Goal: Task Accomplishment & Management: Manage account settings

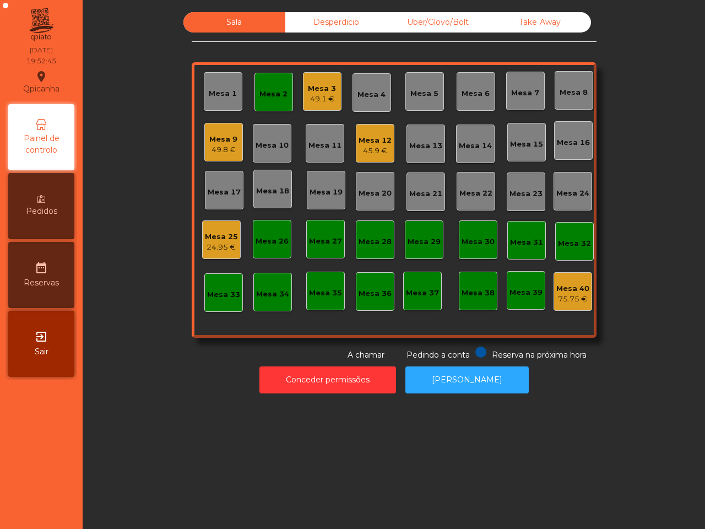
click at [356, 161] on div "Mesa 12 45.9 €" at bounding box center [375, 143] width 39 height 39
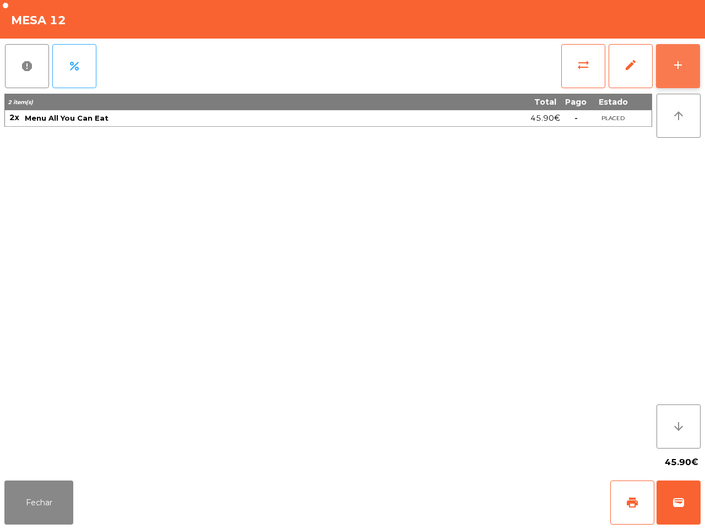
click at [690, 63] on button "add" at bounding box center [678, 66] width 44 height 44
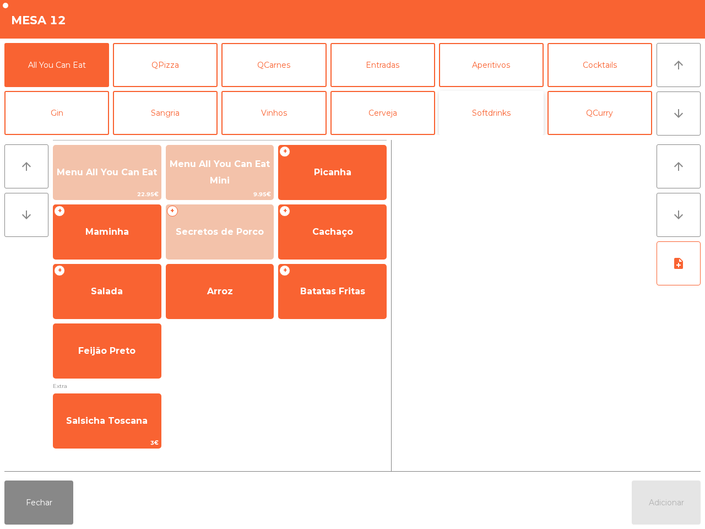
click at [484, 120] on button "Softdrinks" at bounding box center [491, 113] width 105 height 44
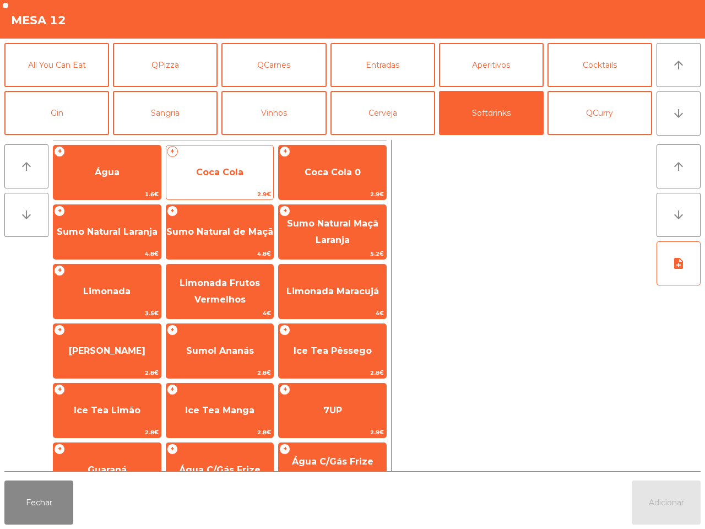
click at [264, 176] on span "Coca Cola" at bounding box center [219, 173] width 107 height 30
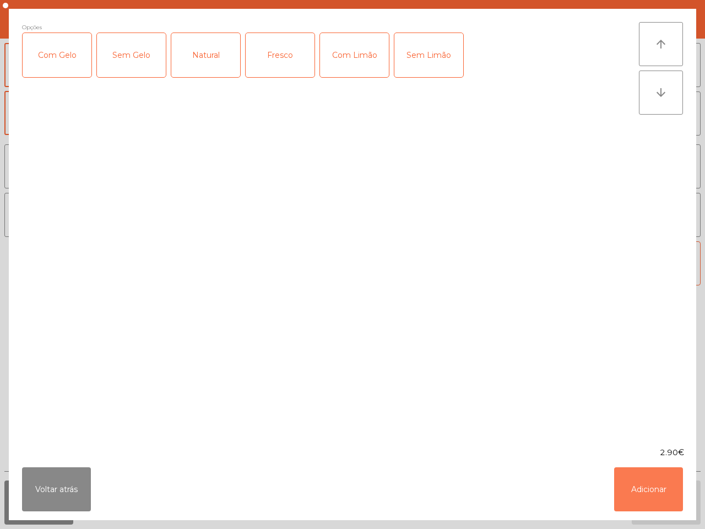
click at [631, 485] on button "Adicionar" at bounding box center [648, 489] width 69 height 44
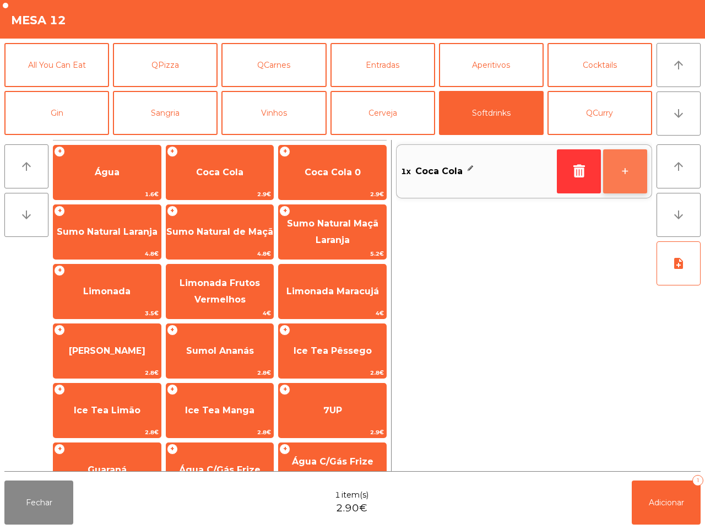
click at [634, 164] on button "+" at bounding box center [625, 171] width 44 height 44
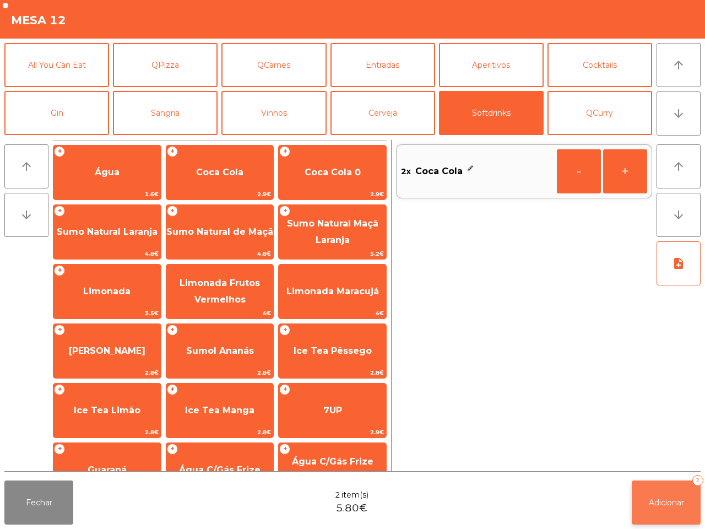
click at [661, 496] on button "Adicionar 2" at bounding box center [666, 502] width 69 height 44
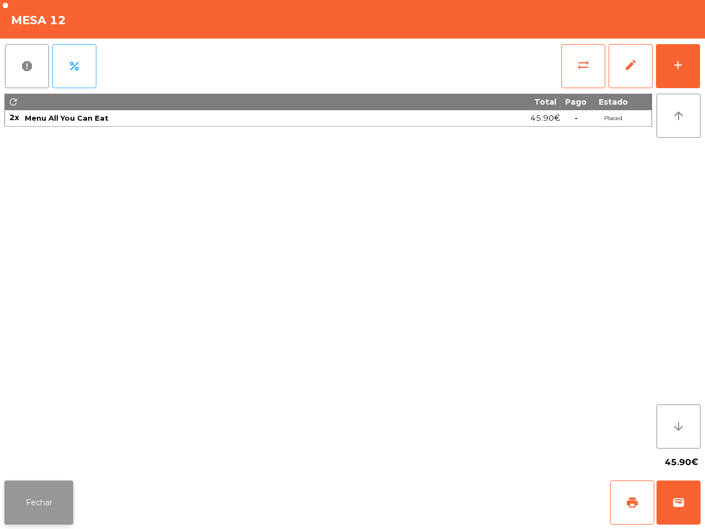
click at [48, 498] on button "Fechar" at bounding box center [38, 502] width 69 height 44
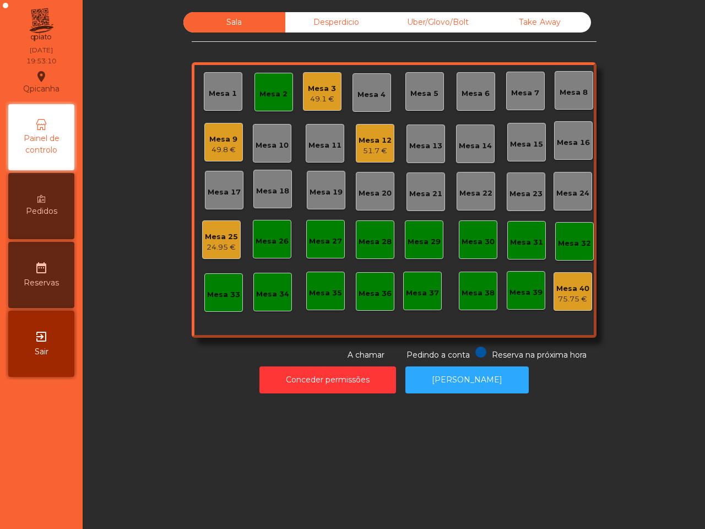
click at [61, 467] on nav "Qpicanha location_on 16/08/2025 19:53:10 Painel de controlo Pedidos date_range …" at bounding box center [41, 264] width 83 height 529
click at [271, 98] on div "Mesa 2" at bounding box center [274, 94] width 28 height 11
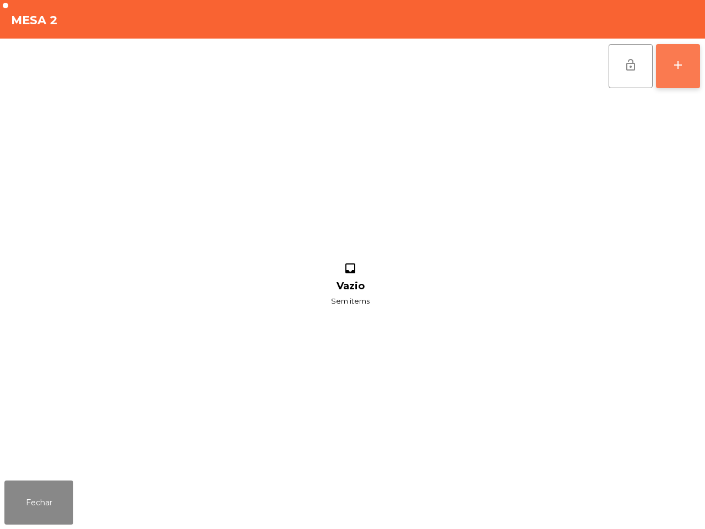
click at [671, 85] on button "add" at bounding box center [678, 66] width 44 height 44
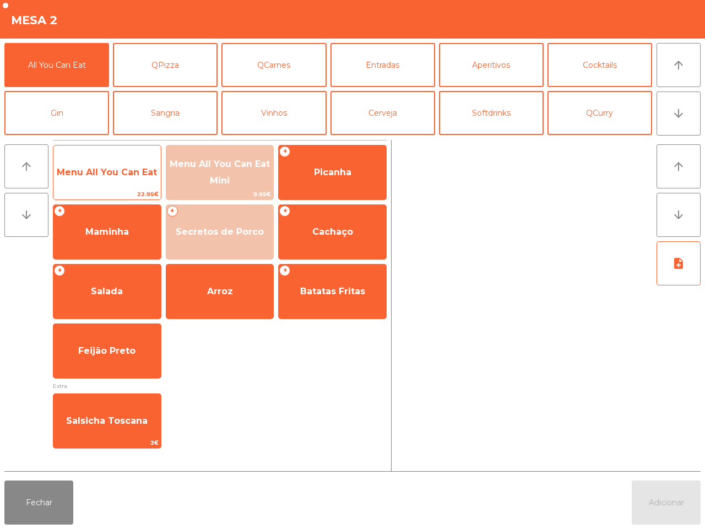
click at [130, 177] on span "Menu All You Can Eat" at bounding box center [106, 173] width 107 height 30
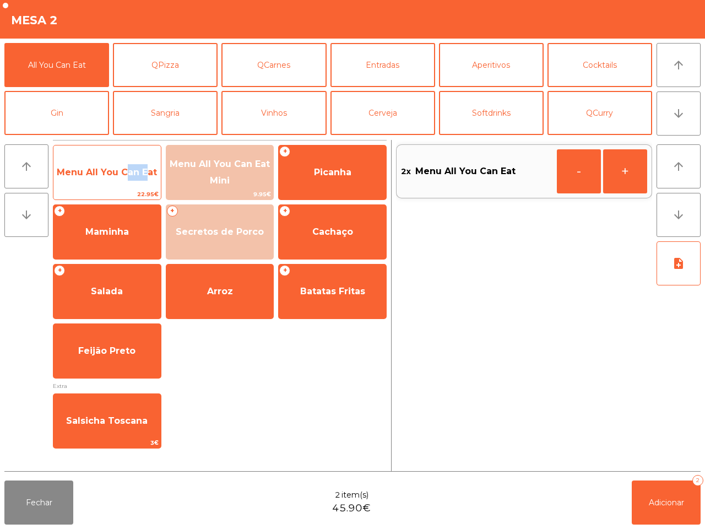
click at [130, 177] on span "Menu All You Can Eat" at bounding box center [106, 173] width 107 height 30
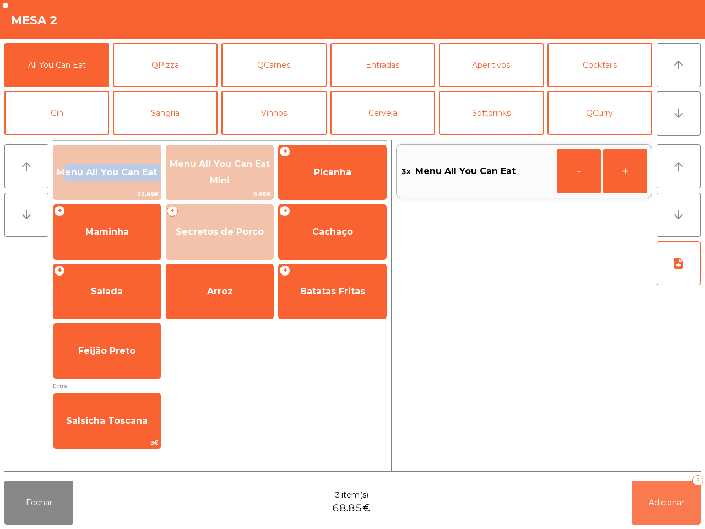
click at [650, 503] on span "Adicionar" at bounding box center [666, 503] width 35 height 10
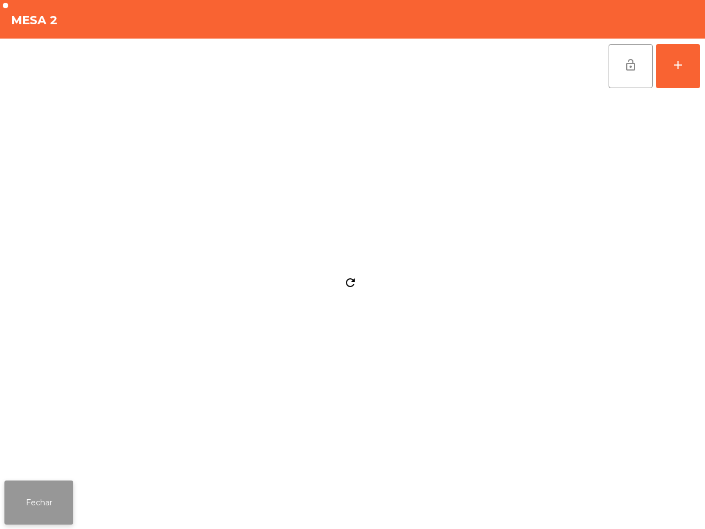
click at [46, 515] on button "Fechar" at bounding box center [38, 502] width 69 height 44
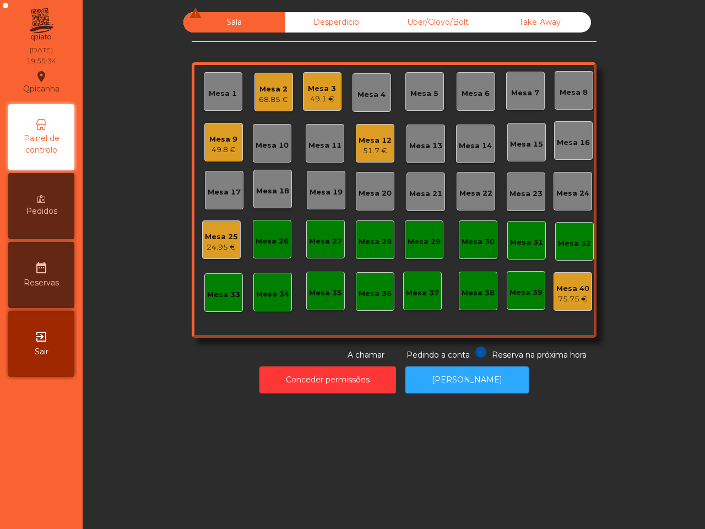
click at [229, 452] on div "Sala warning Desperdicio Uber/Glovo/Bolt Take Away Mesa 1 Mesa 2 68.85 € Mesa 3…" at bounding box center [394, 264] width 623 height 529
click at [320, 91] on div "Mesa 3" at bounding box center [322, 88] width 28 height 11
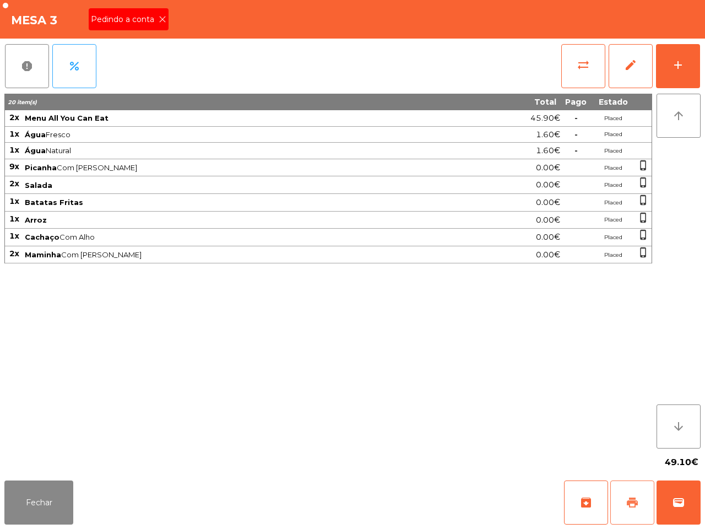
click at [635, 505] on span "print" at bounding box center [632, 502] width 13 height 13
click at [66, 489] on button "Fechar" at bounding box center [38, 502] width 69 height 44
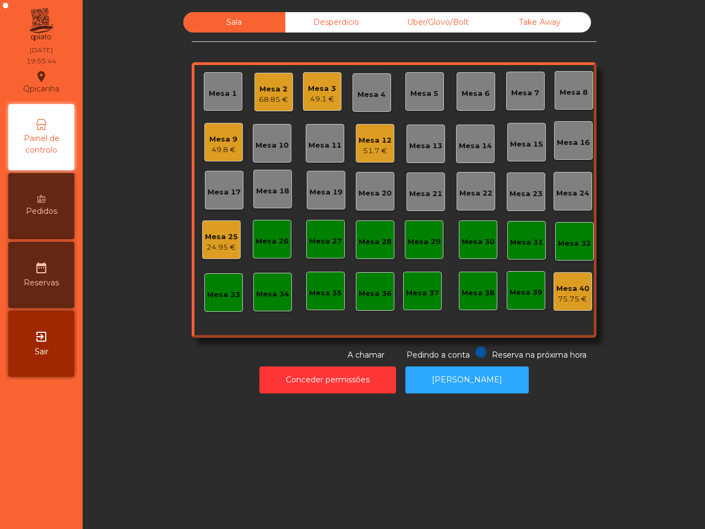
click at [274, 89] on div "Mesa 2" at bounding box center [273, 89] width 29 height 11
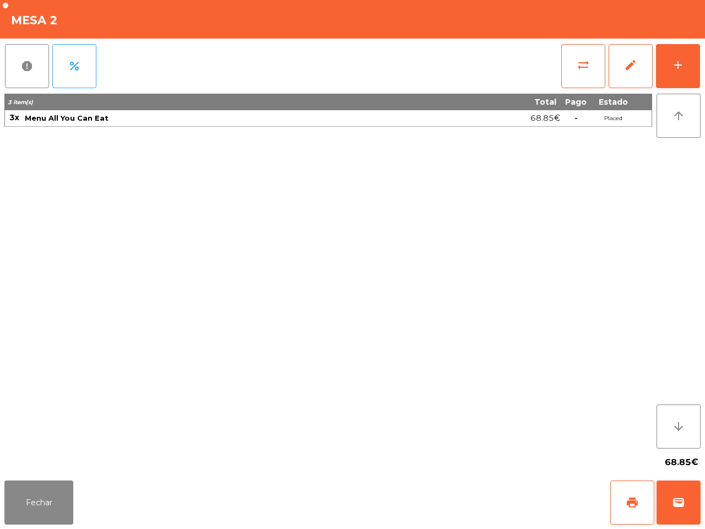
click at [704, 72] on div "report percent sync_alt edit add 3 item(s) Total Pago Estado 3x Menu All You Ca…" at bounding box center [352, 257] width 705 height 437
click at [680, 74] on button "add" at bounding box center [678, 66] width 44 height 44
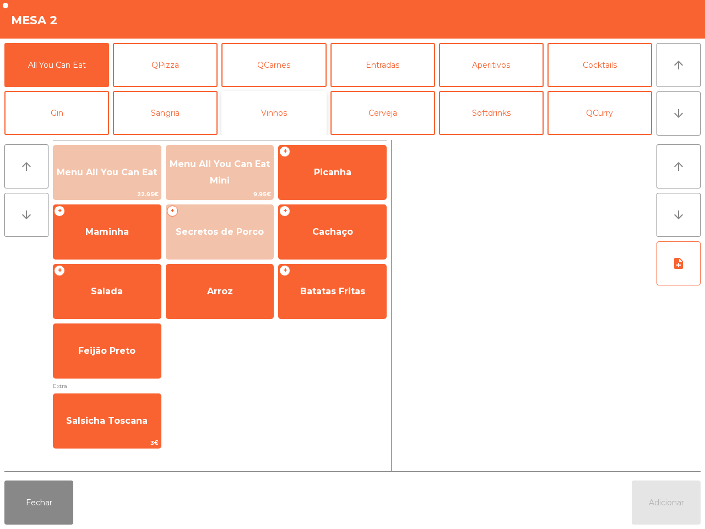
click at [282, 99] on button "Vinhos" at bounding box center [273, 113] width 105 height 44
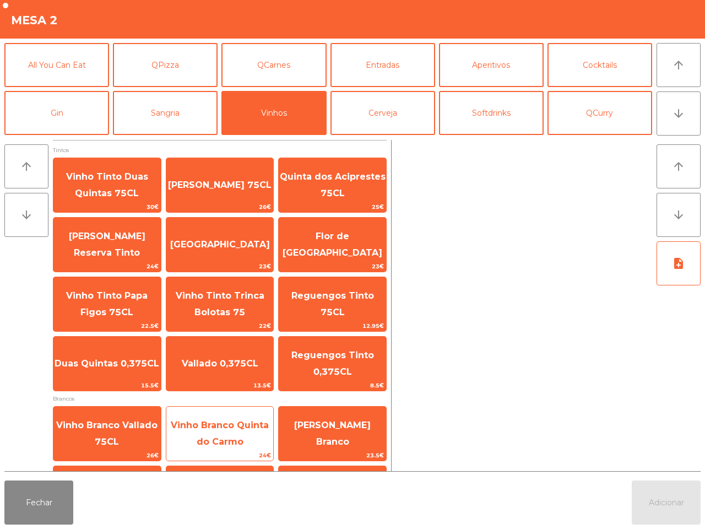
scroll to position [240, 0]
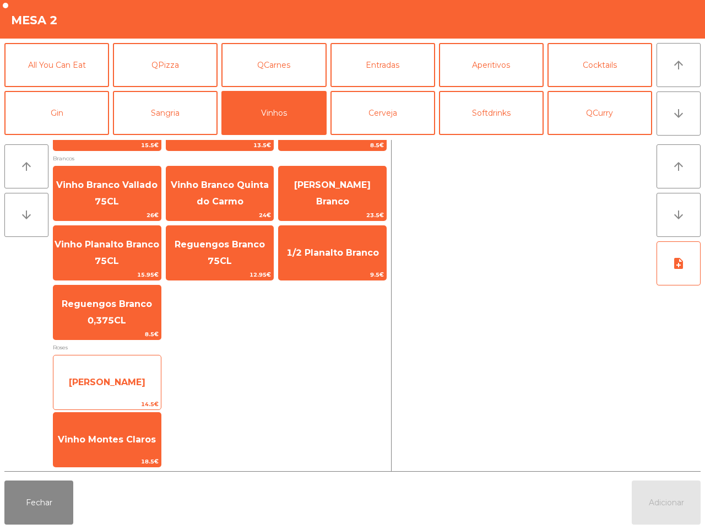
click at [128, 386] on span "Vinho Rose Mateus" at bounding box center [107, 382] width 77 height 10
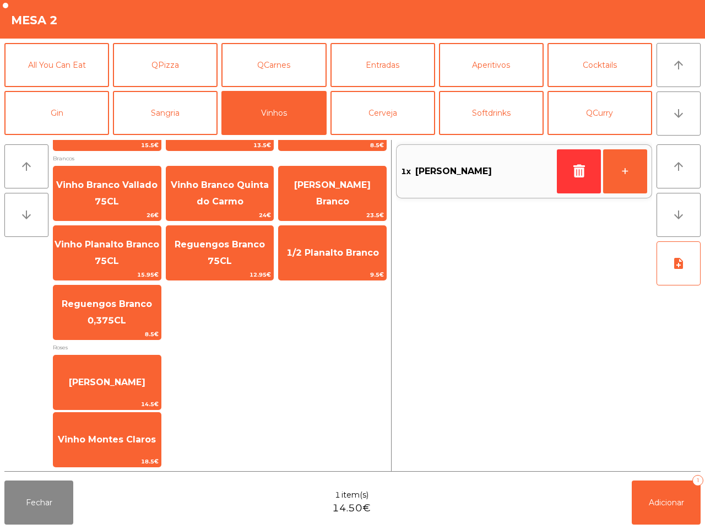
scroll to position [0, 0]
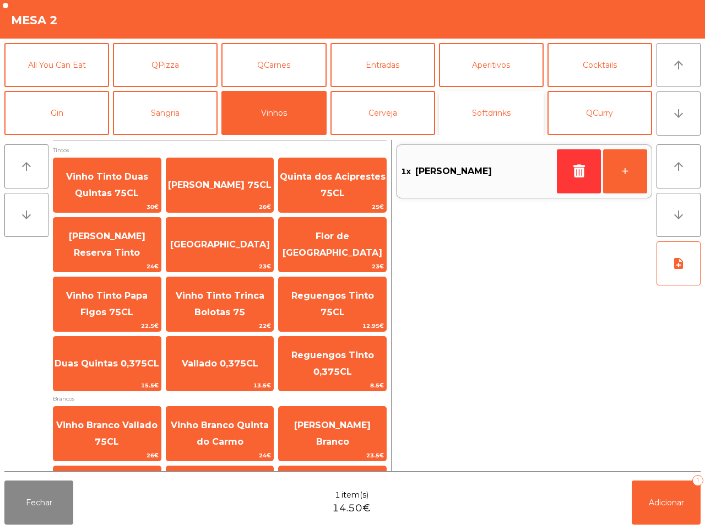
click at [509, 109] on button "Softdrinks" at bounding box center [491, 113] width 105 height 44
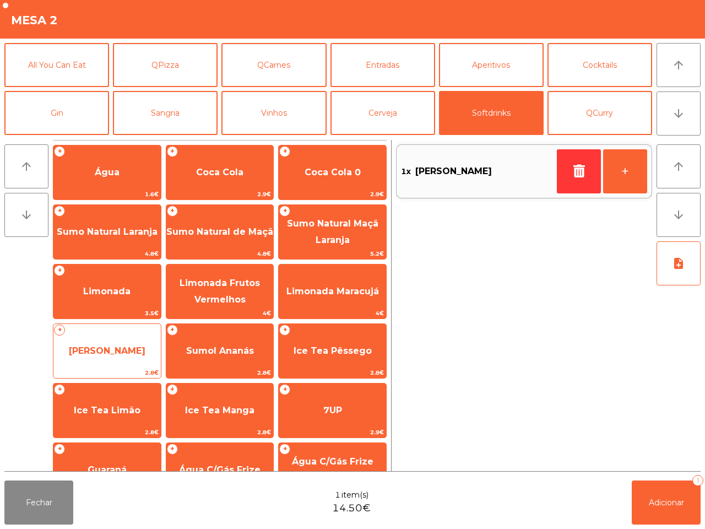
click at [127, 345] on span "Sumol Laranja" at bounding box center [107, 350] width 77 height 10
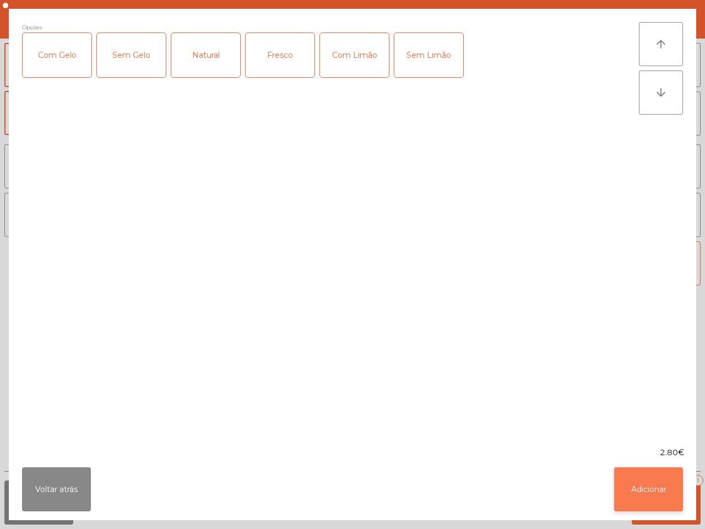
click at [650, 489] on button "Adicionar" at bounding box center [648, 489] width 69 height 44
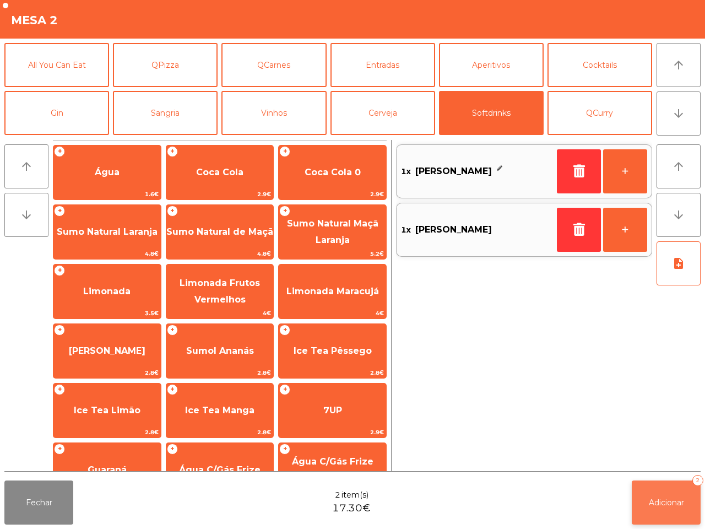
click at [658, 493] on button "Adicionar 2" at bounding box center [666, 502] width 69 height 44
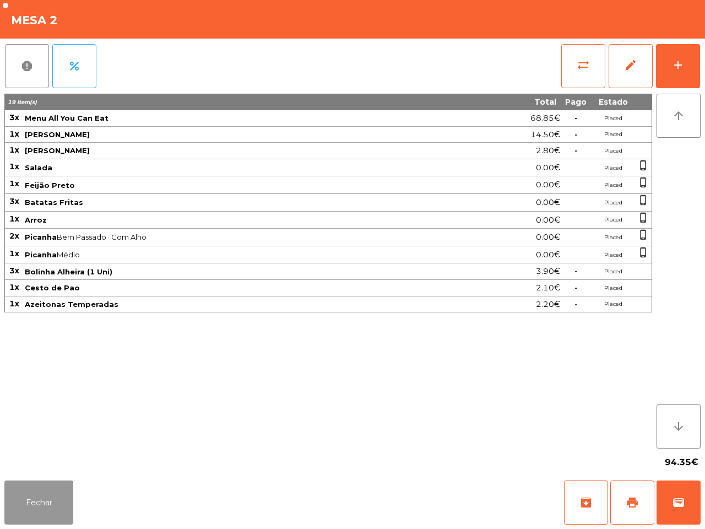
click at [41, 488] on button "Fechar" at bounding box center [38, 502] width 69 height 44
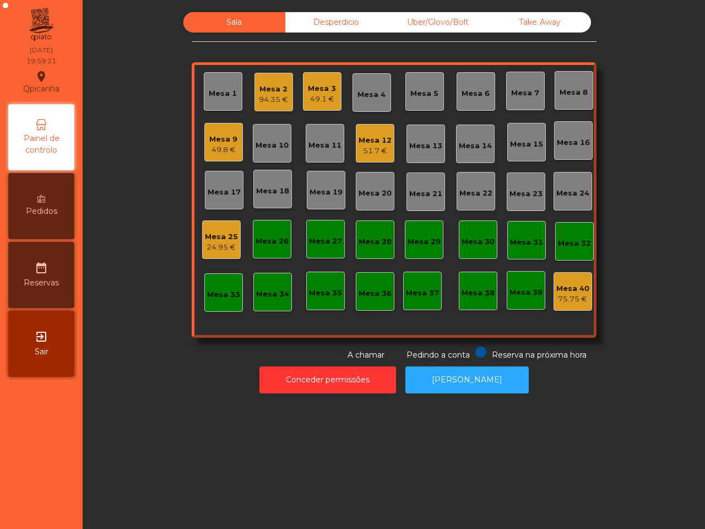
click at [315, 106] on div "Mesa 3 49.1 €" at bounding box center [322, 91] width 39 height 39
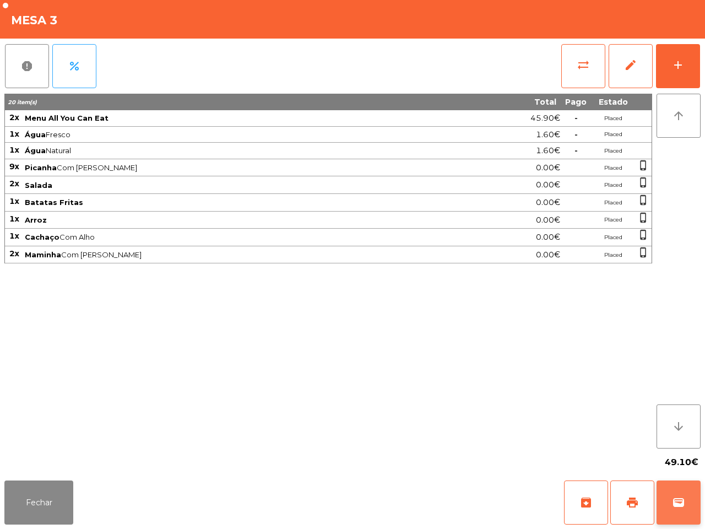
click at [686, 503] on button "wallet" at bounding box center [679, 502] width 44 height 44
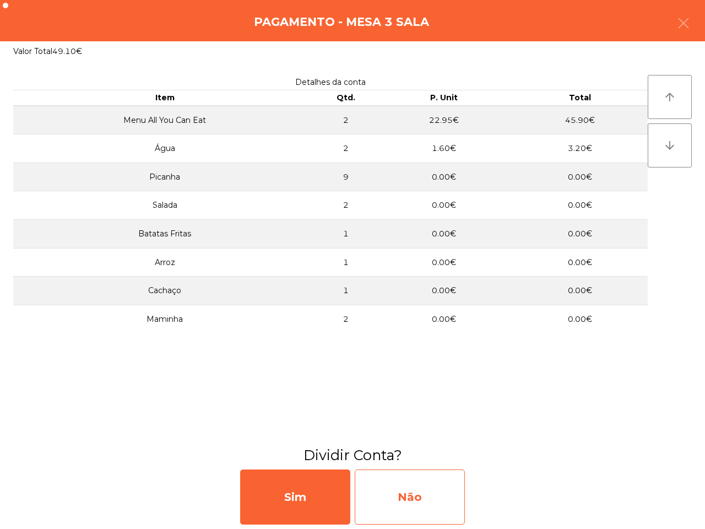
click at [416, 505] on div "Não" at bounding box center [410, 496] width 110 height 55
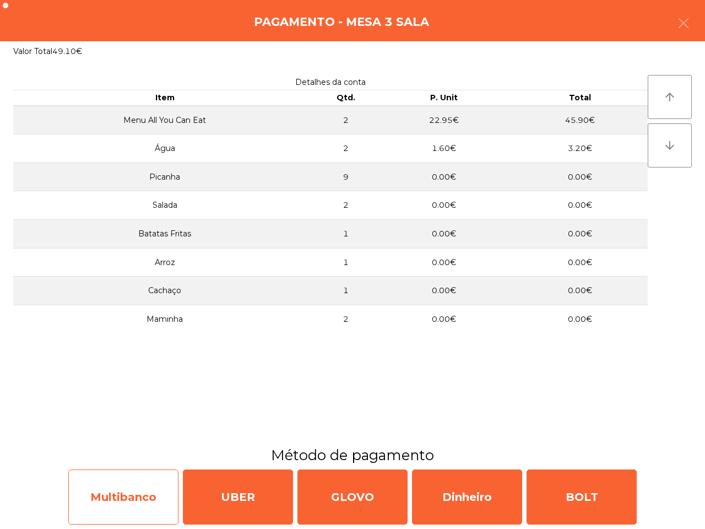
click at [85, 514] on div "Multibanco" at bounding box center [123, 496] width 110 height 55
select select "**"
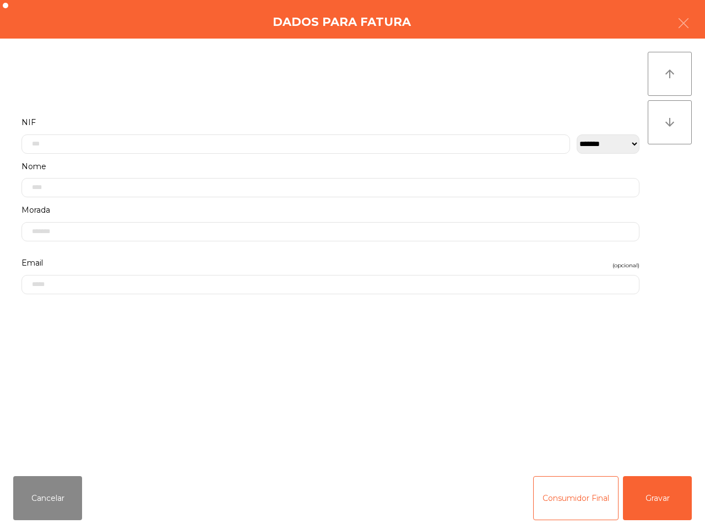
click at [248, 154] on div "**********" at bounding box center [330, 137] width 635 height 44
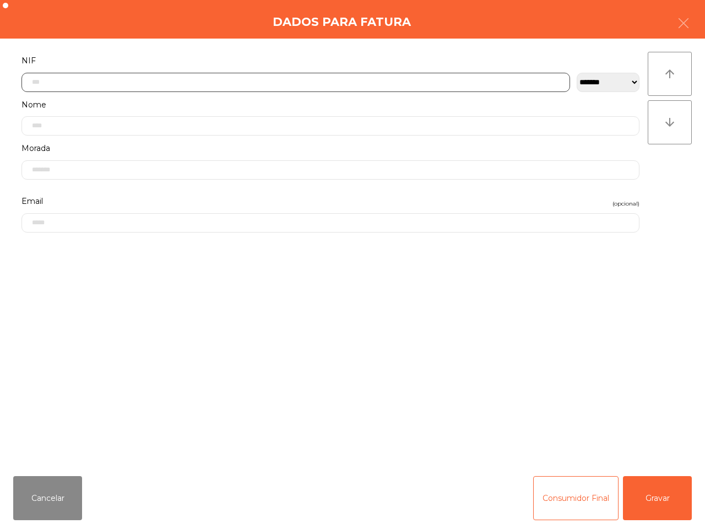
click at [239, 89] on input "text" at bounding box center [295, 82] width 549 height 19
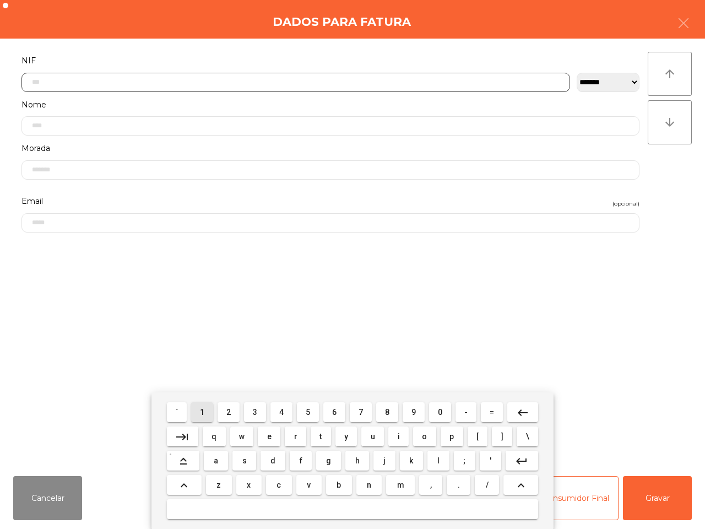
click at [202, 412] on span "1" at bounding box center [202, 412] width 4 height 9
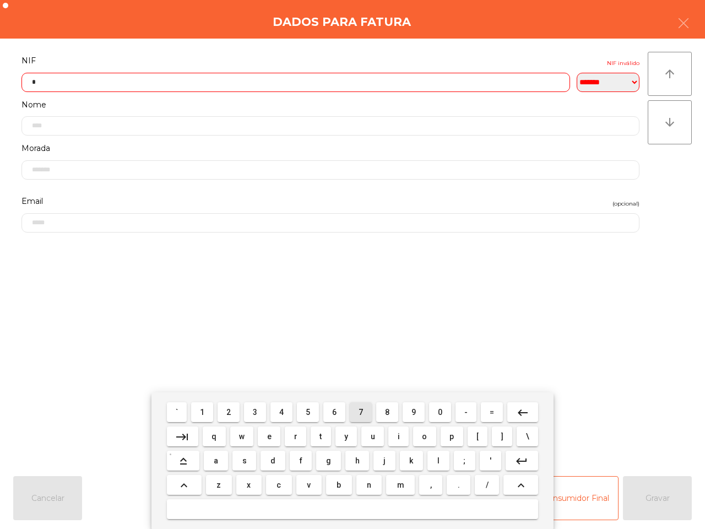
click at [357, 414] on button "7" at bounding box center [361, 412] width 22 height 20
click at [284, 414] on span "4" at bounding box center [281, 412] width 4 height 9
click at [447, 411] on button "0" at bounding box center [440, 412] width 22 height 20
click at [235, 415] on button "2" at bounding box center [229, 412] width 22 height 20
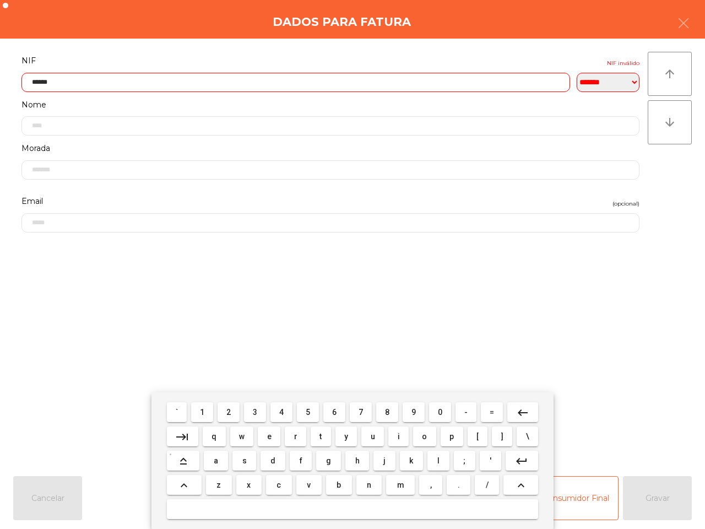
click at [274, 411] on button "4" at bounding box center [282, 412] width 22 height 20
click at [409, 412] on button "9" at bounding box center [414, 412] width 22 height 20
click at [445, 416] on button "0" at bounding box center [440, 412] width 22 height 20
type input "*********"
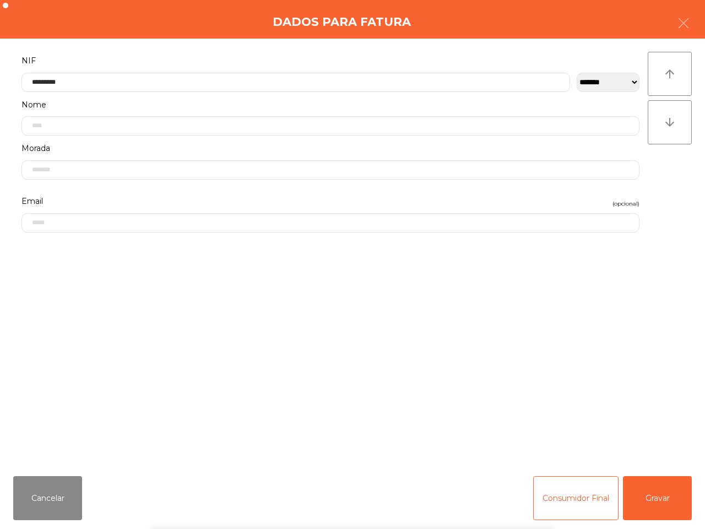
click at [642, 494] on div "` 1 2 3 4 5 6 7 8 9 0 - = keyboard_backspace keyboard_tab q w e r t y u i o p […" at bounding box center [352, 460] width 705 height 137
click at [649, 503] on button "Gravar" at bounding box center [657, 498] width 69 height 44
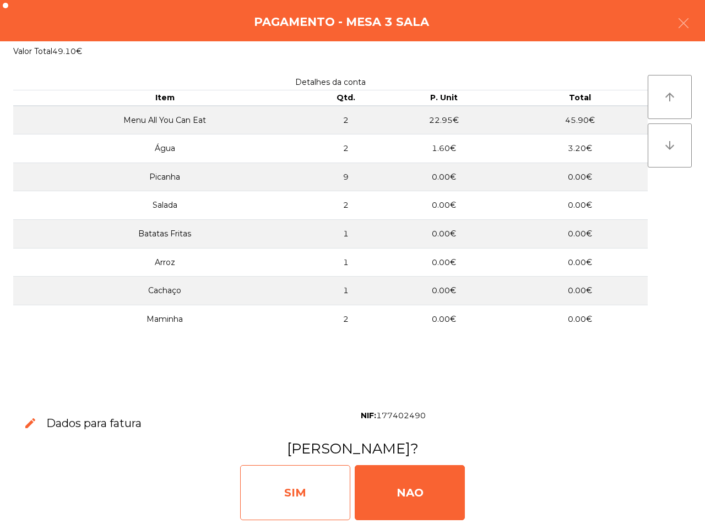
click at [328, 485] on div "SIM" at bounding box center [295, 492] width 110 height 55
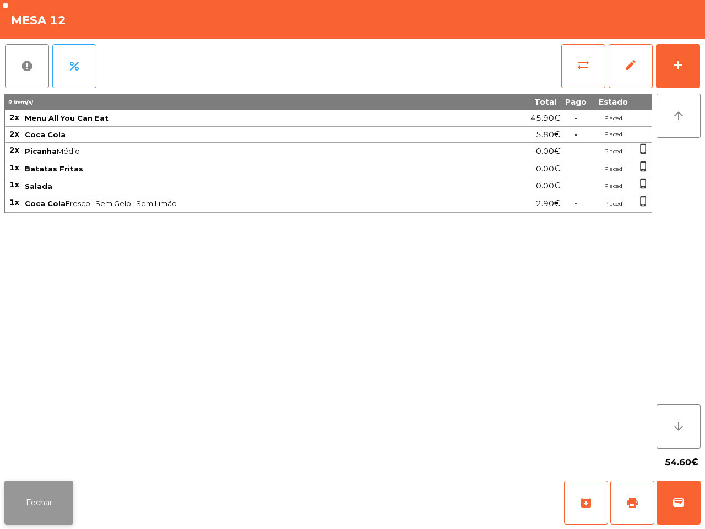
click at [64, 485] on button "Fechar" at bounding box center [38, 502] width 69 height 44
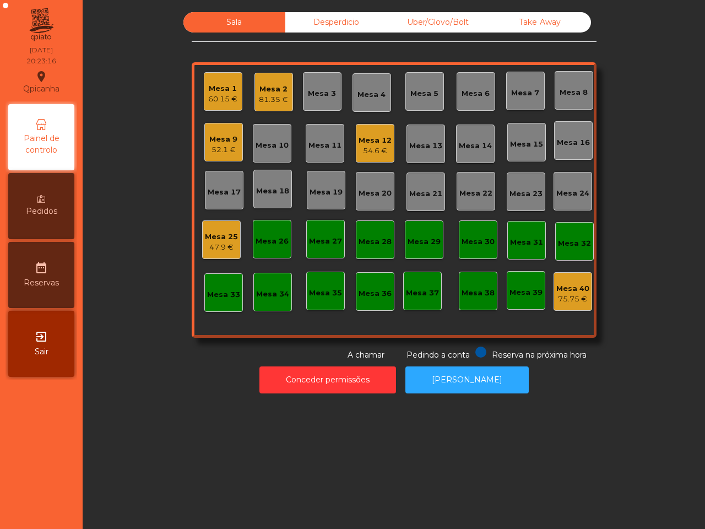
click at [80, 4] on nav "Qpicanha location_on 16/08/2025 20:23:16 Painel de controlo Pedidos date_range …" at bounding box center [41, 264] width 83 height 529
click at [262, 98] on div "81.35 €" at bounding box center [273, 99] width 29 height 11
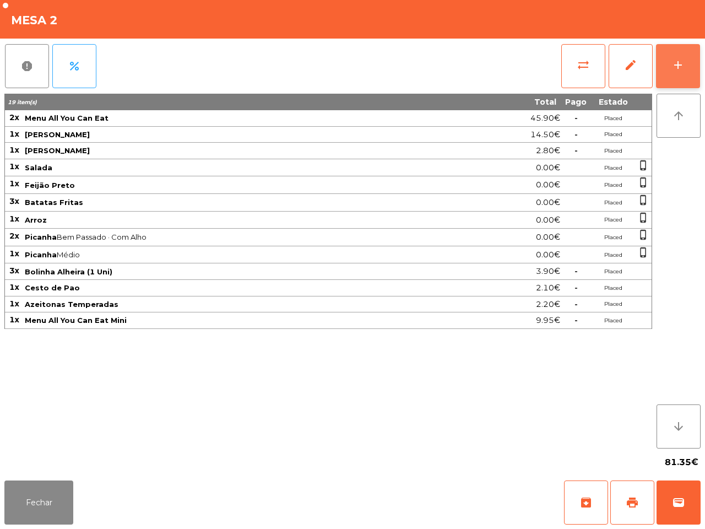
click at [690, 61] on button "add" at bounding box center [678, 66] width 44 height 44
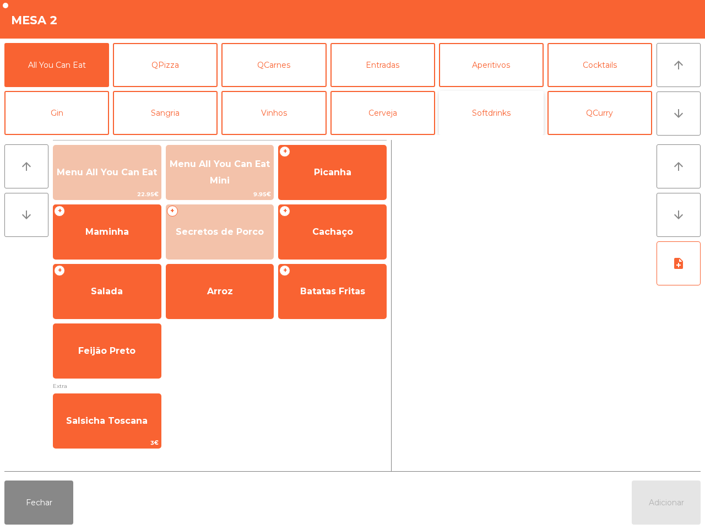
click at [490, 125] on button "Softdrinks" at bounding box center [491, 113] width 105 height 44
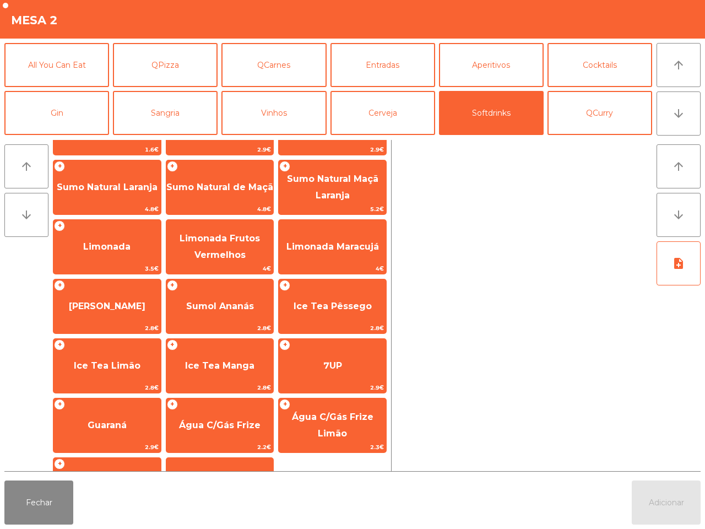
scroll to position [90, 0]
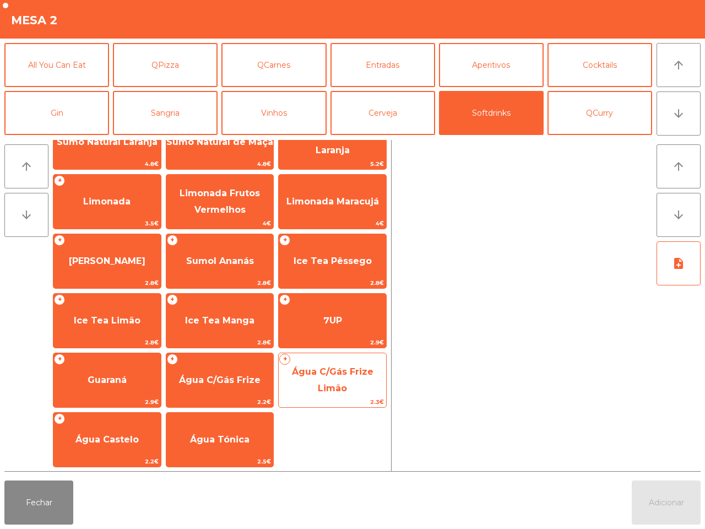
click at [357, 398] on span "2.3€" at bounding box center [332, 402] width 107 height 10
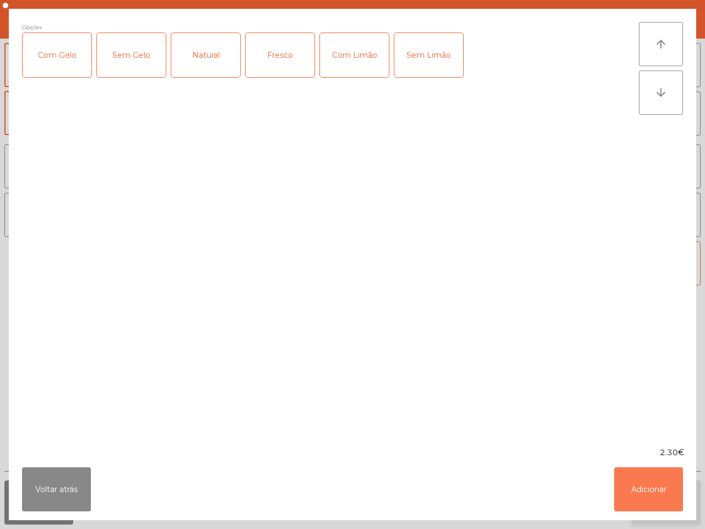
drag, startPoint x: 644, startPoint y: 484, endPoint x: 649, endPoint y: 488, distance: 7.1
click at [645, 484] on button "Adicionar" at bounding box center [648, 489] width 69 height 44
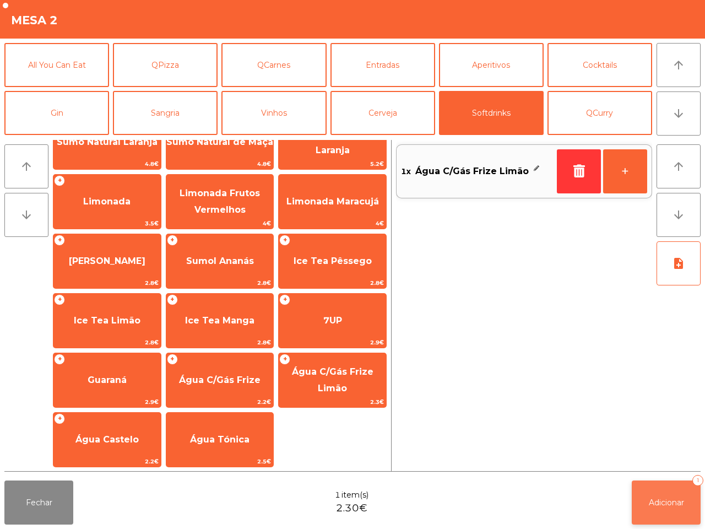
click at [669, 499] on span "Adicionar" at bounding box center [666, 503] width 35 height 10
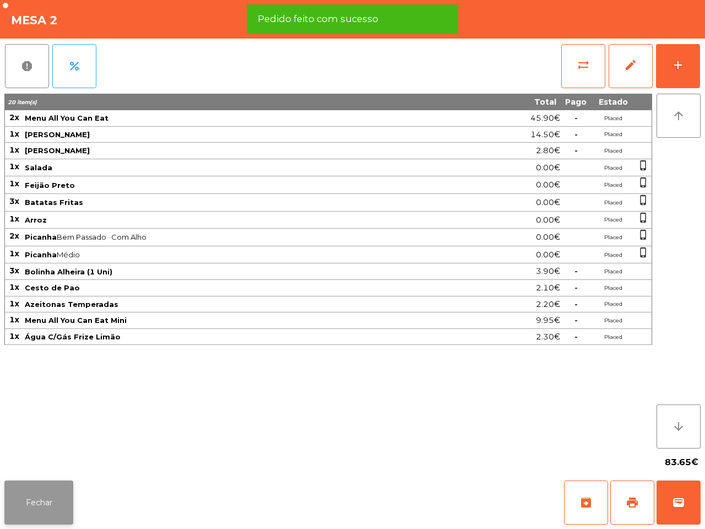
click at [42, 491] on button "Fechar" at bounding box center [38, 502] width 69 height 44
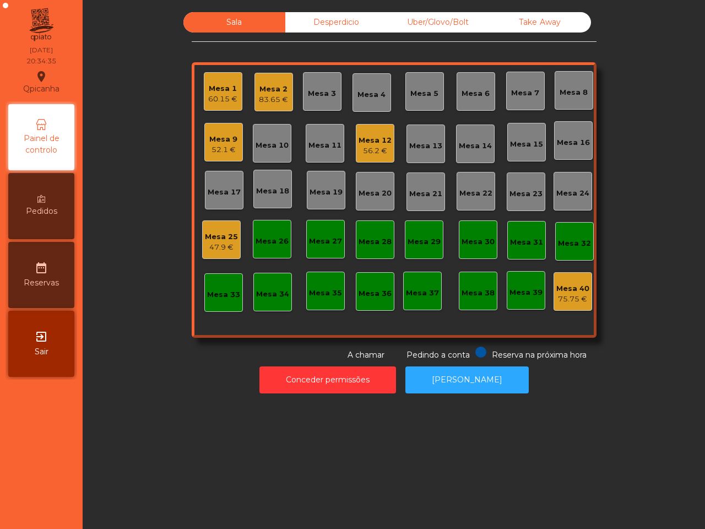
click at [230, 141] on div "Mesa 9" at bounding box center [223, 139] width 28 height 11
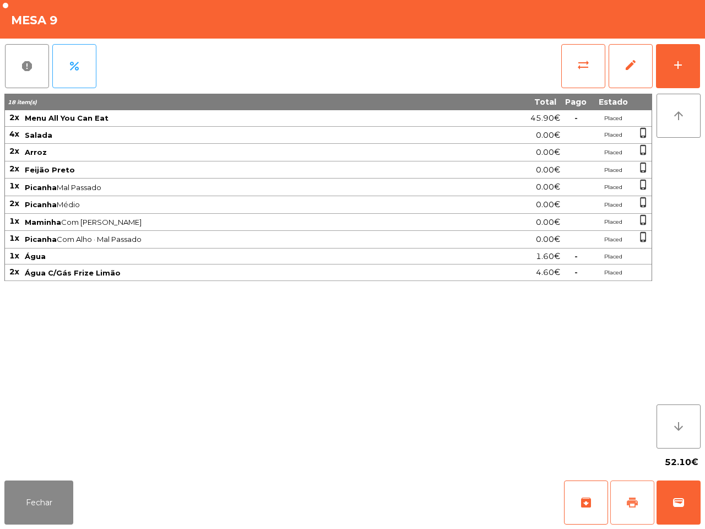
click at [631, 504] on span "print" at bounding box center [632, 502] width 13 height 13
click at [73, 496] on div "Fechar archive print wallet" at bounding box center [352, 502] width 705 height 53
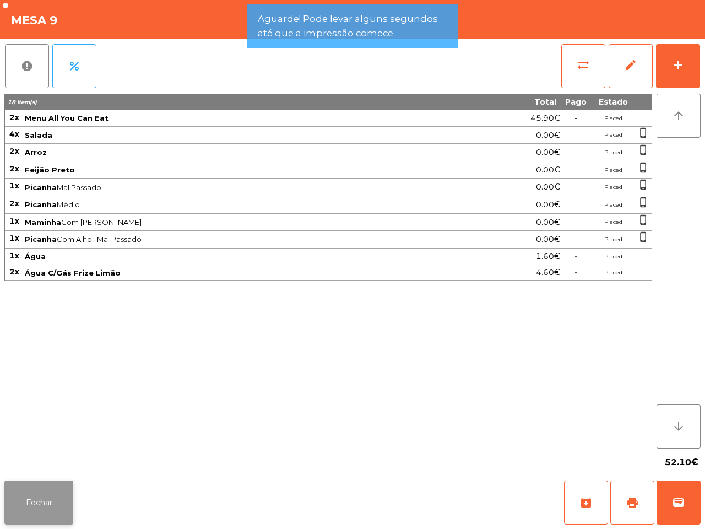
click at [60, 496] on button "Fechar" at bounding box center [38, 502] width 69 height 44
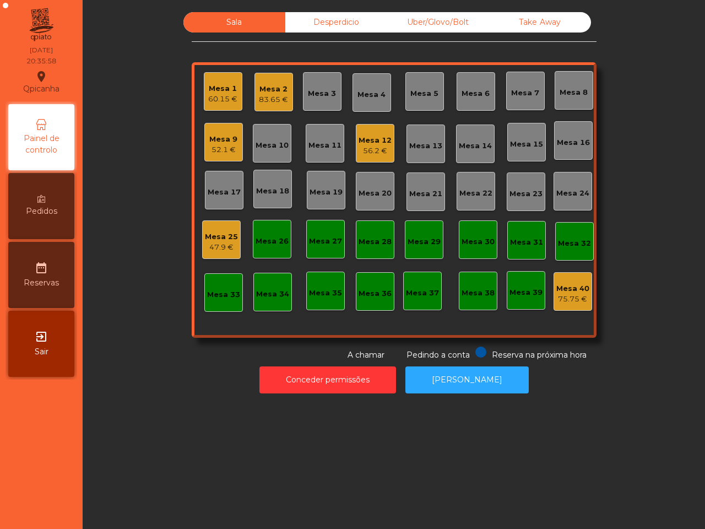
click at [60, 494] on nav "Qpicanha location_on 16/08/2025 20:35:58 Painel de controlo Pedidos date_range …" at bounding box center [41, 264] width 83 height 529
click at [220, 147] on div "52.1 €" at bounding box center [223, 149] width 28 height 11
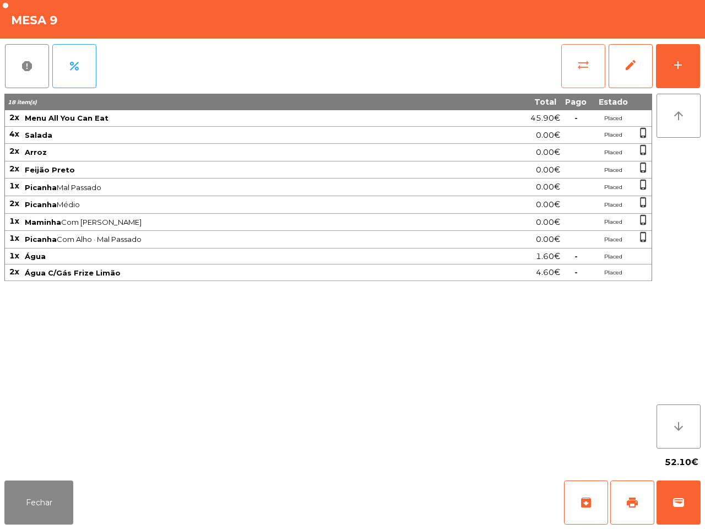
click at [587, 64] on span "sync_alt" at bounding box center [583, 64] width 13 height 13
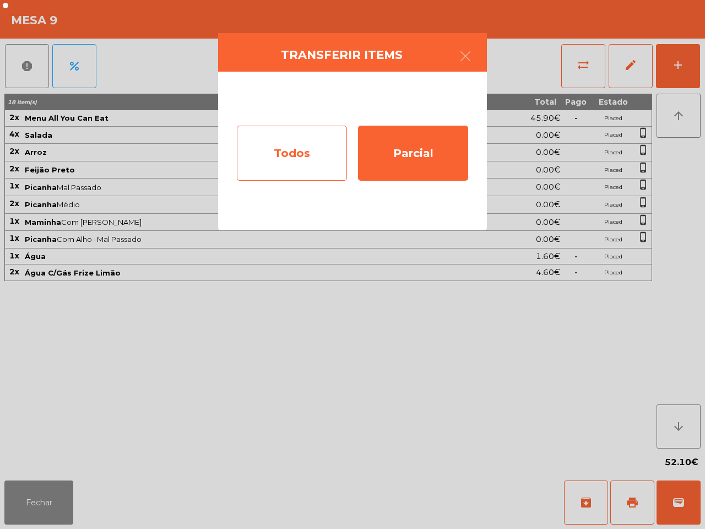
click at [328, 147] on div "Todos" at bounding box center [292, 153] width 110 height 55
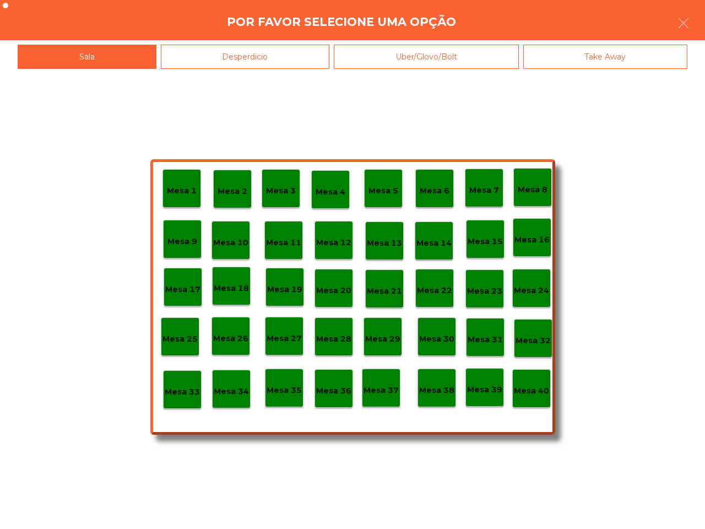
click at [539, 395] on p "Mesa 40" at bounding box center [531, 391] width 35 height 13
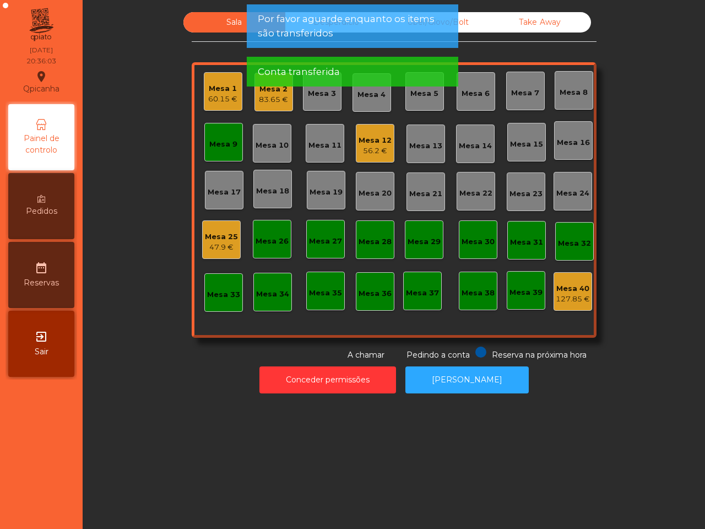
click at [230, 144] on div "Mesa 9" at bounding box center [223, 144] width 28 height 11
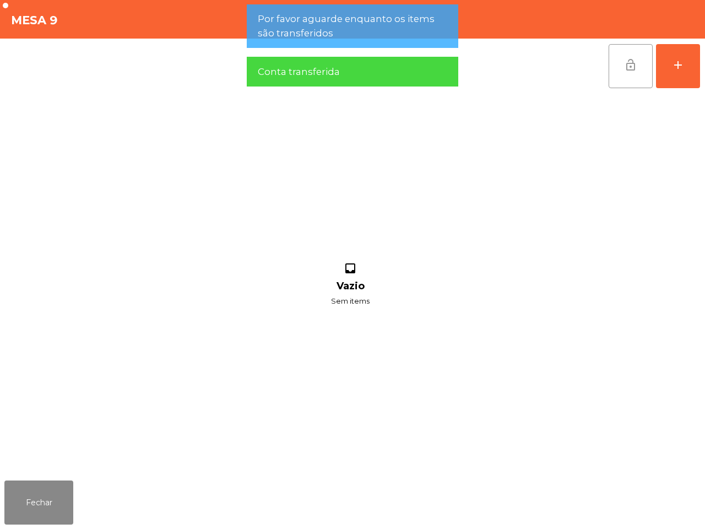
click at [620, 71] on button "lock_open" at bounding box center [631, 66] width 44 height 44
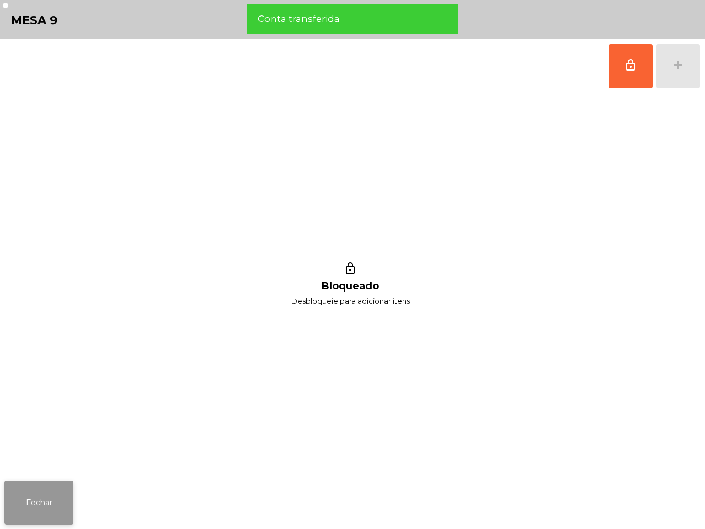
click at [60, 490] on button "Fechar" at bounding box center [38, 502] width 69 height 44
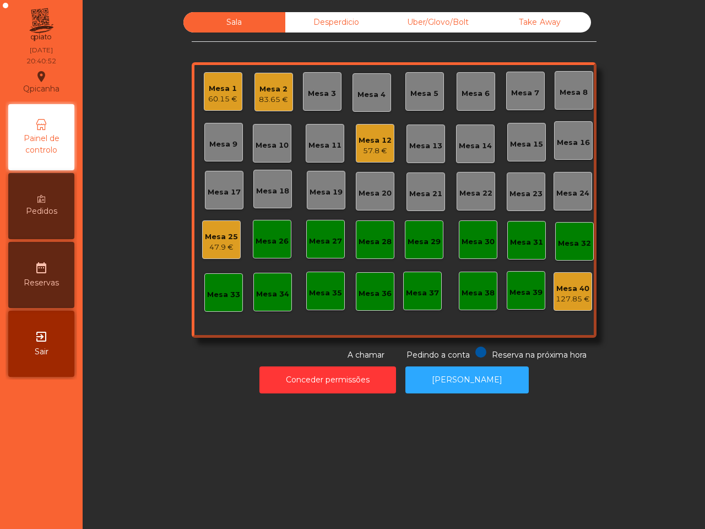
click at [60, 479] on nav "Qpicanha location_on 16/08/2025 20:40:52 Painel de controlo Pedidos date_range …" at bounding box center [41, 264] width 83 height 529
click at [256, 141] on div "Mesa 10" at bounding box center [272, 145] width 33 height 11
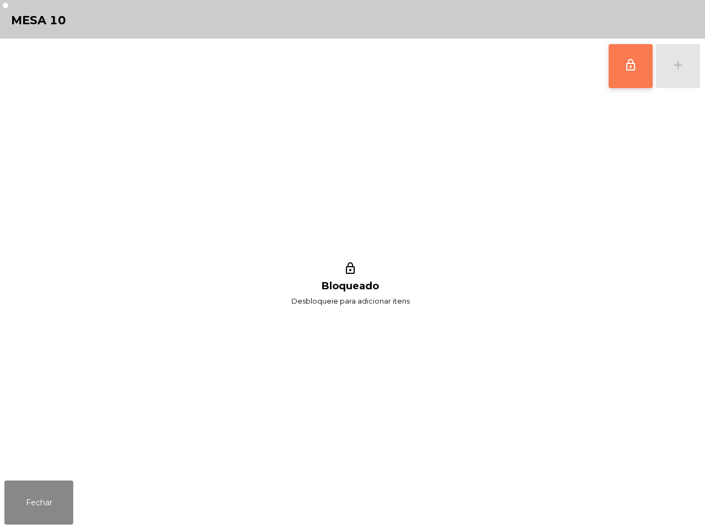
click at [615, 65] on button "lock_outline" at bounding box center [631, 66] width 44 height 44
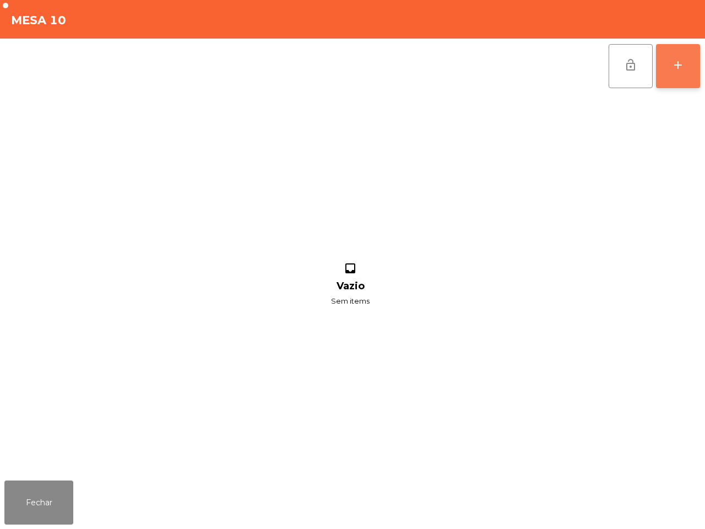
click at [695, 64] on button "add" at bounding box center [678, 66] width 44 height 44
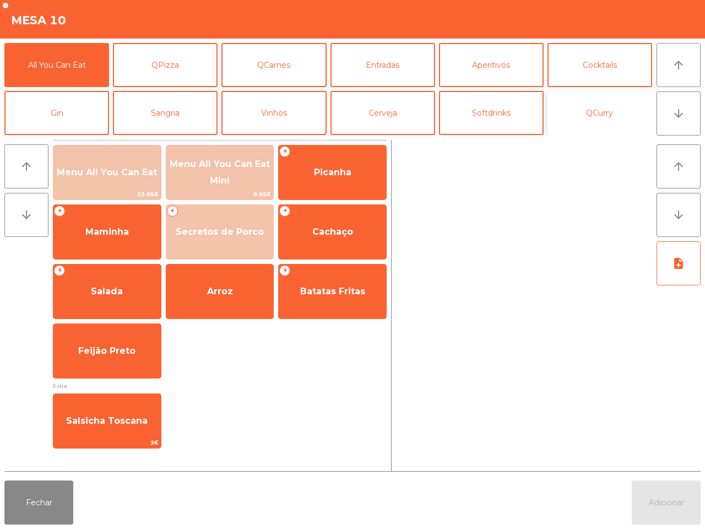
click at [555, 101] on button "QCurry" at bounding box center [600, 113] width 105 height 44
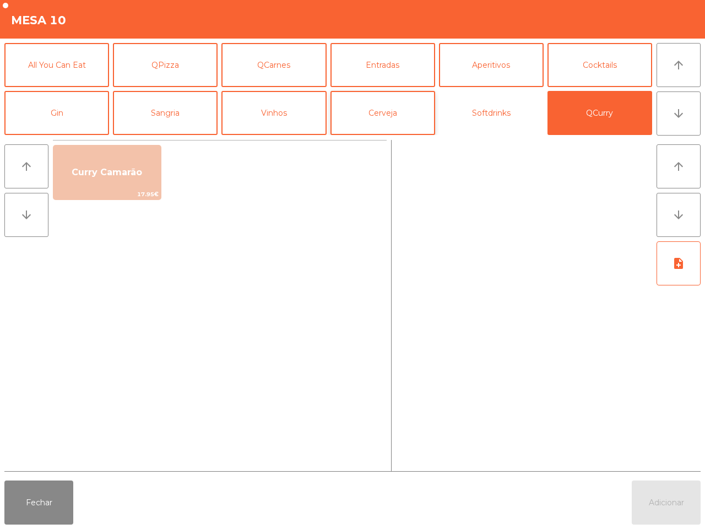
click at [515, 113] on button "Softdrinks" at bounding box center [491, 113] width 105 height 44
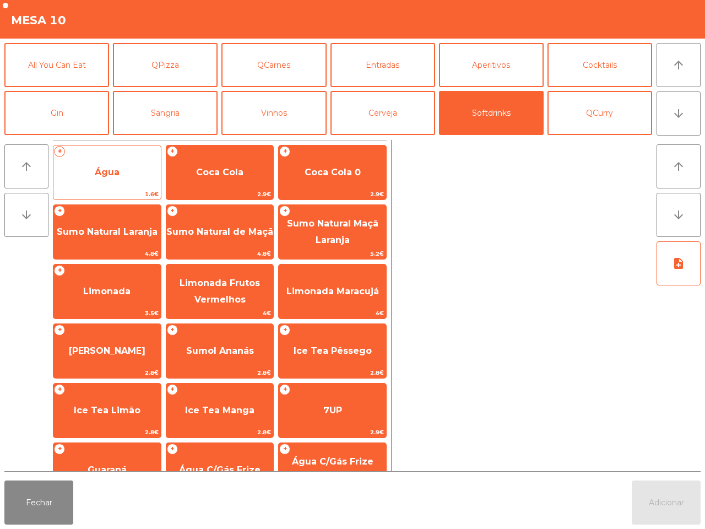
click at [153, 178] on span "Água" at bounding box center [106, 173] width 107 height 30
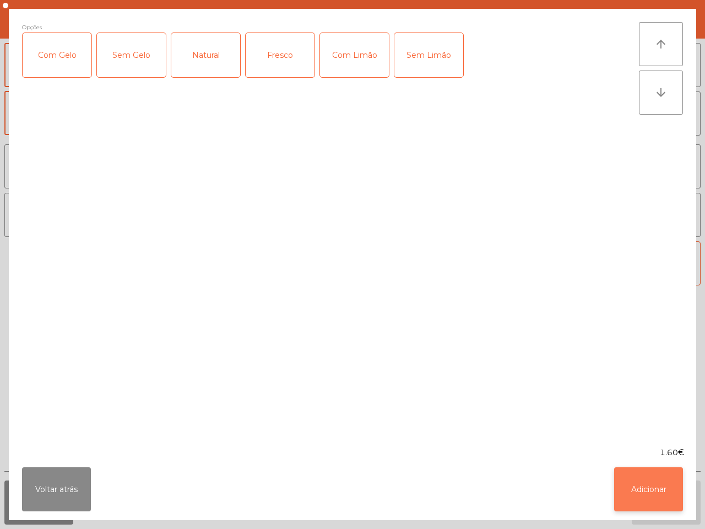
click at [642, 495] on button "Adicionar" at bounding box center [648, 489] width 69 height 44
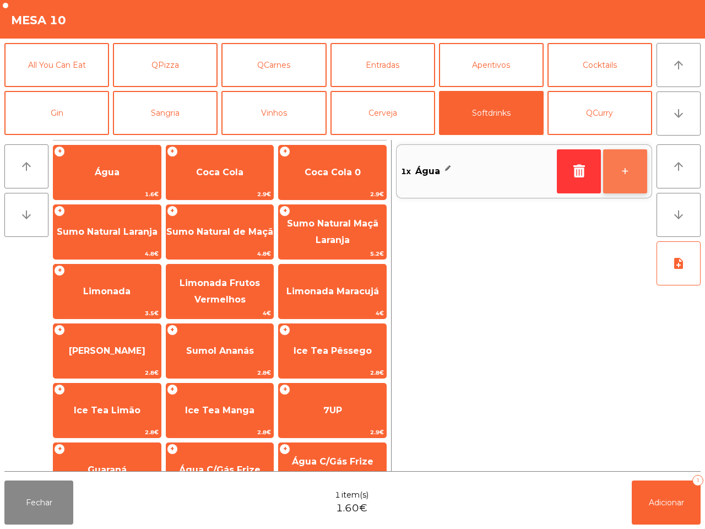
click at [622, 180] on button "+" at bounding box center [625, 171] width 44 height 44
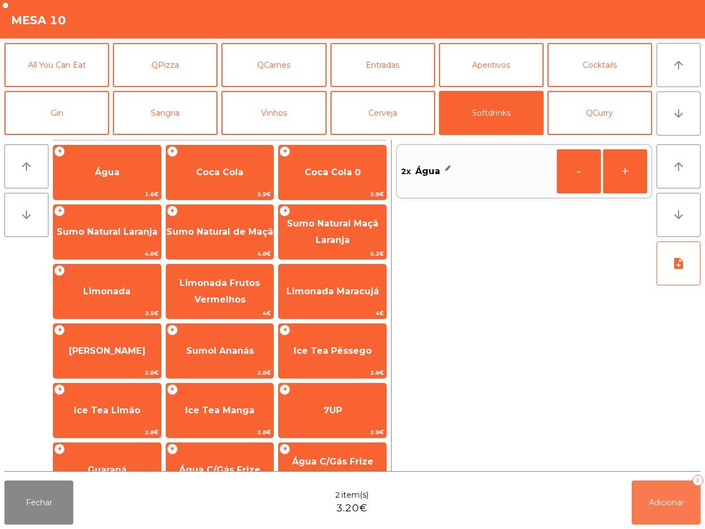
click at [660, 500] on span "Adicionar" at bounding box center [666, 503] width 35 height 10
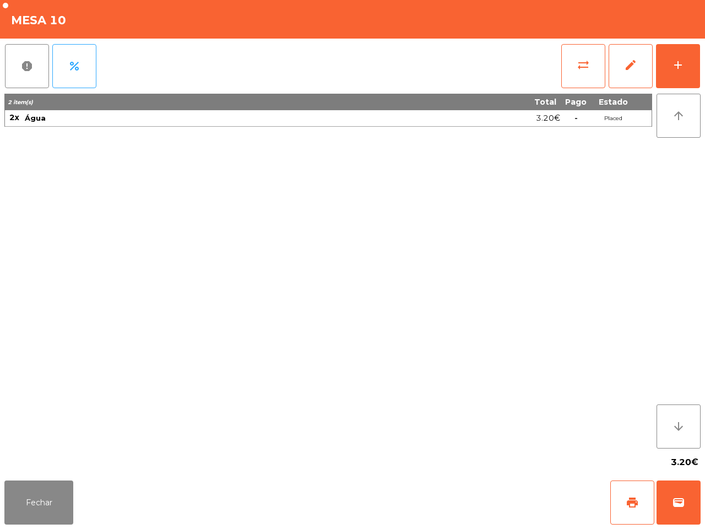
click at [31, 527] on div "Fechar print wallet" at bounding box center [352, 502] width 705 height 53
click at [41, 513] on button "Fechar" at bounding box center [38, 502] width 69 height 44
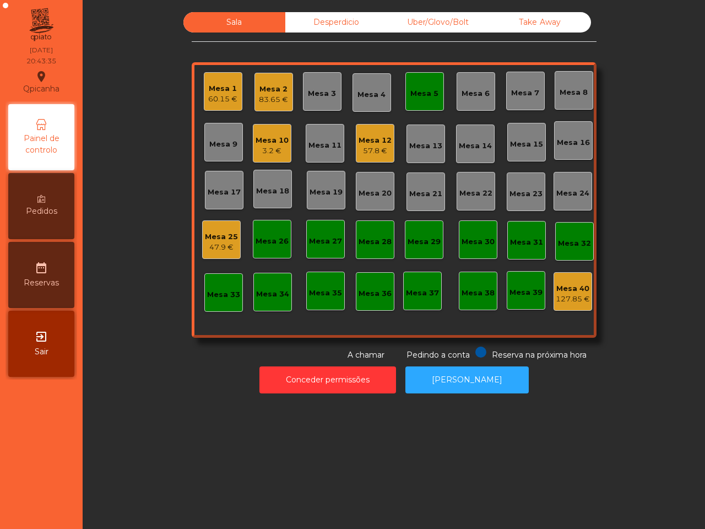
click at [428, 85] on div "Mesa 5" at bounding box center [424, 91] width 28 height 15
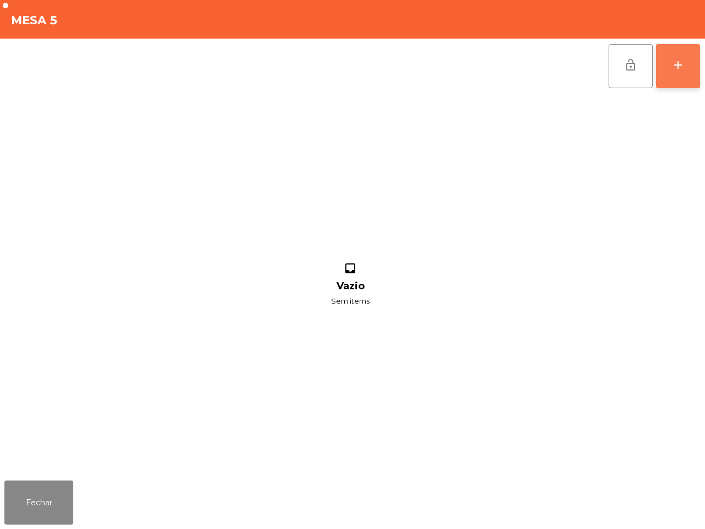
click at [690, 68] on button "add" at bounding box center [678, 66] width 44 height 44
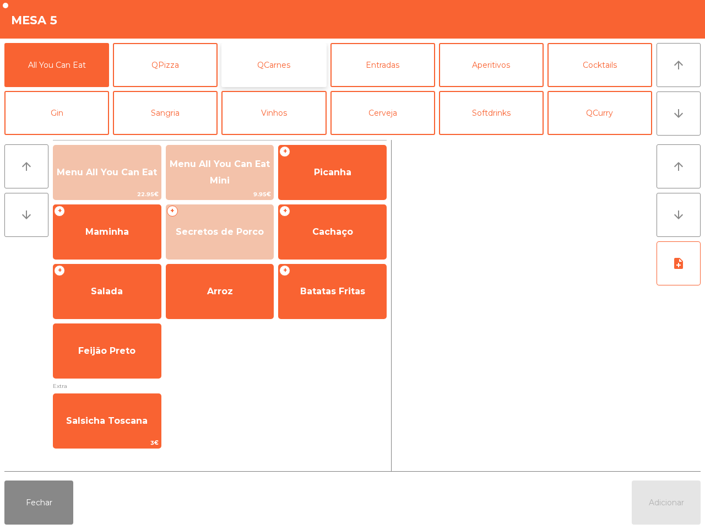
click at [260, 67] on button "QCarnes" at bounding box center [273, 65] width 105 height 44
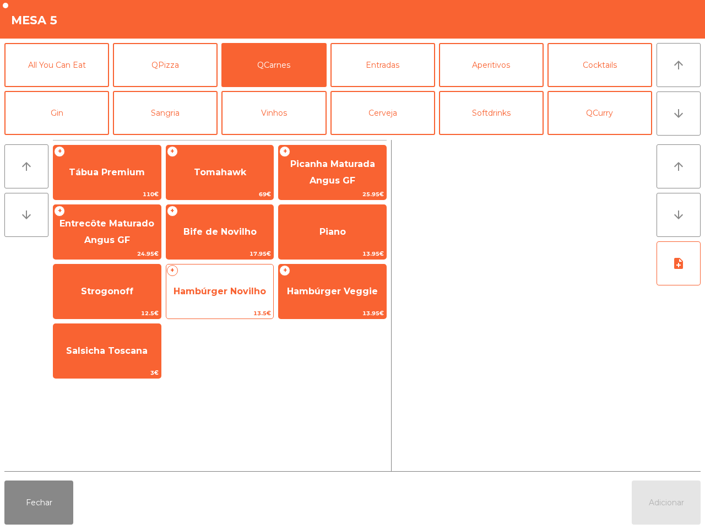
click at [233, 304] on span "Hambúrger Novilho" at bounding box center [219, 292] width 107 height 30
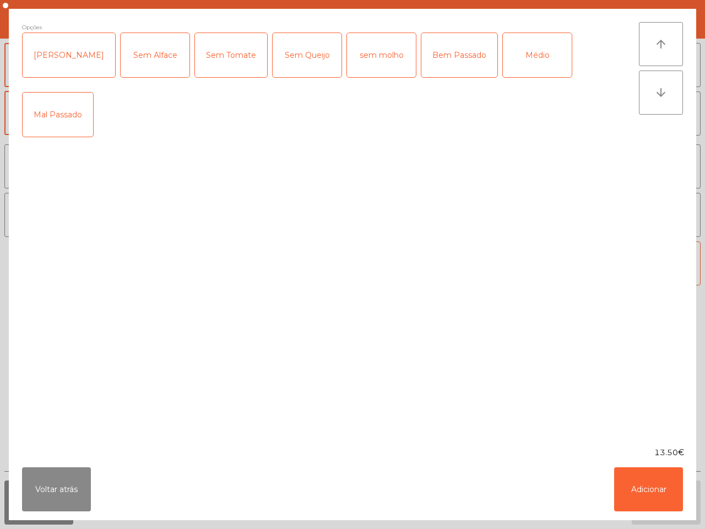
click at [518, 56] on div "Médio" at bounding box center [537, 55] width 69 height 44
click at [641, 507] on button "Adicionar" at bounding box center [648, 489] width 69 height 44
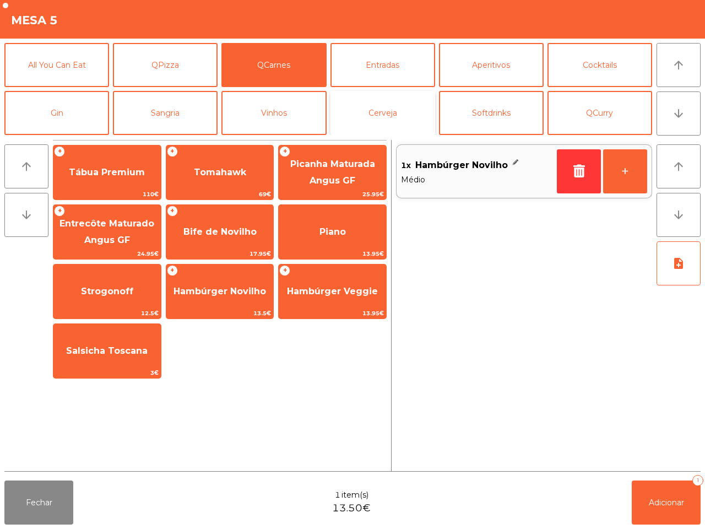
drag, startPoint x: 399, startPoint y: 118, endPoint x: 392, endPoint y: 118, distance: 7.7
click at [400, 118] on button "Cerveja" at bounding box center [383, 113] width 105 height 44
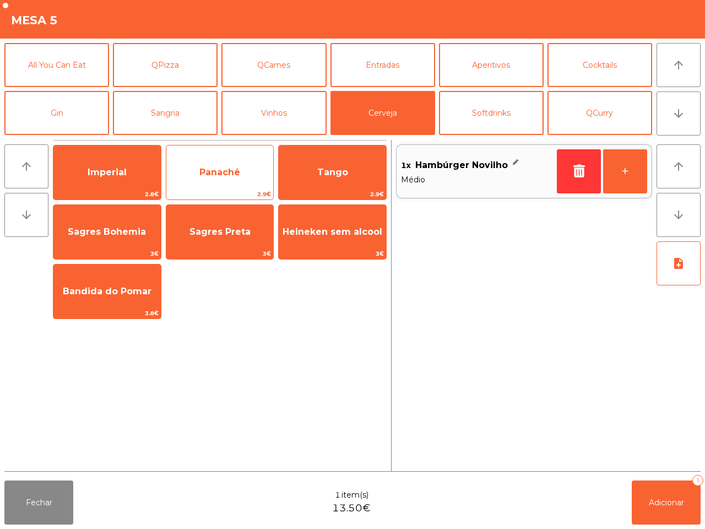
click at [175, 160] on span "Panachê" at bounding box center [219, 173] width 107 height 30
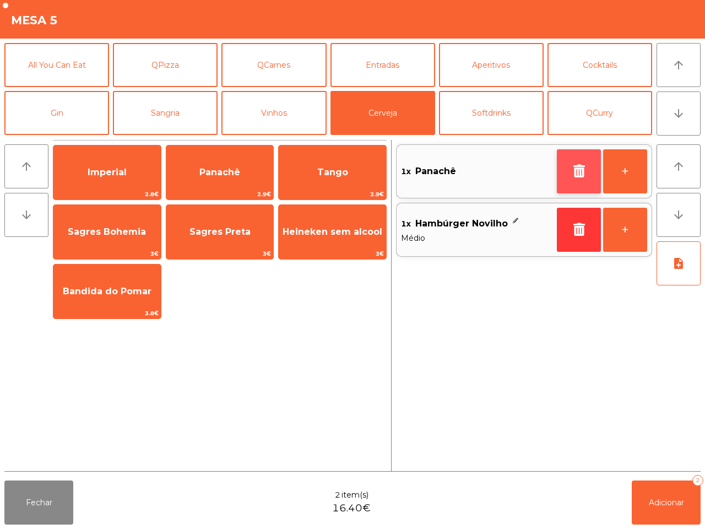
click at [588, 164] on button "button" at bounding box center [579, 171] width 44 height 44
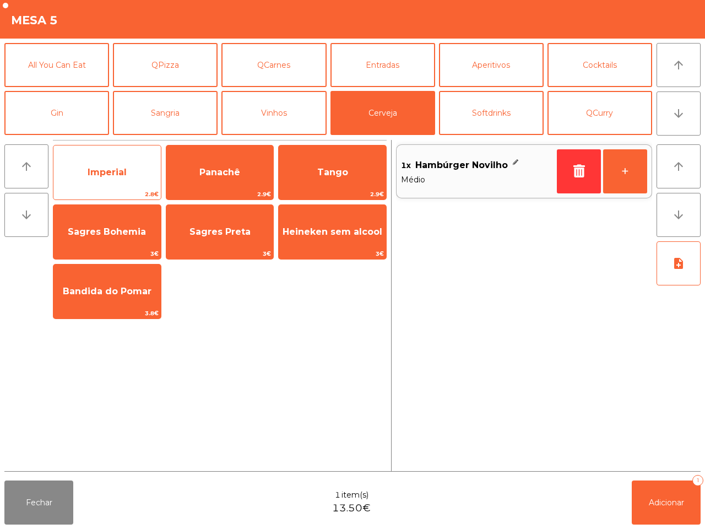
click at [135, 170] on span "Imperial" at bounding box center [106, 173] width 107 height 30
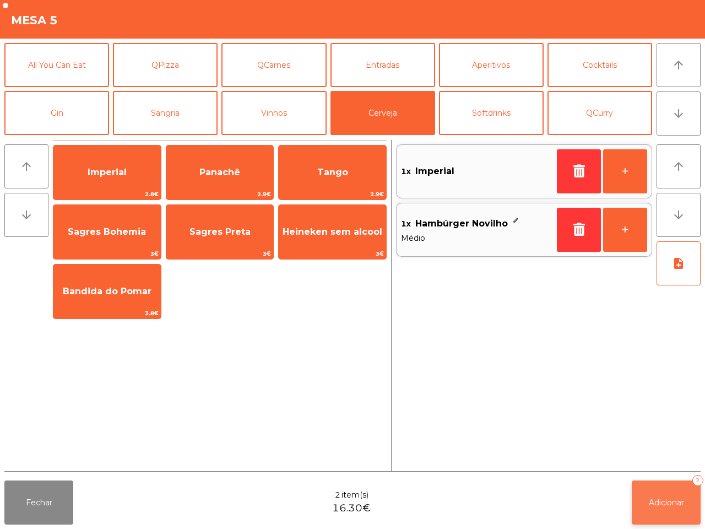
click at [667, 489] on button "Adicionar 2" at bounding box center [666, 502] width 69 height 44
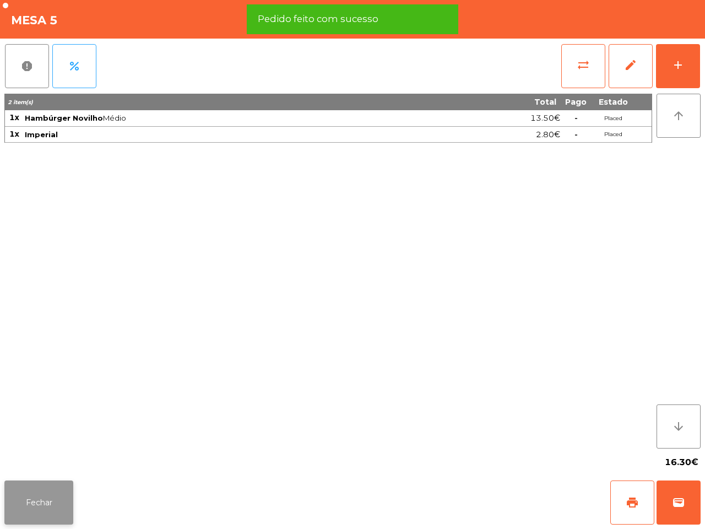
click at [43, 500] on button "Fechar" at bounding box center [38, 502] width 69 height 44
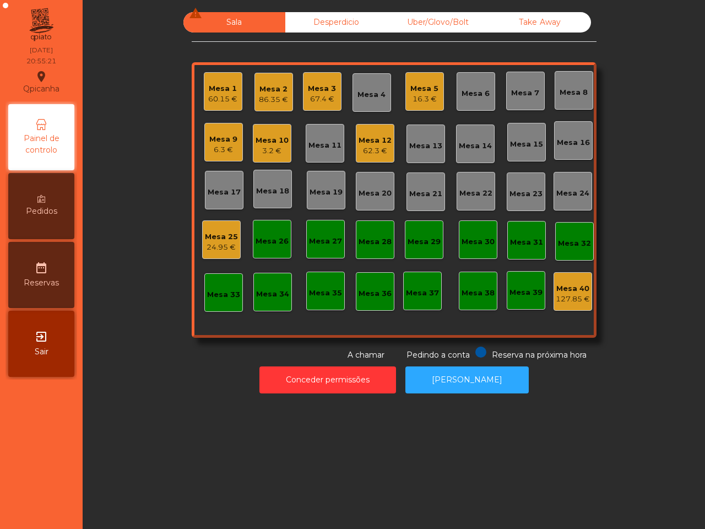
click at [365, 142] on div "Mesa 12" at bounding box center [375, 140] width 33 height 11
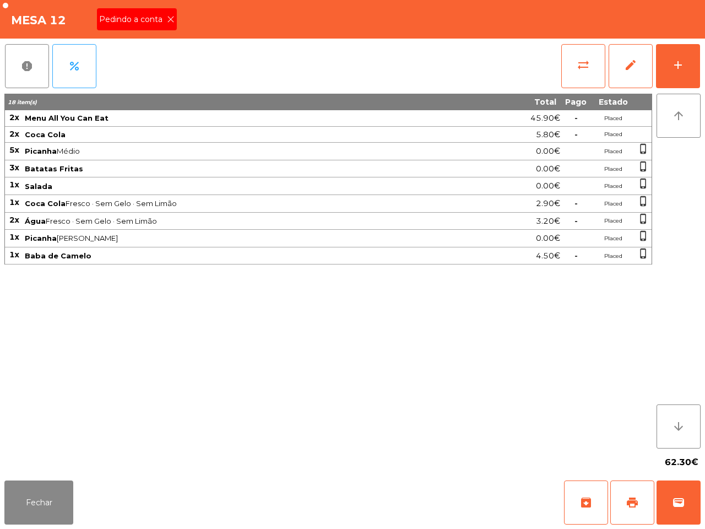
click at [170, 20] on icon at bounding box center [171, 19] width 8 height 8
click at [166, 17] on div "Mesa 12" at bounding box center [352, 19] width 705 height 39
click at [633, 496] on span "print" at bounding box center [632, 502] width 13 height 13
click at [48, 491] on button "Fechar" at bounding box center [38, 502] width 69 height 44
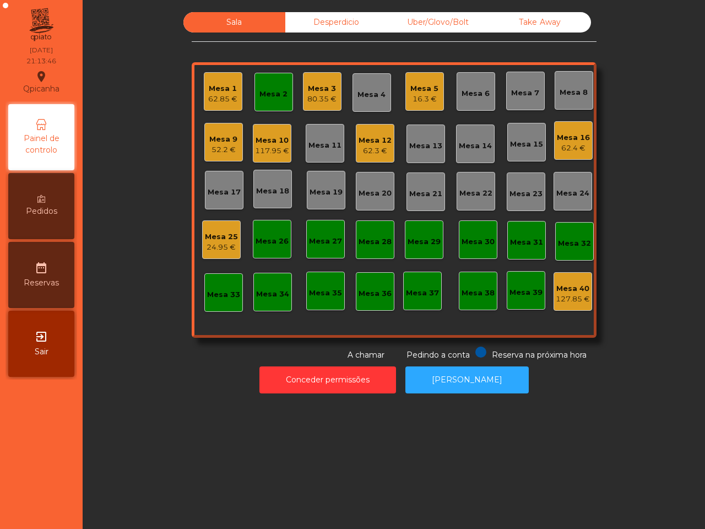
click at [211, 144] on div "52.2 €" at bounding box center [223, 149] width 28 height 11
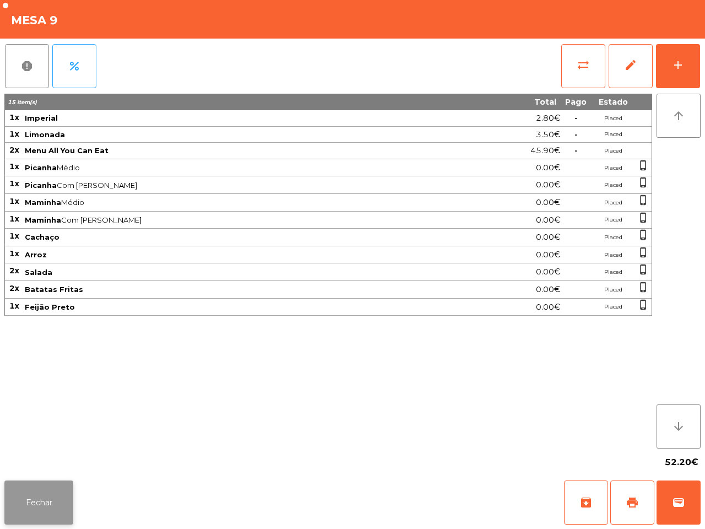
click at [45, 511] on button "Fechar" at bounding box center [38, 502] width 69 height 44
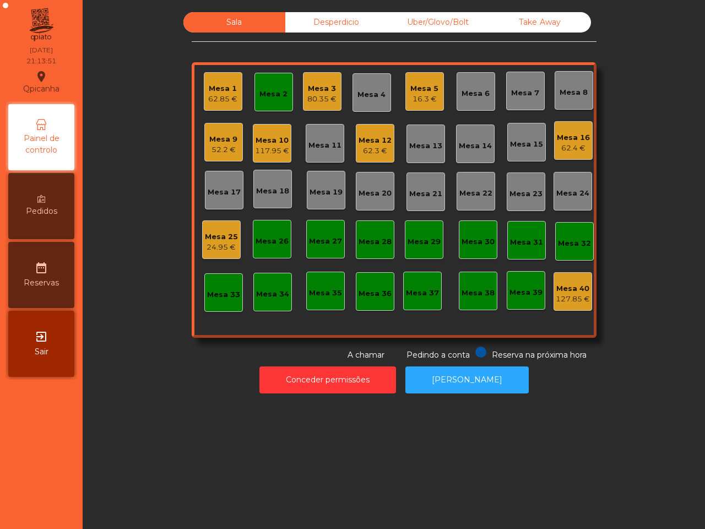
click at [307, 91] on div "Mesa 3" at bounding box center [321, 88] width 29 height 11
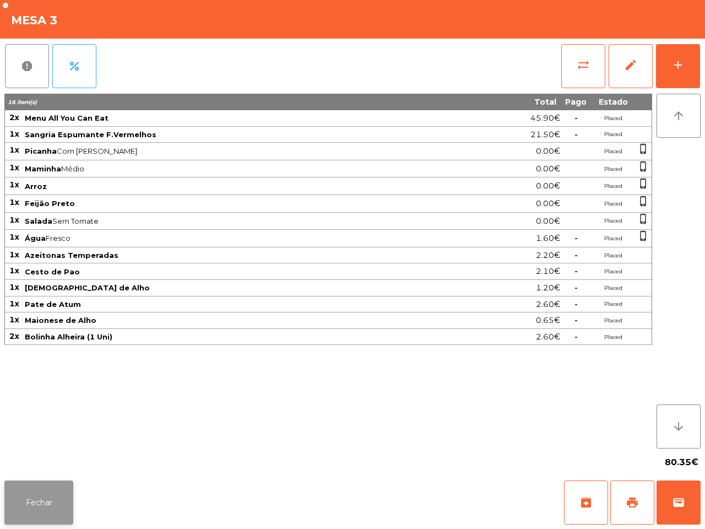
click at [48, 507] on button "Fechar" at bounding box center [38, 502] width 69 height 44
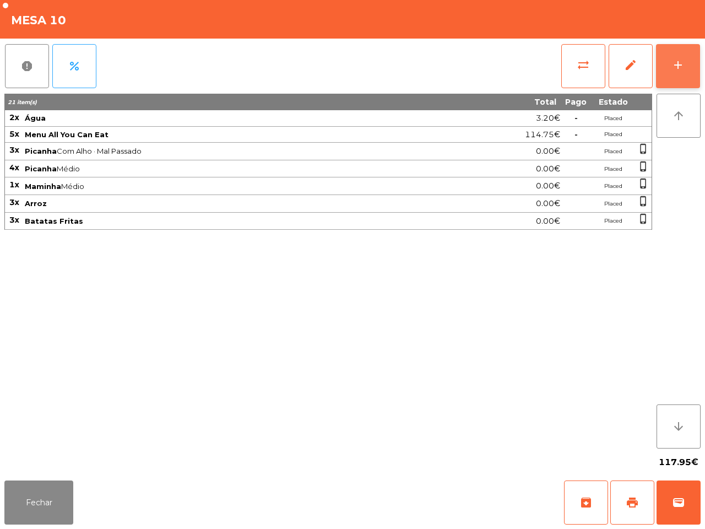
click at [663, 64] on button "add" at bounding box center [678, 66] width 44 height 44
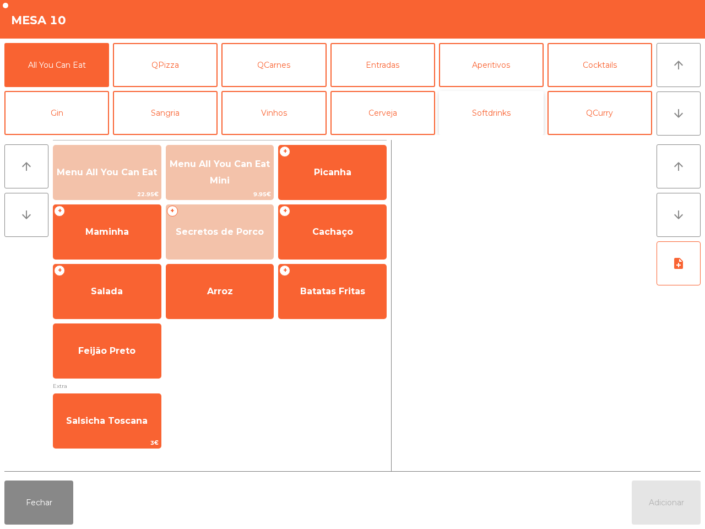
click at [472, 116] on button "Softdrinks" at bounding box center [491, 113] width 105 height 44
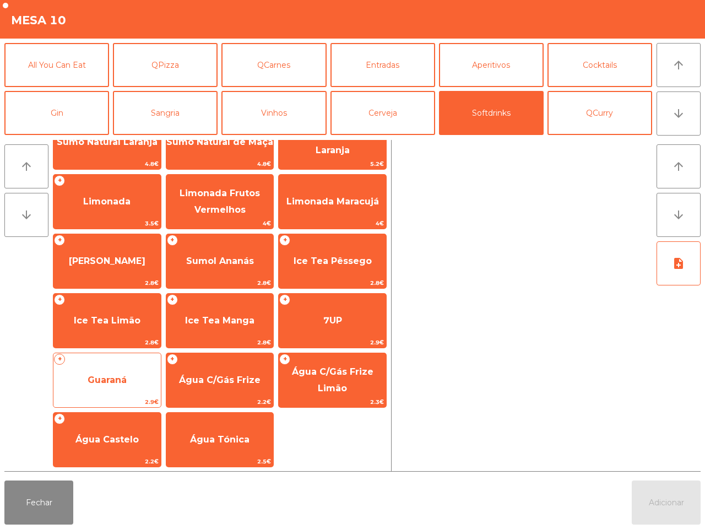
click at [109, 361] on div "+ Guaraná 2.9€" at bounding box center [107, 380] width 109 height 55
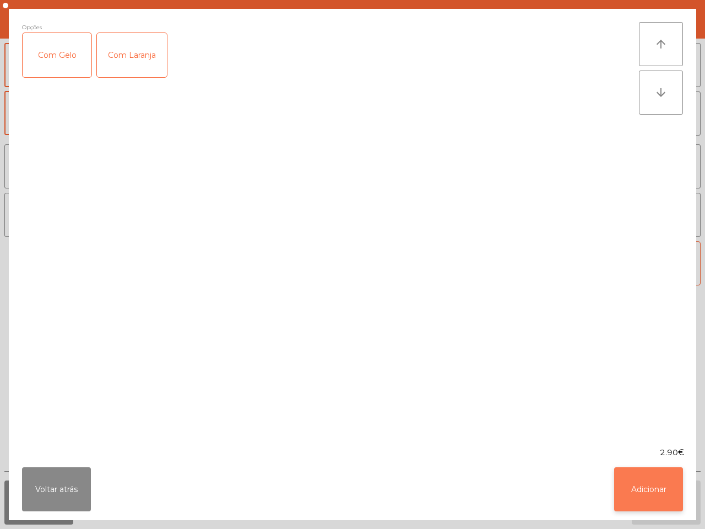
click at [666, 479] on button "Adicionar" at bounding box center [648, 489] width 69 height 44
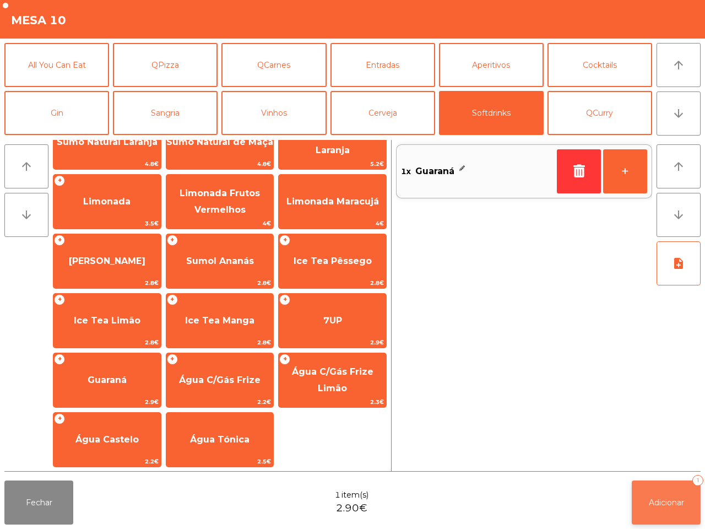
click at [666, 501] on span "Adicionar" at bounding box center [666, 503] width 35 height 10
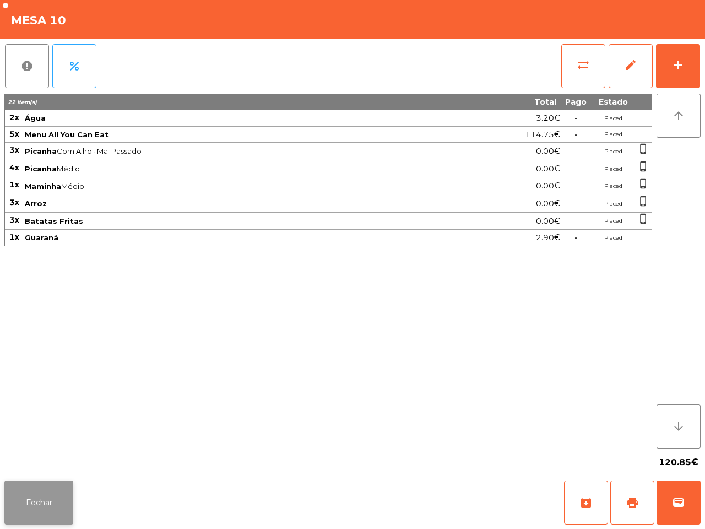
click at [22, 493] on button "Fechar" at bounding box center [38, 502] width 69 height 44
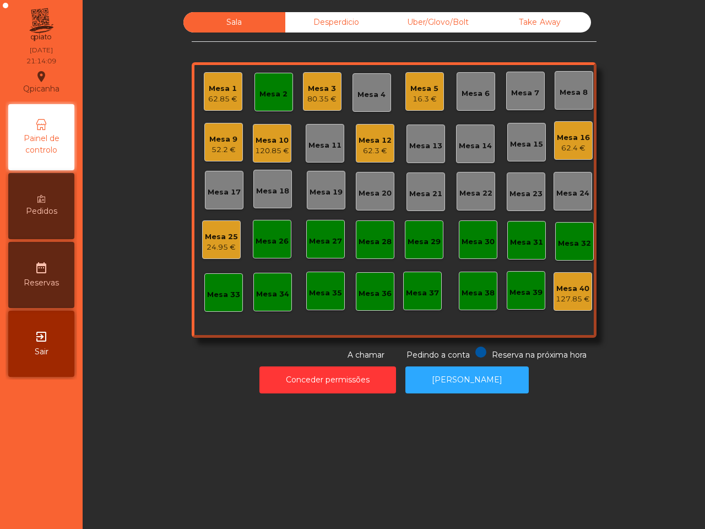
click at [312, 91] on div "Mesa 3" at bounding box center [321, 88] width 29 height 11
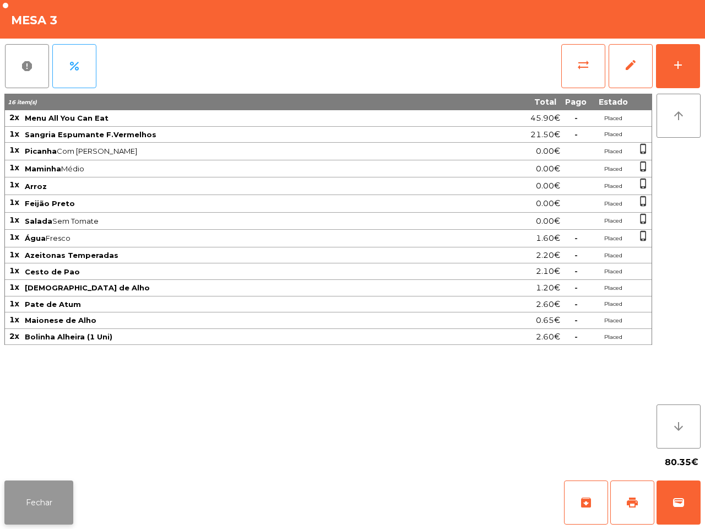
click at [26, 491] on button "Fechar" at bounding box center [38, 502] width 69 height 44
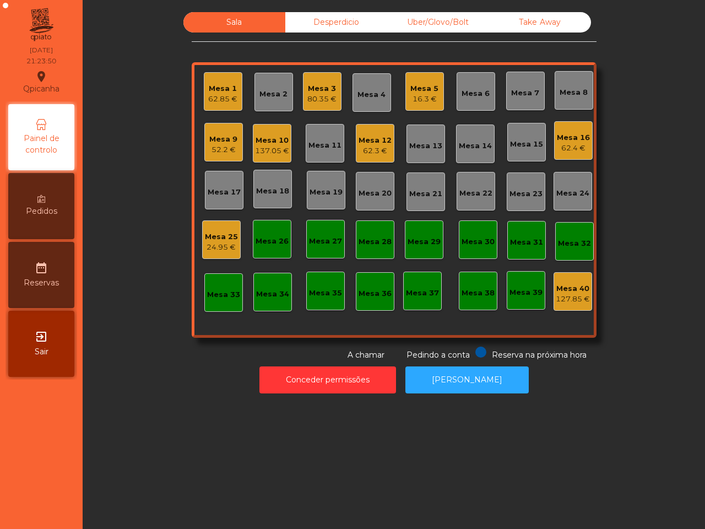
click at [218, 150] on div "52.2 €" at bounding box center [223, 149] width 28 height 11
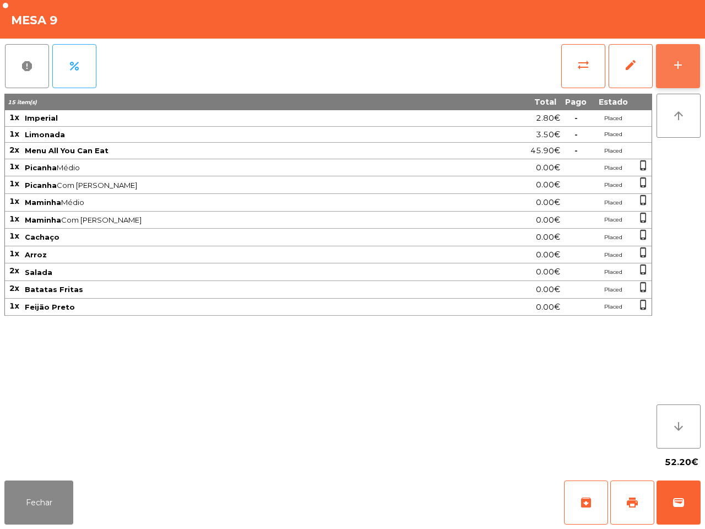
click at [682, 62] on div "add" at bounding box center [678, 64] width 13 height 13
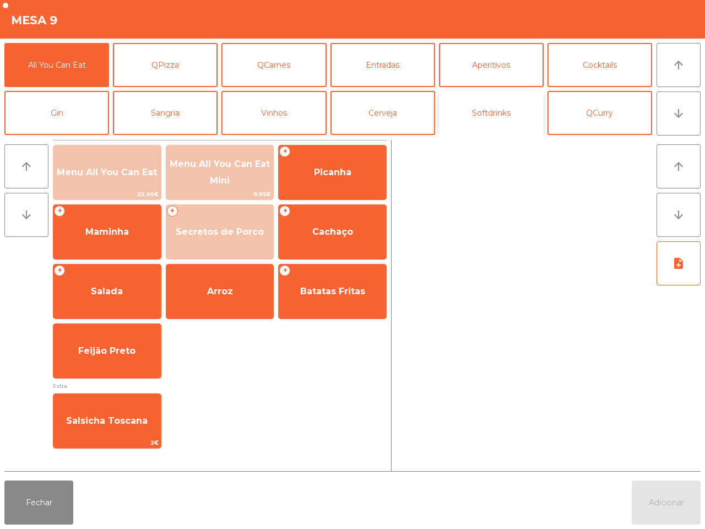
click at [483, 117] on button "Softdrinks" at bounding box center [491, 113] width 105 height 44
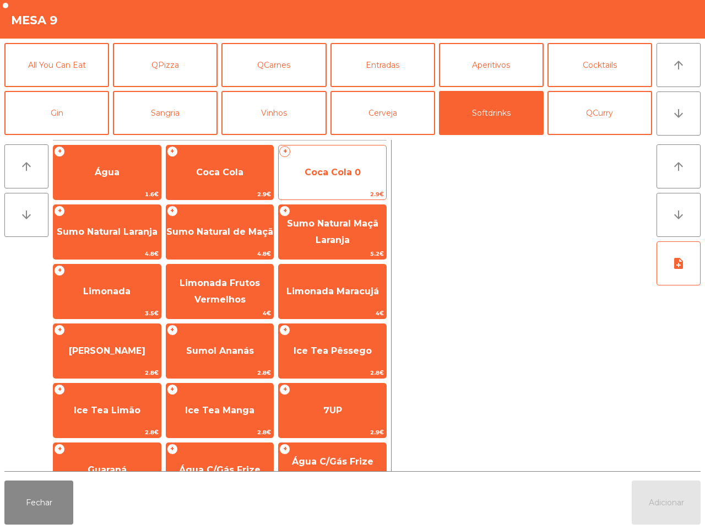
click at [343, 167] on span "Coca Cola 0" at bounding box center [333, 172] width 56 height 10
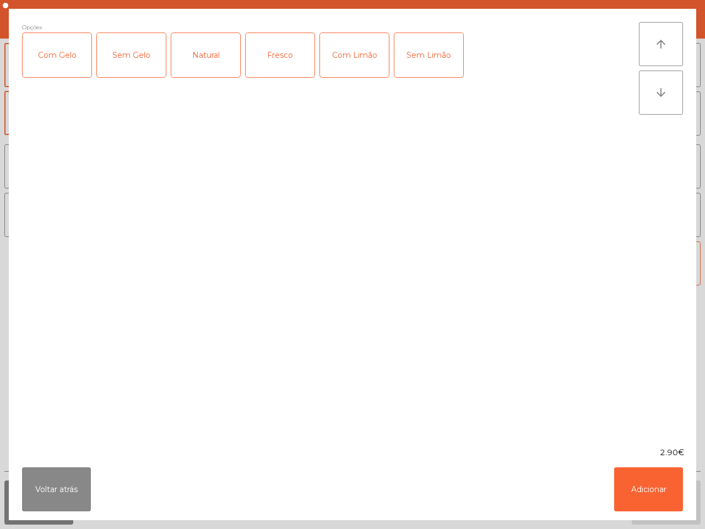
click at [62, 44] on div "Com Gelo" at bounding box center [57, 55] width 69 height 44
click at [373, 56] on div "Com Limão" at bounding box center [354, 55] width 69 height 44
click at [642, 492] on button "Adicionar" at bounding box center [648, 489] width 69 height 44
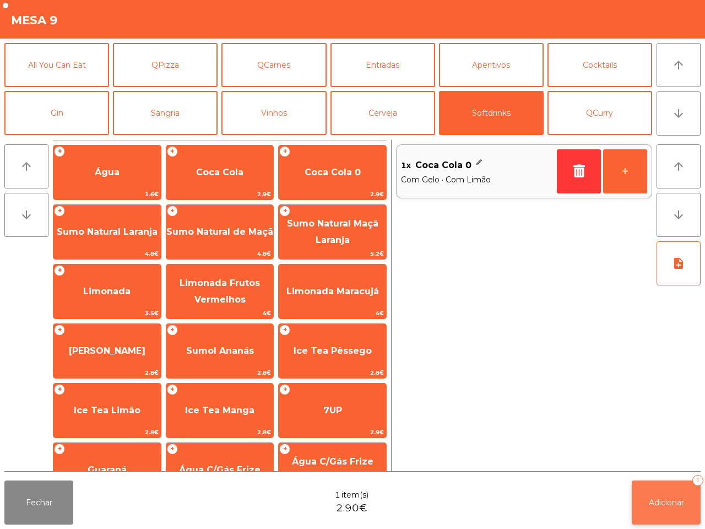
click at [642, 492] on button "Adicionar 1" at bounding box center [666, 502] width 69 height 44
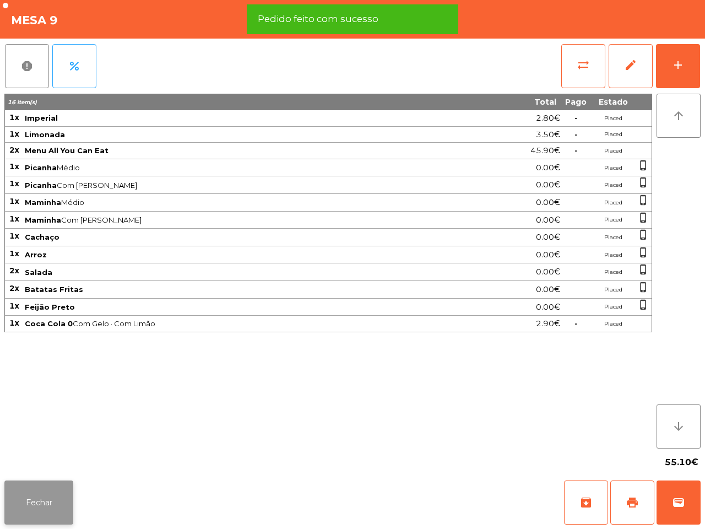
click at [29, 490] on button "Fechar" at bounding box center [38, 502] width 69 height 44
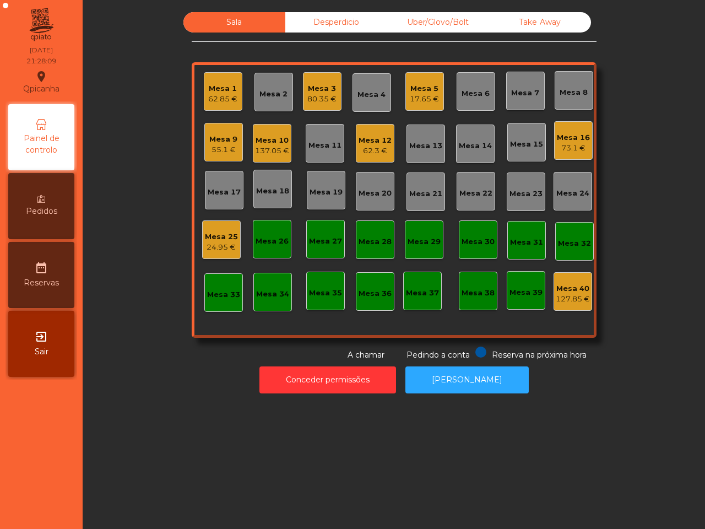
drag, startPoint x: 26, startPoint y: 491, endPoint x: 120, endPoint y: 416, distance: 120.0
click at [28, 490] on nav "Qpicanha location_on 16/08/2025 21:28:09 Painel de controlo Pedidos date_range …" at bounding box center [41, 264] width 83 height 529
click at [276, 147] on div "137.05 €" at bounding box center [272, 150] width 34 height 11
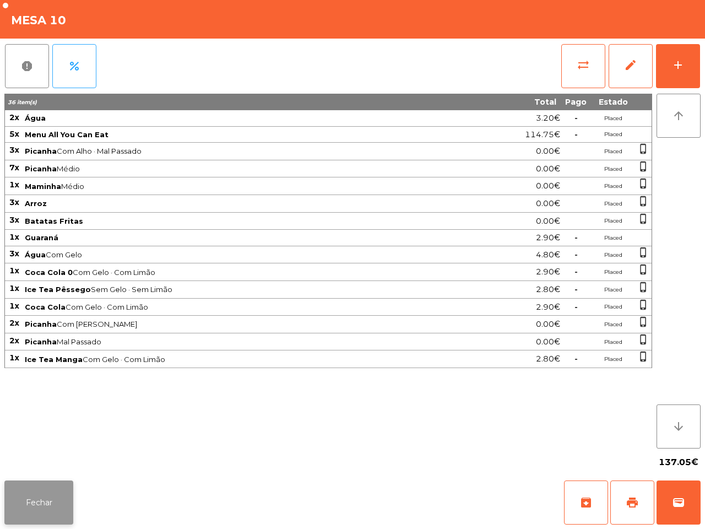
click at [56, 489] on button "Fechar" at bounding box center [38, 502] width 69 height 44
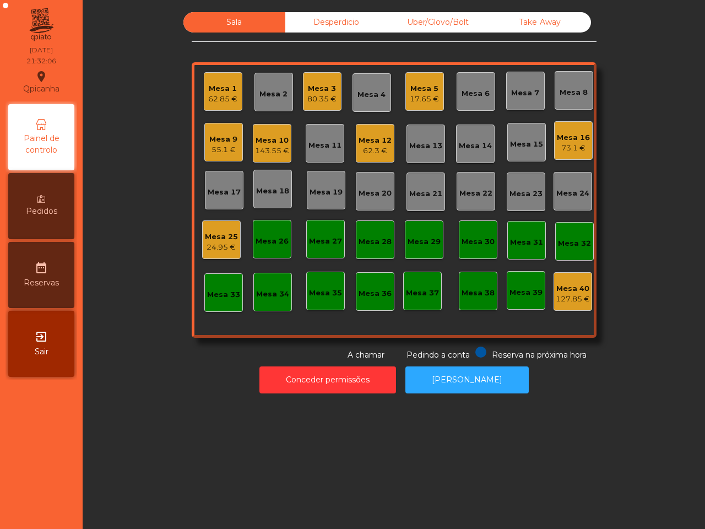
click at [56, 479] on nav "Qpicanha location_on 16/08/2025 21:32:06 Painel de controlo Pedidos date_range …" at bounding box center [41, 264] width 83 height 529
click at [273, 143] on div "Mesa 10" at bounding box center [272, 140] width 34 height 11
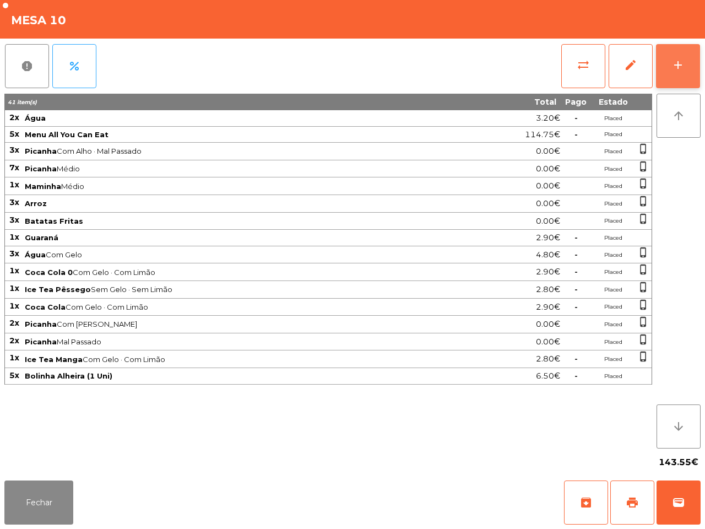
click at [676, 84] on button "add" at bounding box center [678, 66] width 44 height 44
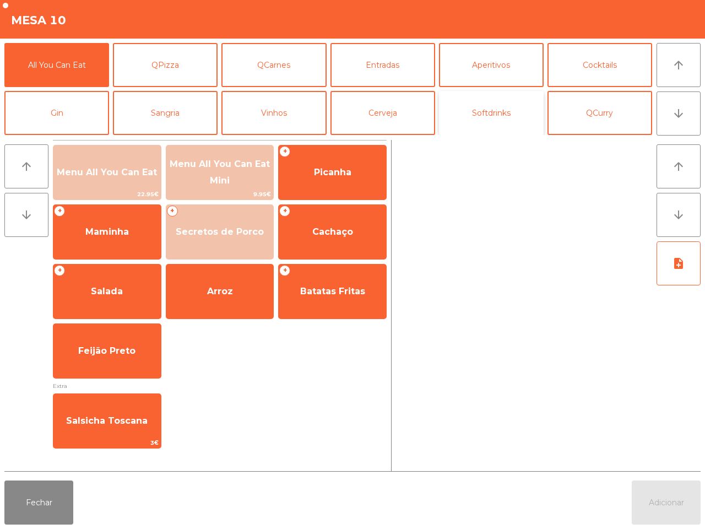
click at [505, 111] on button "Softdrinks" at bounding box center [491, 113] width 105 height 44
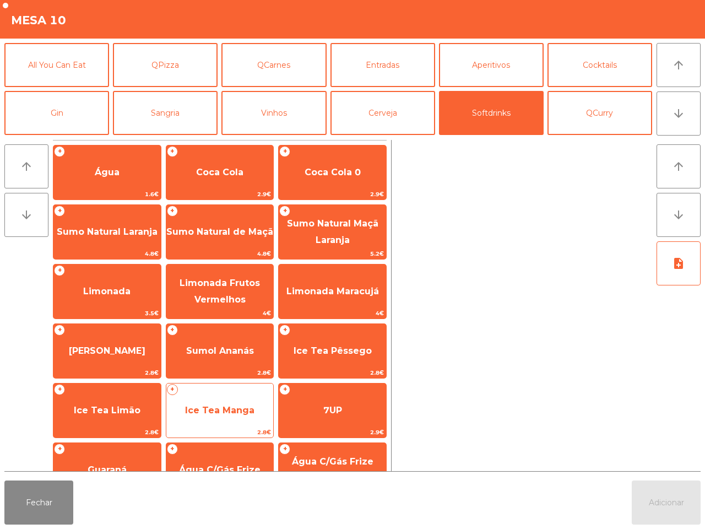
click at [207, 410] on span "Ice Tea Manga" at bounding box center [219, 410] width 69 height 10
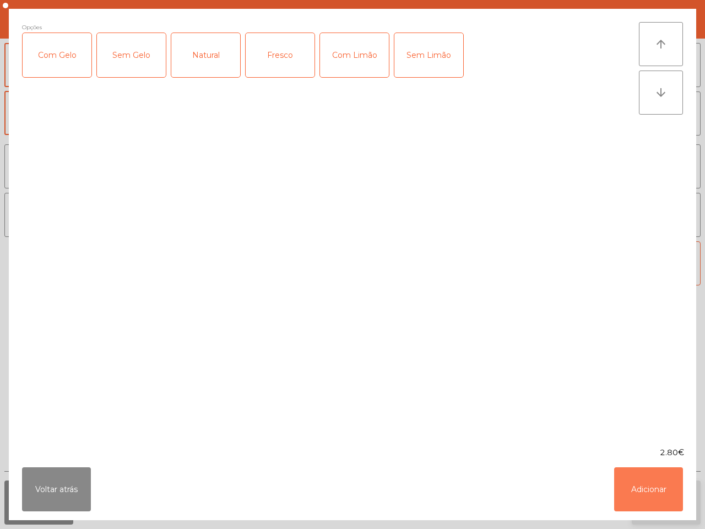
click at [657, 500] on button "Adicionar" at bounding box center [648, 489] width 69 height 44
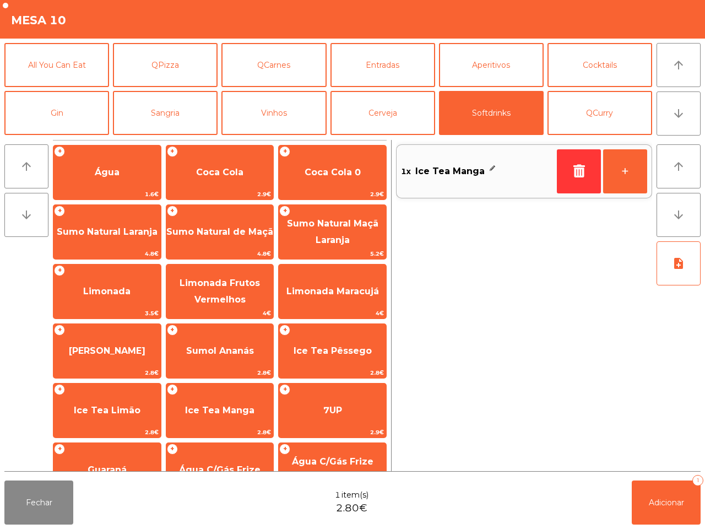
click at [661, 502] on span "Adicionar" at bounding box center [666, 503] width 35 height 10
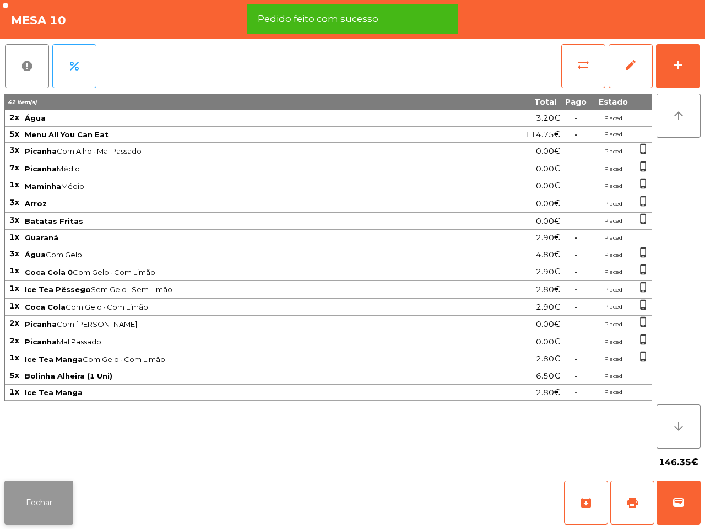
click at [55, 497] on button "Fechar" at bounding box center [38, 502] width 69 height 44
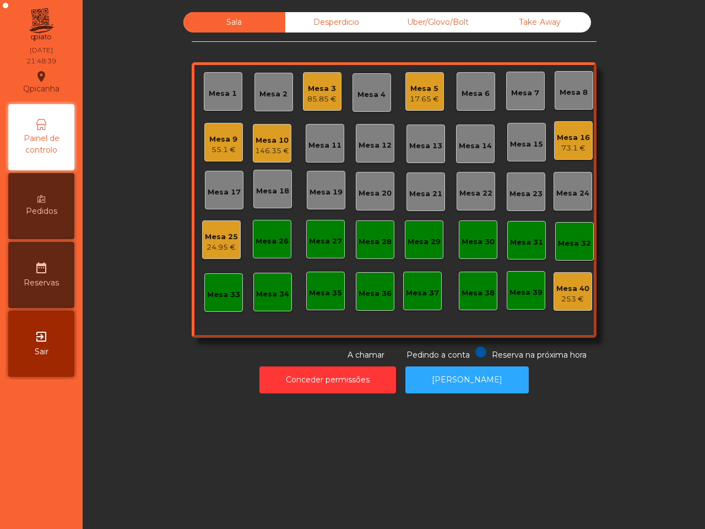
click at [410, 94] on div "17.65 €" at bounding box center [424, 99] width 29 height 11
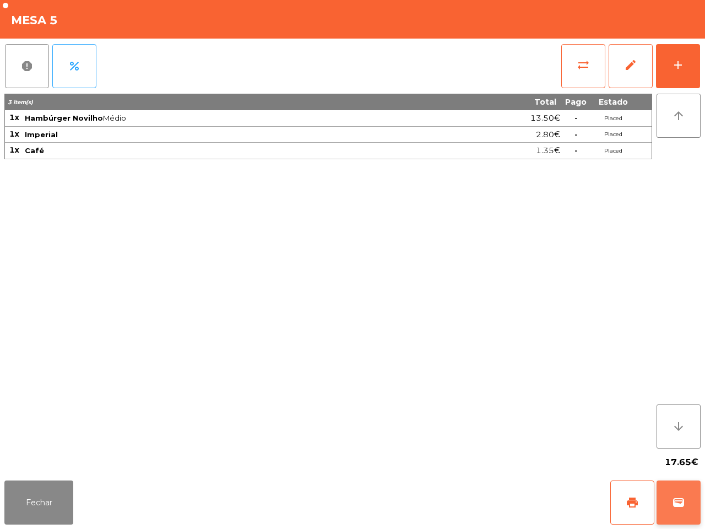
click at [667, 496] on button "wallet" at bounding box center [679, 502] width 44 height 44
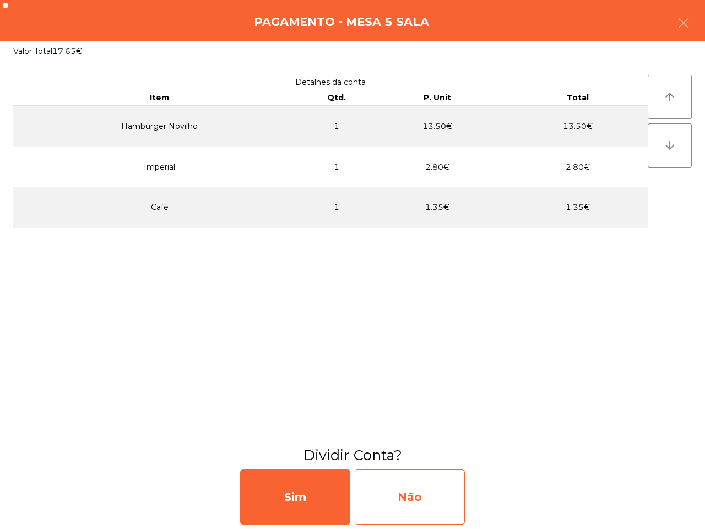
click at [441, 488] on div "Não" at bounding box center [410, 496] width 110 height 55
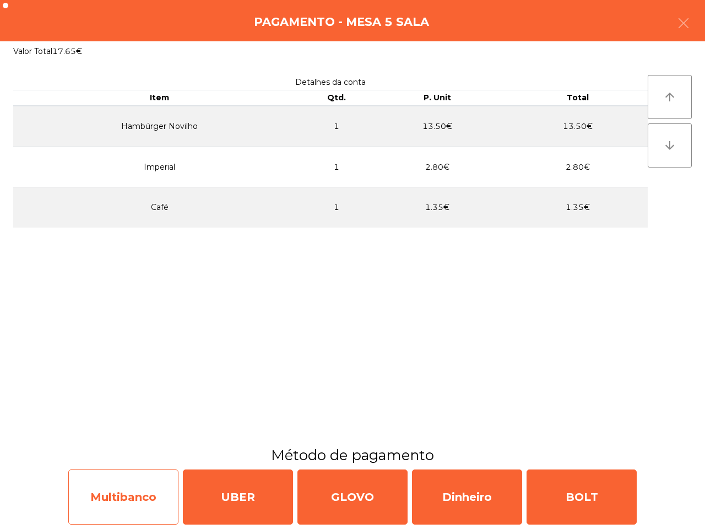
click at [139, 479] on div "Multibanco" at bounding box center [123, 496] width 110 height 55
select select "**"
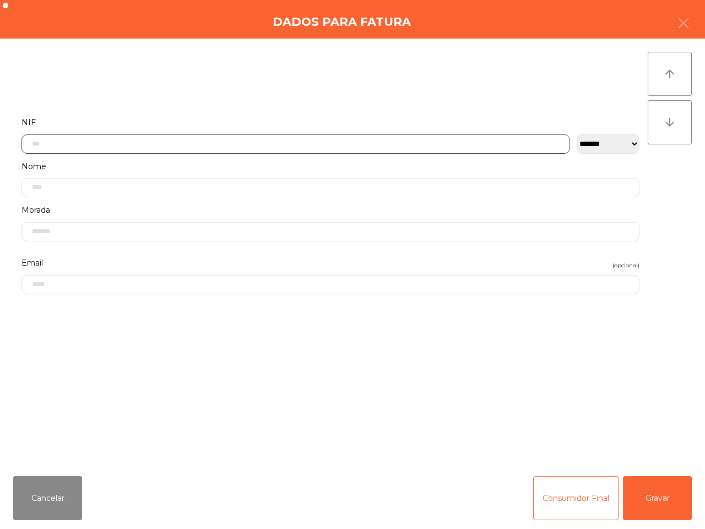
click at [313, 145] on input "text" at bounding box center [295, 143] width 549 height 19
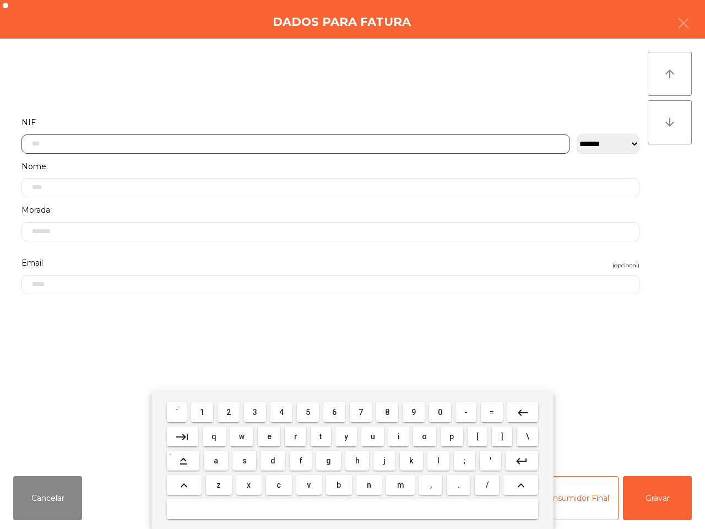
scroll to position [62, 0]
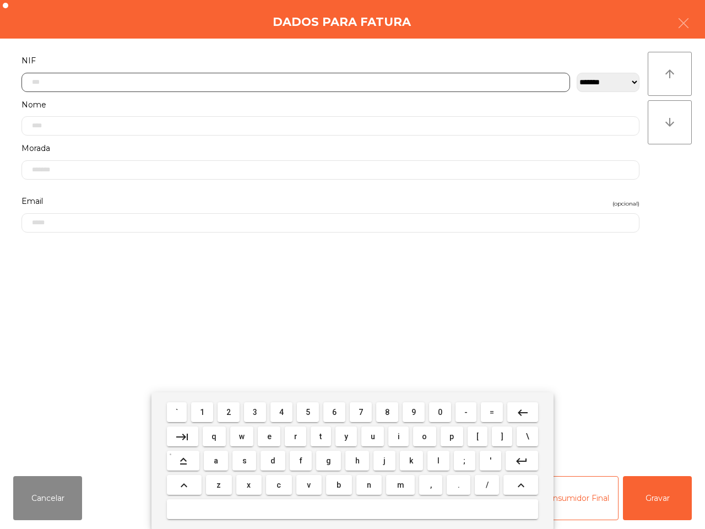
click at [202, 410] on span "1" at bounding box center [202, 412] width 4 height 9
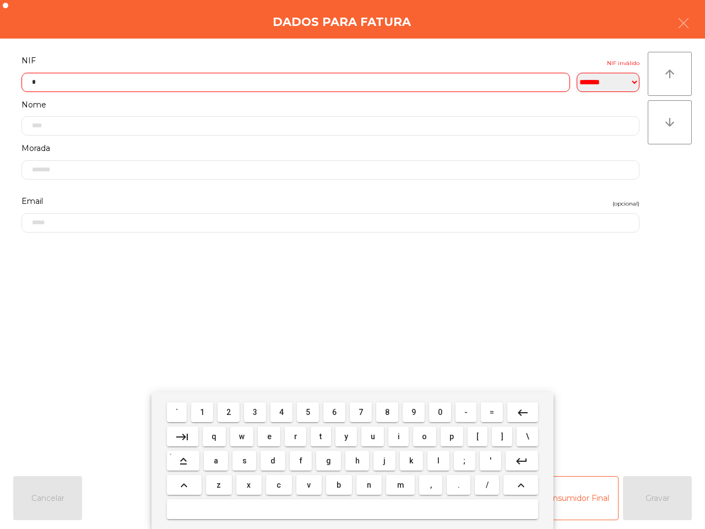
click at [441, 414] on span "0" at bounding box center [440, 412] width 4 height 9
click at [262, 410] on button "3" at bounding box center [255, 412] width 22 height 20
click at [231, 414] on span "2" at bounding box center [228, 412] width 4 height 9
click at [445, 414] on button "0" at bounding box center [440, 412] width 22 height 20
click at [312, 413] on button "5" at bounding box center [308, 412] width 22 height 20
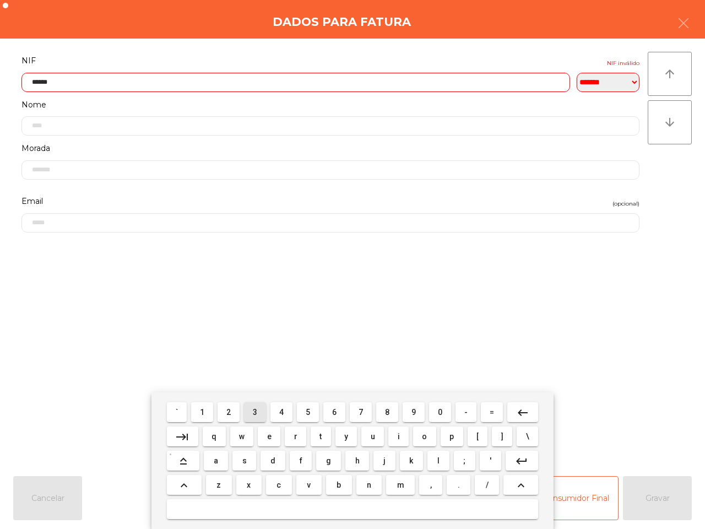
click at [257, 412] on span "3" at bounding box center [255, 412] width 4 height 9
click at [316, 412] on button "5" at bounding box center [308, 412] width 22 height 20
click at [438, 408] on span "0" at bounding box center [440, 412] width 4 height 9
click at [522, 413] on mat-icon "keyboard_backspace" at bounding box center [522, 412] width 13 height 13
click at [283, 414] on span "4" at bounding box center [281, 412] width 4 height 9
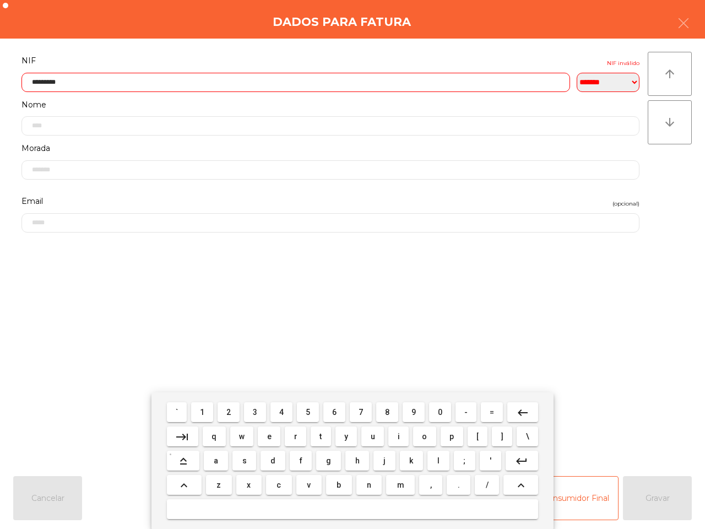
click at [525, 408] on mat-icon "keyboard_backspace" at bounding box center [522, 412] width 13 height 13
click at [208, 411] on button "1" at bounding box center [202, 412] width 22 height 20
click at [520, 412] on mat-icon "keyboard_backspace" at bounding box center [522, 412] width 13 height 13
click at [230, 409] on span "2" at bounding box center [228, 412] width 4 height 9
click at [531, 411] on button "keyboard_backspace" at bounding box center [522, 412] width 31 height 20
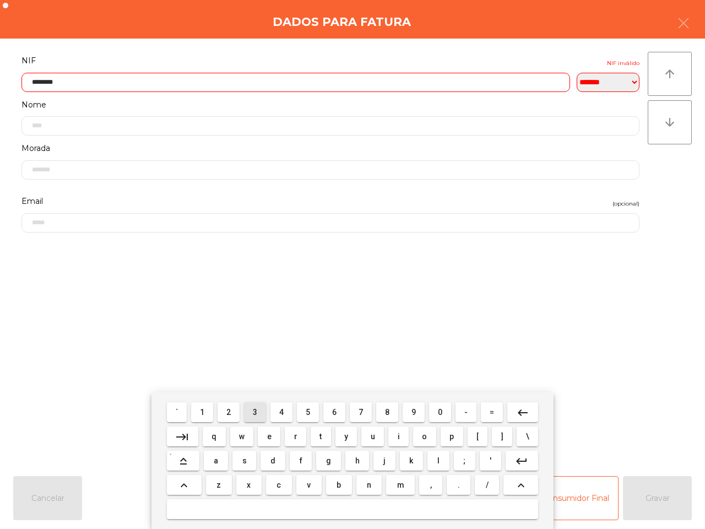
click at [260, 413] on button "3" at bounding box center [255, 412] width 22 height 20
click at [521, 412] on mat-icon "keyboard_backspace" at bounding box center [522, 412] width 13 height 13
click at [257, 409] on button "3" at bounding box center [255, 412] width 22 height 20
click at [533, 407] on button "keyboard_backspace" at bounding box center [522, 412] width 31 height 20
click at [282, 412] on span "4" at bounding box center [281, 412] width 4 height 9
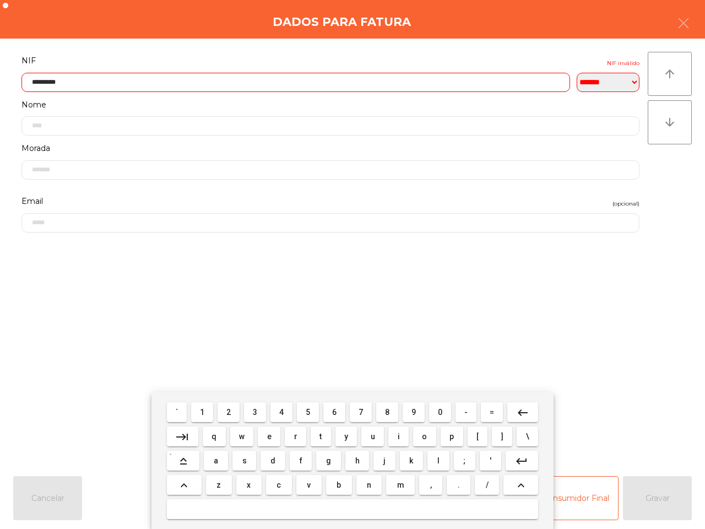
click at [527, 408] on mat-icon "keyboard_backspace" at bounding box center [522, 412] width 13 height 13
click at [315, 410] on button "5" at bounding box center [308, 412] width 22 height 20
click at [520, 408] on mat-icon "keyboard_backspace" at bounding box center [522, 412] width 13 height 13
click at [335, 413] on span "6" at bounding box center [334, 412] width 4 height 9
click at [518, 412] on mat-icon "keyboard_backspace" at bounding box center [522, 412] width 13 height 13
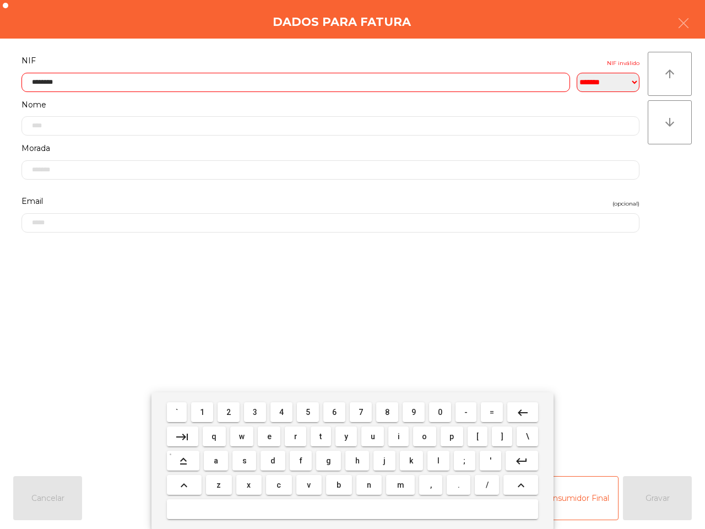
click at [359, 411] on span "7" at bounding box center [361, 412] width 4 height 9
type input "*********"
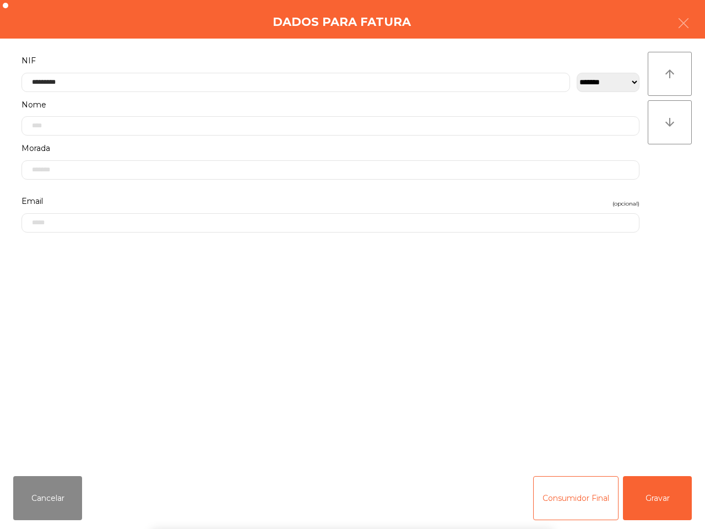
click at [649, 503] on div "` 1 2 3 4 5 6 7 8 9 0 - = keyboard_backspace keyboard_tab q w e r t y u i o p […" at bounding box center [352, 460] width 705 height 137
click at [654, 499] on div "` 1 2 3 4 5 6 7 8 9 0 - = keyboard_backspace keyboard_tab q w e r t y u i o p […" at bounding box center [352, 460] width 705 height 137
click at [675, 509] on button "Gravar" at bounding box center [657, 498] width 69 height 44
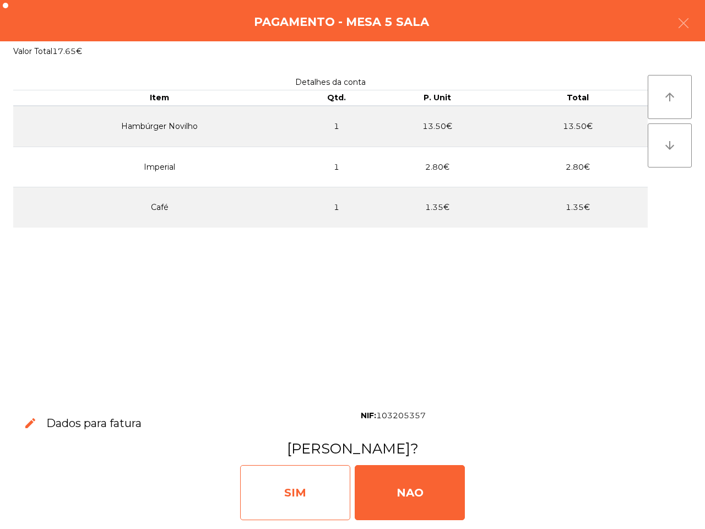
click at [329, 480] on div "SIM" at bounding box center [295, 492] width 110 height 55
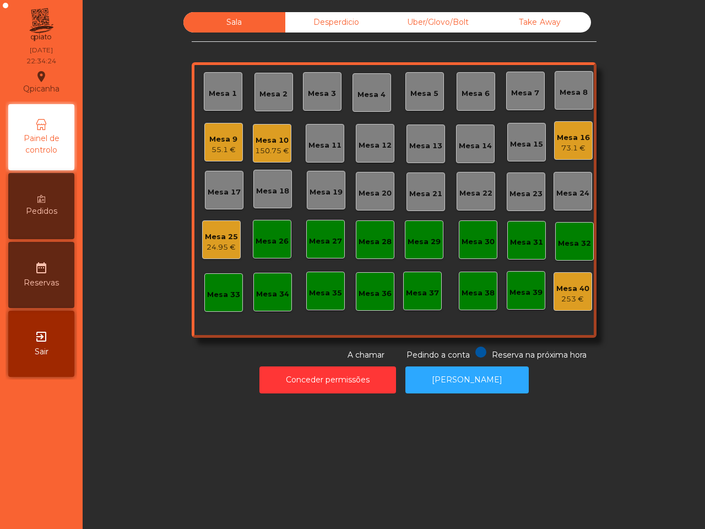
click at [219, 141] on div "Mesa 9" at bounding box center [223, 139] width 28 height 11
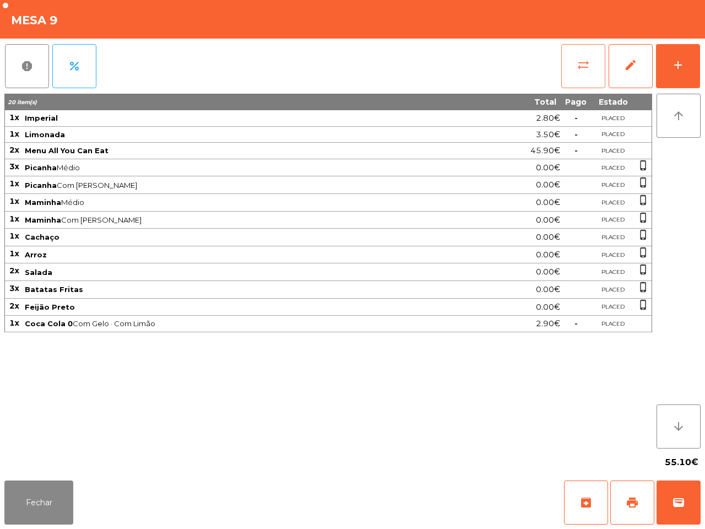
click at [592, 74] on button "sync_alt" at bounding box center [583, 66] width 44 height 44
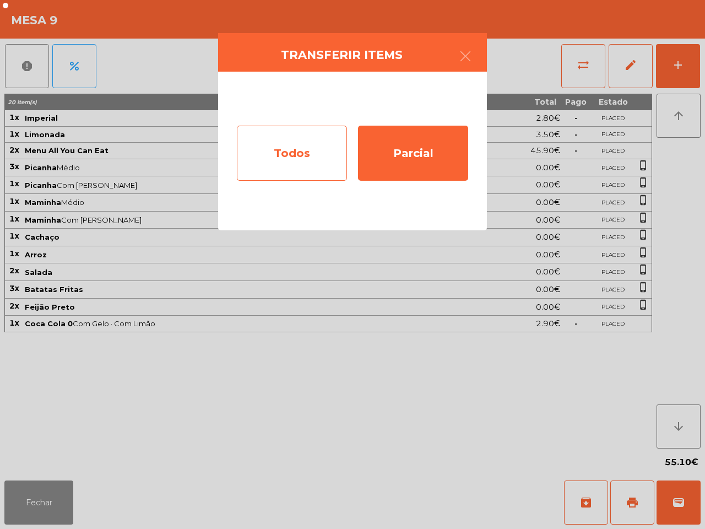
click at [309, 152] on div "Todos" at bounding box center [292, 153] width 110 height 55
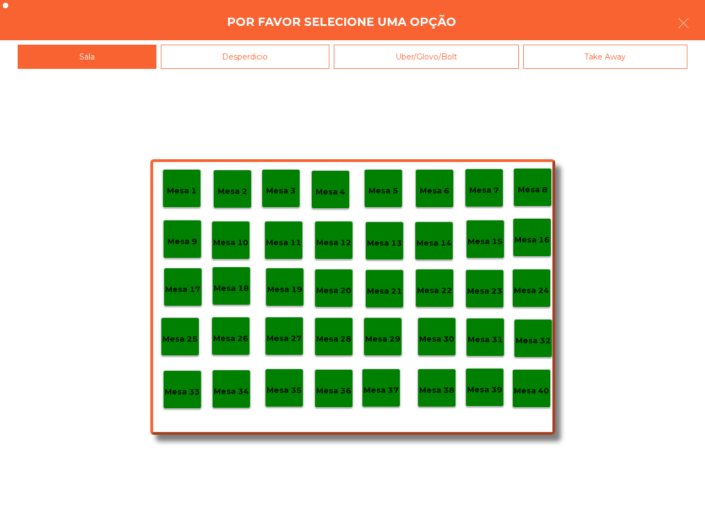
click at [544, 395] on p "Mesa 40" at bounding box center [531, 391] width 35 height 13
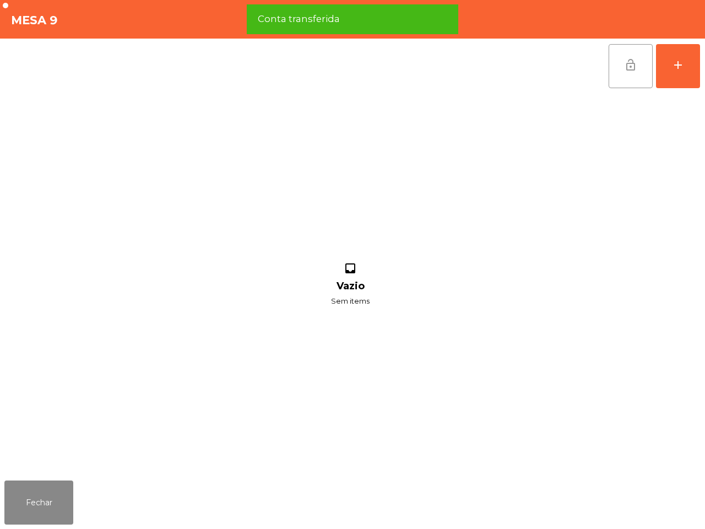
click at [624, 61] on span "lock_open" at bounding box center [630, 64] width 13 height 13
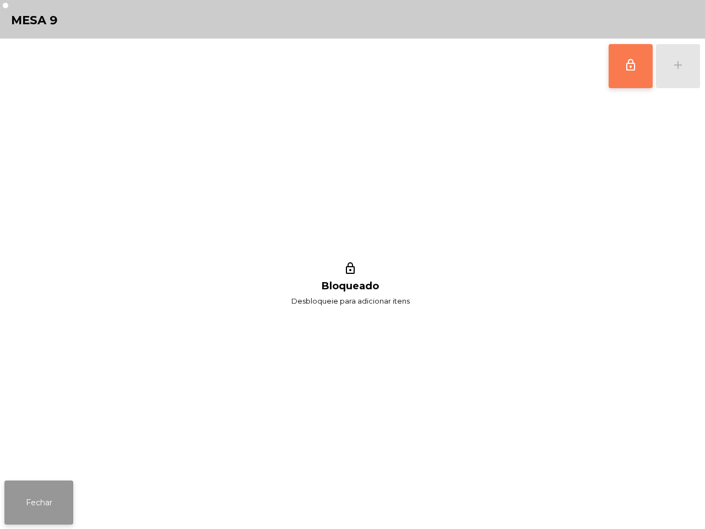
click at [33, 494] on button "Fechar" at bounding box center [38, 502] width 69 height 44
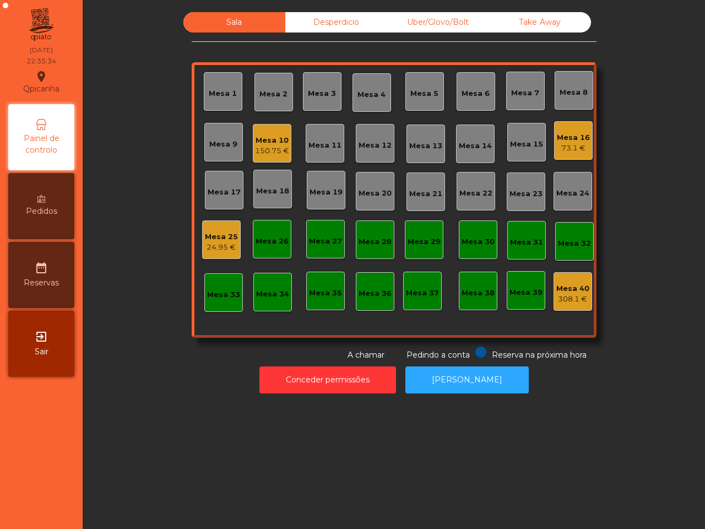
click at [147, 199] on div "Sala Desperdicio Uber/Glovo/Bolt Take Away Mesa 1 Mesa 2 [GEOGRAPHIC_DATA] 4 [G…" at bounding box center [394, 186] width 593 height 349
click at [277, 152] on div "150.75 €" at bounding box center [272, 150] width 34 height 11
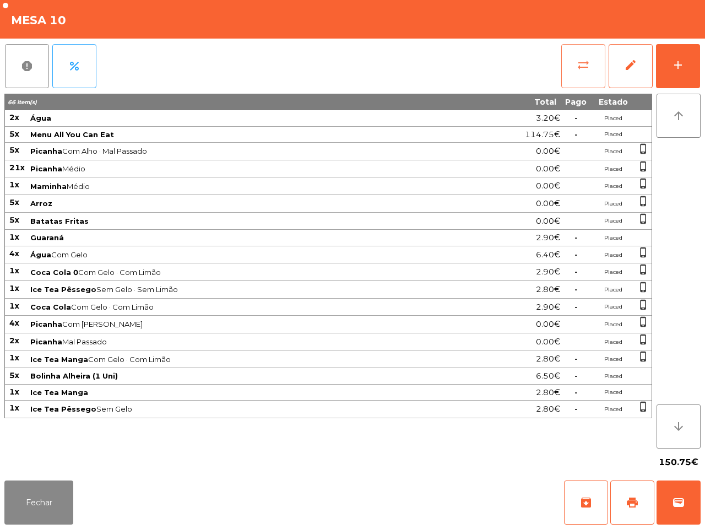
click at [577, 75] on button "sync_alt" at bounding box center [583, 66] width 44 height 44
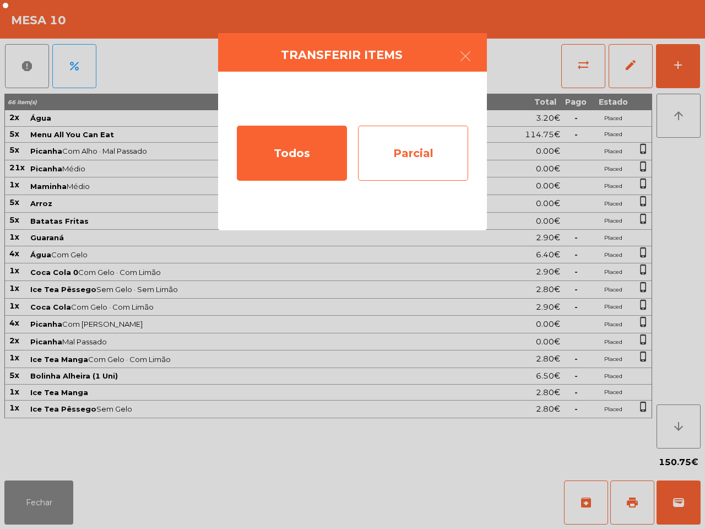
click at [430, 147] on div "Parcial" at bounding box center [413, 153] width 110 height 55
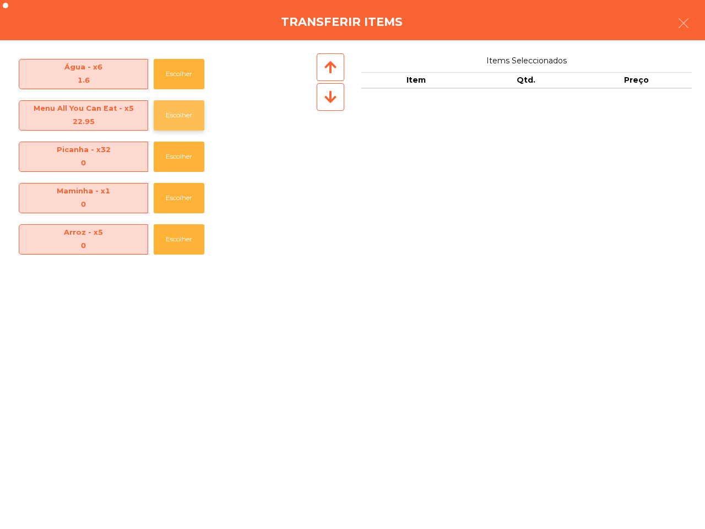
click at [191, 114] on button "Escolher" at bounding box center [179, 115] width 51 height 30
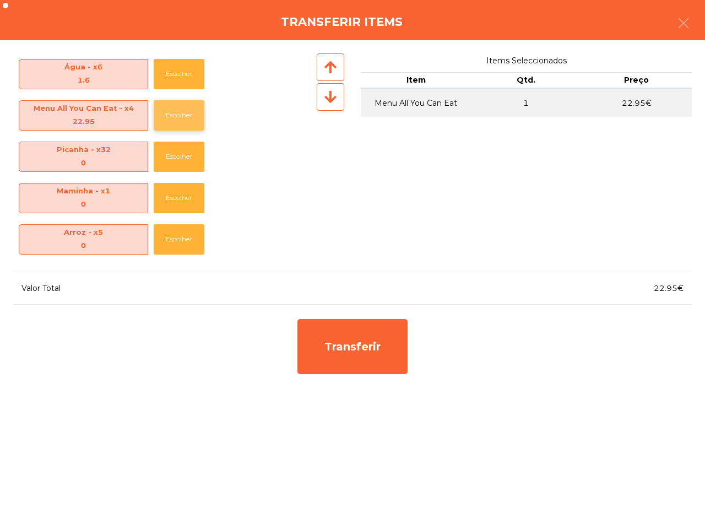
click at [191, 114] on button "Escolher" at bounding box center [179, 115] width 51 height 30
click at [193, 75] on button "Escolher" at bounding box center [179, 74] width 51 height 30
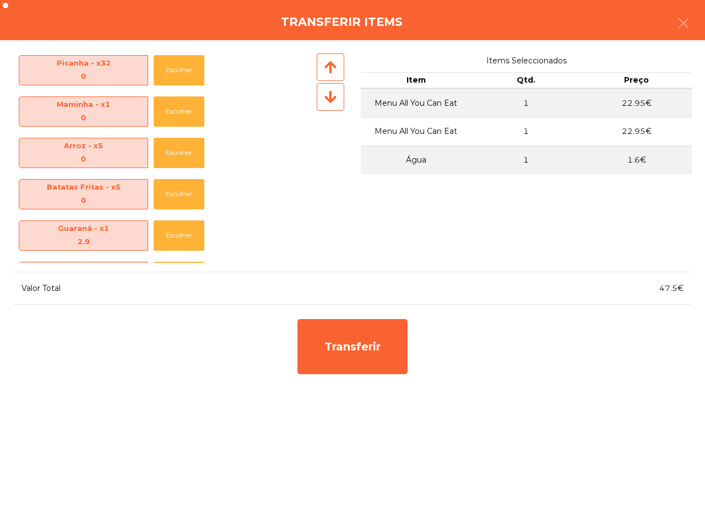
scroll to position [207, 0]
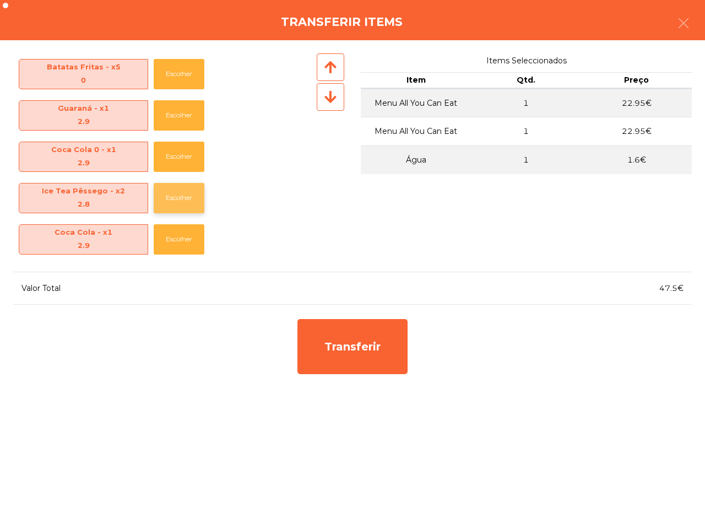
click at [194, 193] on button "Escolher" at bounding box center [179, 198] width 51 height 30
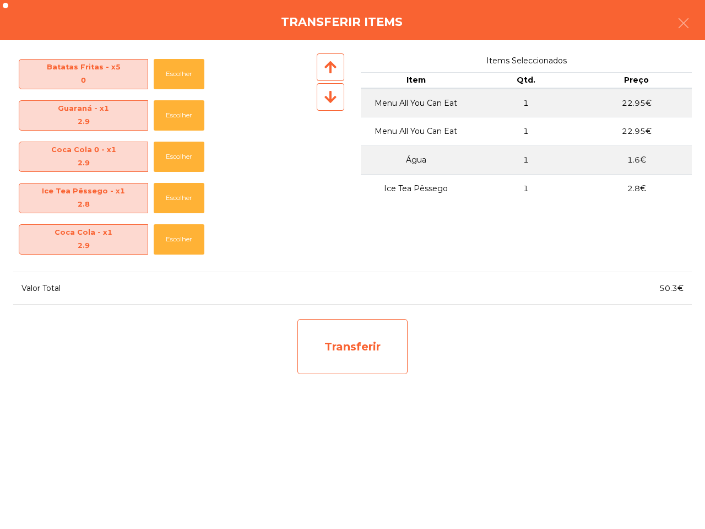
click at [341, 340] on div "Transferir" at bounding box center [353, 346] width 110 height 55
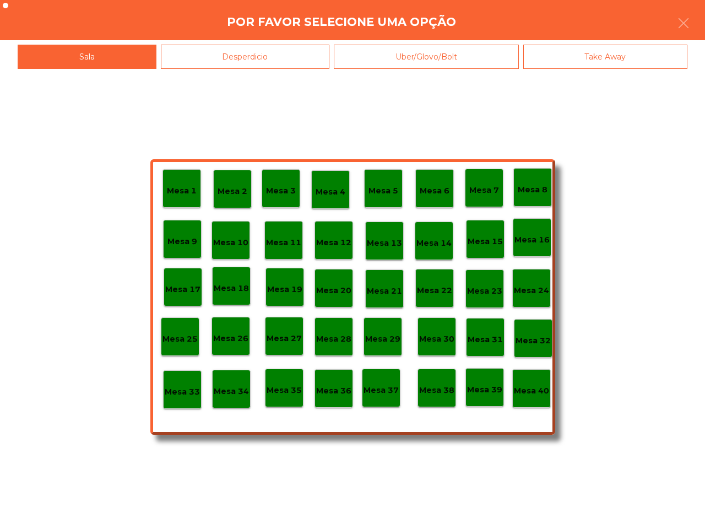
click at [183, 337] on p "Mesa 25" at bounding box center [180, 339] width 35 height 13
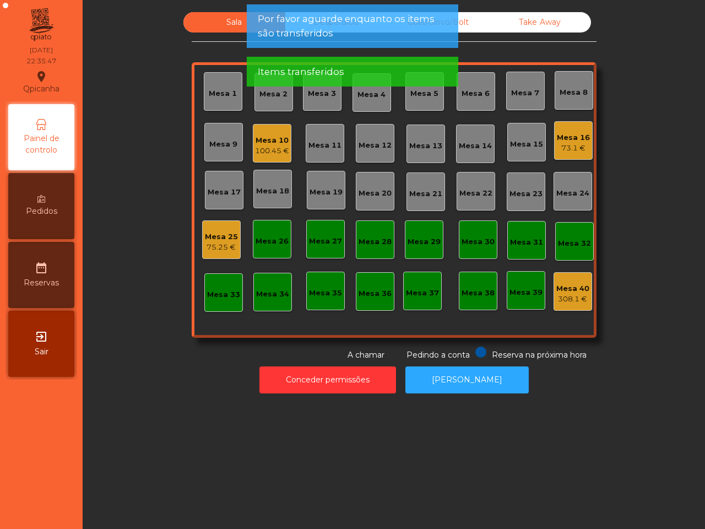
click at [222, 235] on div "Mesa 25" at bounding box center [221, 236] width 33 height 11
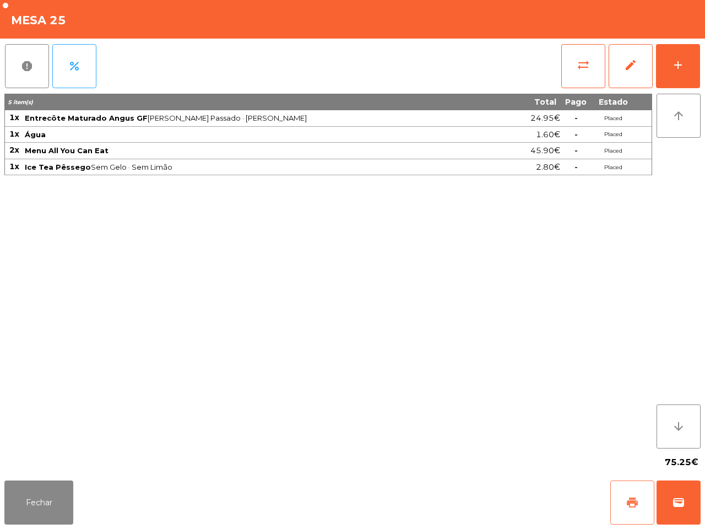
click at [616, 502] on button "print" at bounding box center [632, 502] width 44 height 44
click at [580, 387] on div "5 item(s) Total Pago Estado 1x Entrecôte Maturado Angus GF Feijão · Mal Passado…" at bounding box center [328, 271] width 648 height 355
click at [571, 62] on button "sync_alt" at bounding box center [583, 66] width 44 height 44
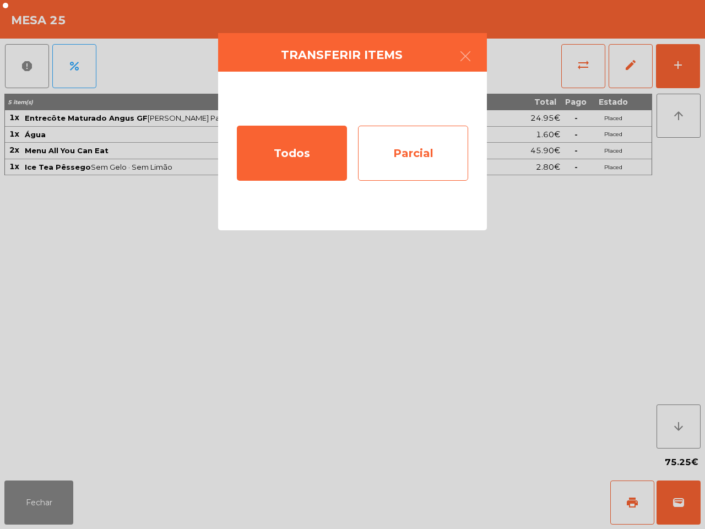
click at [435, 154] on div "Parcial" at bounding box center [413, 153] width 110 height 55
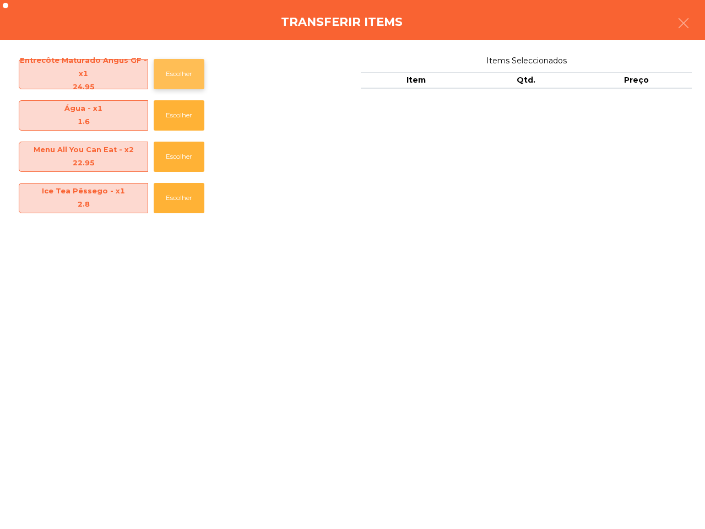
click at [199, 81] on button "Escolher" at bounding box center [179, 74] width 51 height 30
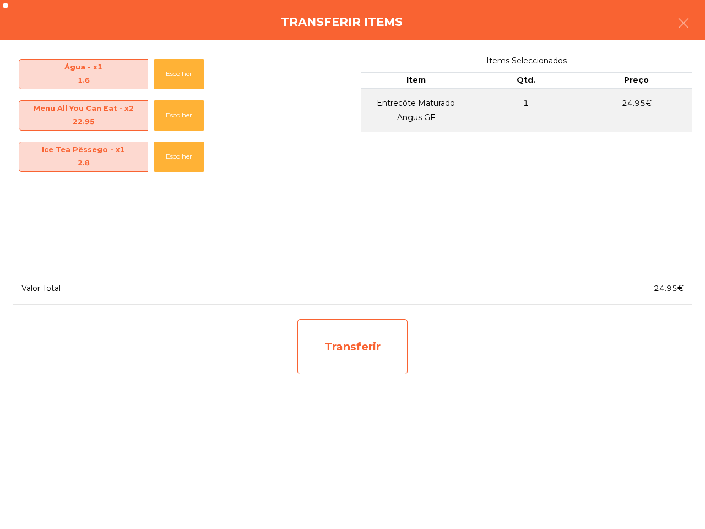
click at [339, 333] on div "Transferir" at bounding box center [353, 346] width 110 height 55
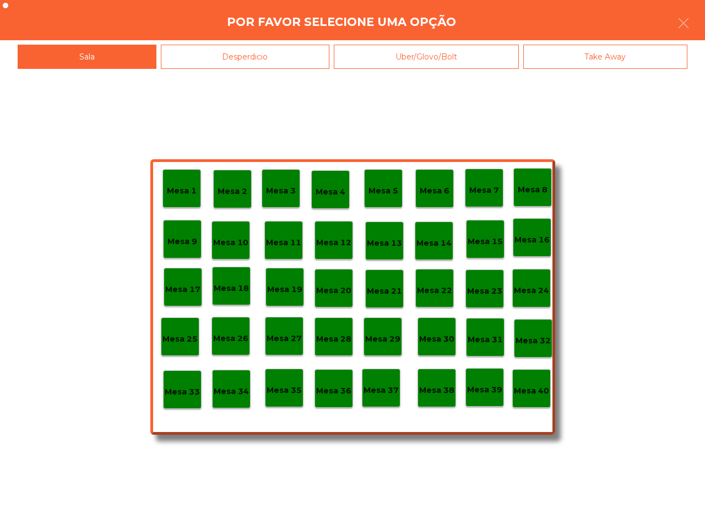
click at [289, 384] on p "Mesa 35" at bounding box center [284, 390] width 35 height 13
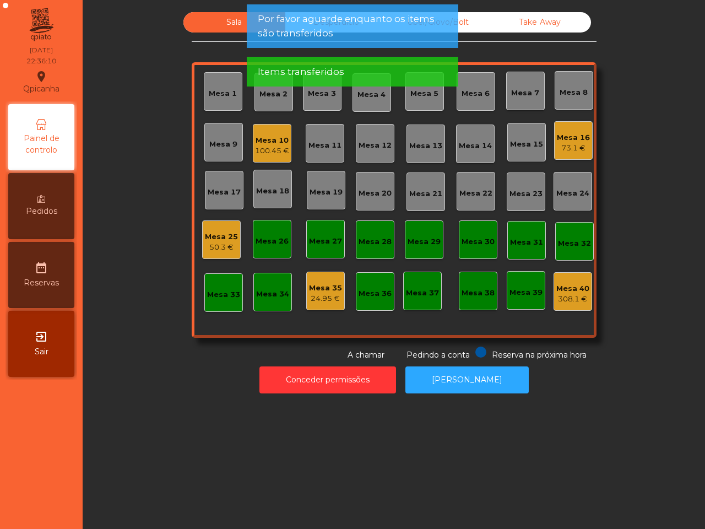
click at [210, 239] on div "Mesa 25" at bounding box center [221, 236] width 33 height 11
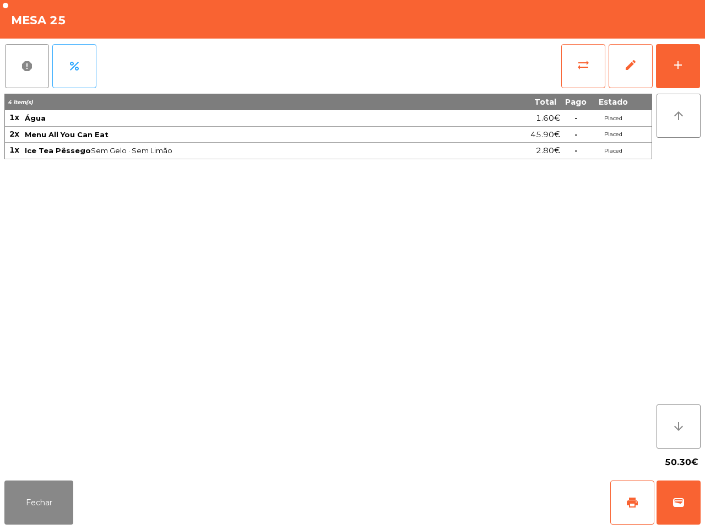
drag, startPoint x: 408, startPoint y: 186, endPoint x: 393, endPoint y: 200, distance: 21.1
click at [404, 189] on div "4 item(s) Total Pago Estado 1x Água 1.60€ - Placed 2x Menu All You Can Eat 45.9…" at bounding box center [328, 271] width 648 height 355
click at [37, 513] on button "Fechar" at bounding box center [38, 502] width 69 height 44
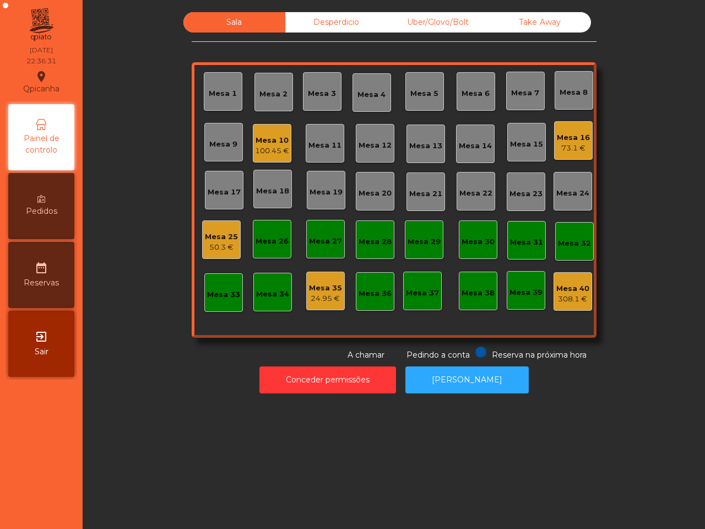
click at [571, 139] on div "Mesa 16" at bounding box center [573, 137] width 33 height 11
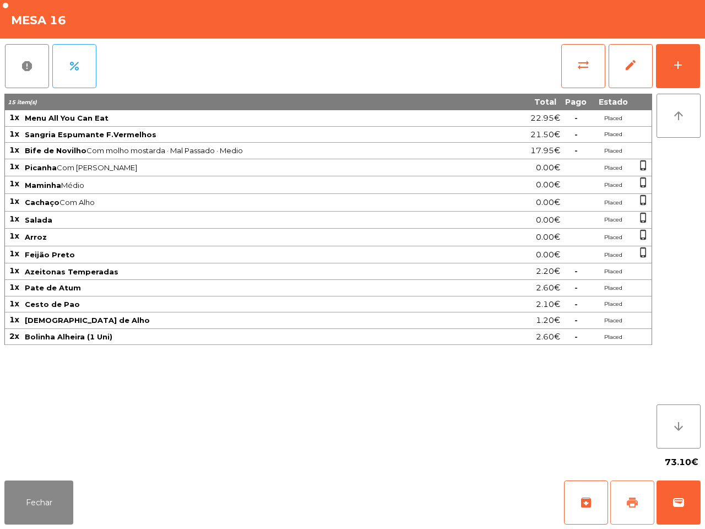
click at [626, 501] on span "print" at bounding box center [632, 502] width 13 height 13
click at [54, 496] on button "Fechar" at bounding box center [38, 502] width 69 height 44
click at [61, 491] on button "Fechar" at bounding box center [38, 502] width 69 height 44
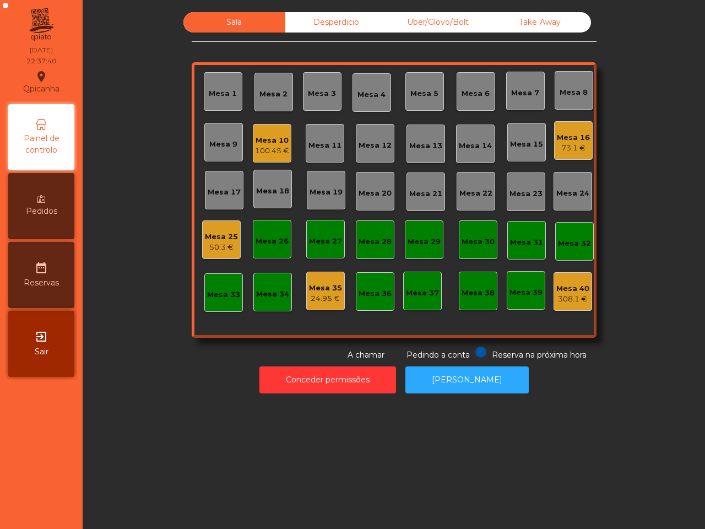
click at [226, 246] on div "50.3 €" at bounding box center [221, 247] width 33 height 11
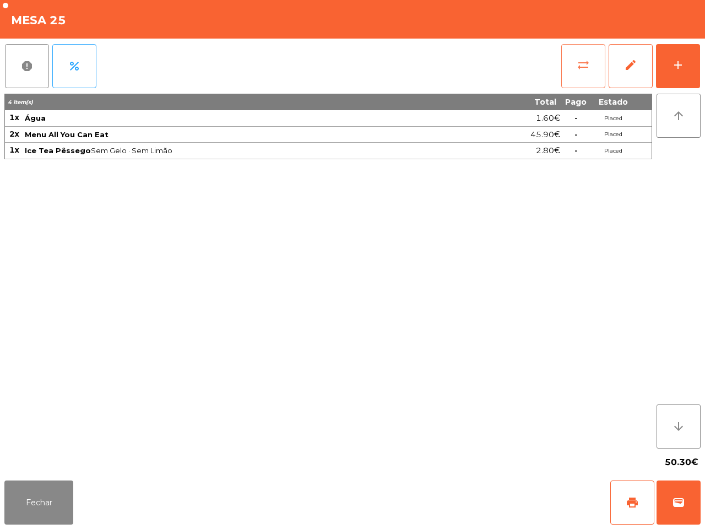
click at [580, 67] on span "sync_alt" at bounding box center [583, 64] width 13 height 13
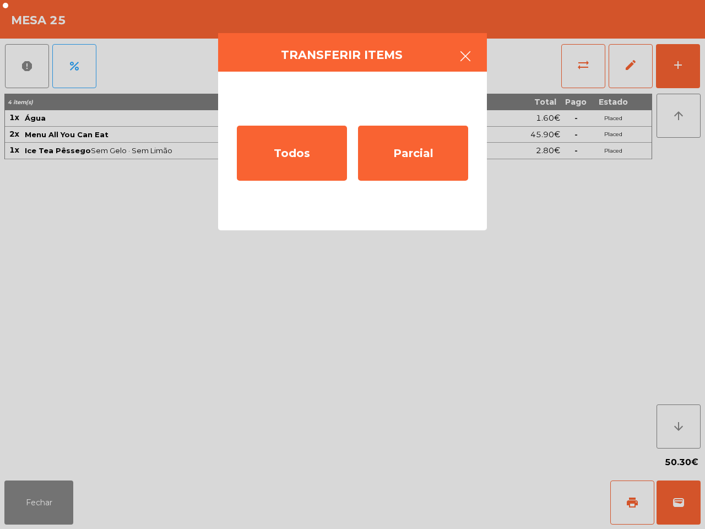
click at [462, 52] on icon "button" at bounding box center [465, 56] width 13 height 13
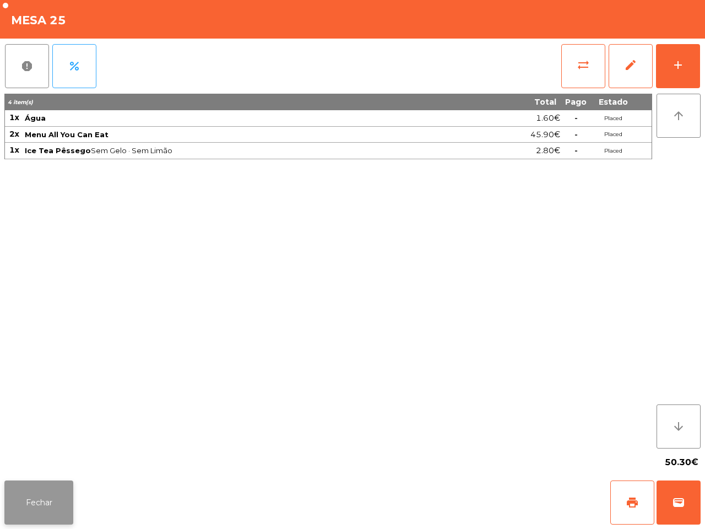
click at [46, 502] on button "Fechar" at bounding box center [38, 502] width 69 height 44
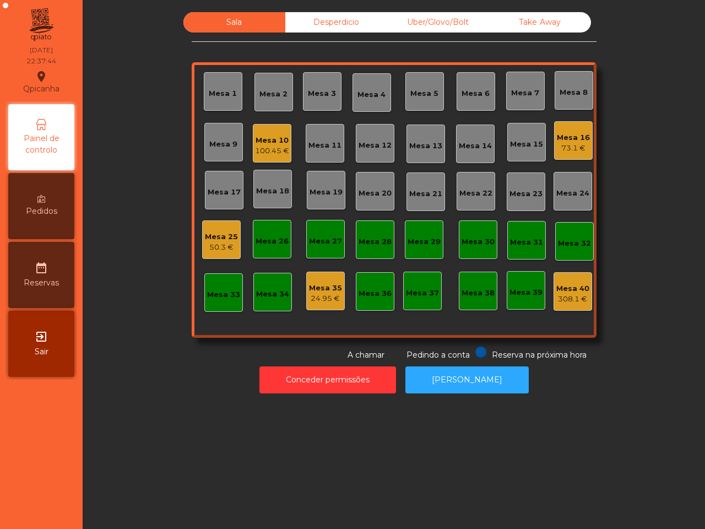
click at [566, 149] on div "73.1 €" at bounding box center [573, 148] width 33 height 11
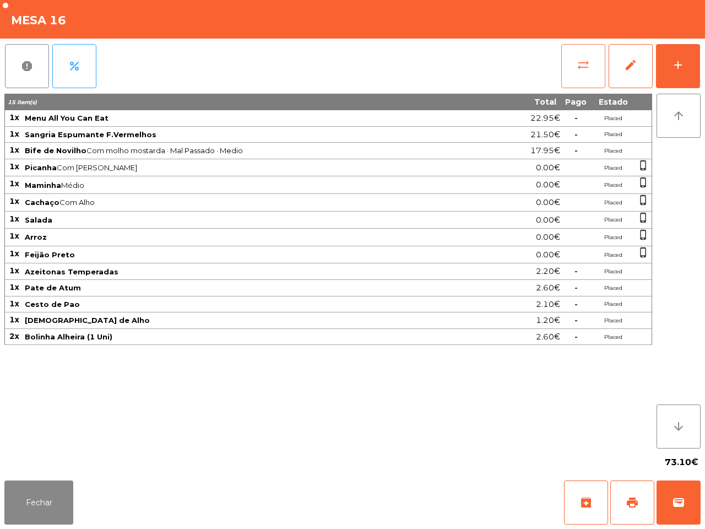
click at [574, 70] on button "sync_alt" at bounding box center [583, 66] width 44 height 44
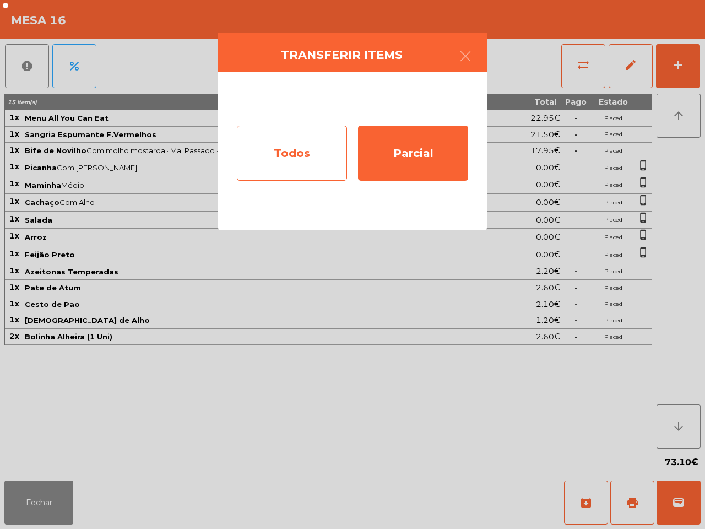
click at [315, 161] on div "Todos" at bounding box center [292, 153] width 110 height 55
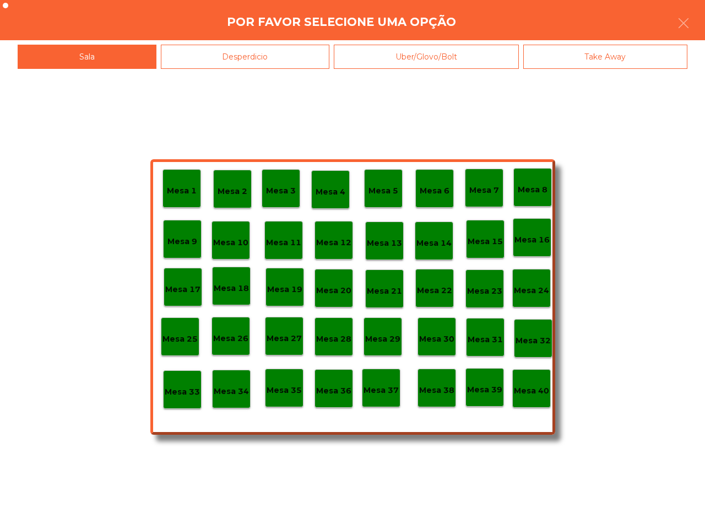
click at [547, 395] on p "Mesa 40" at bounding box center [531, 391] width 35 height 13
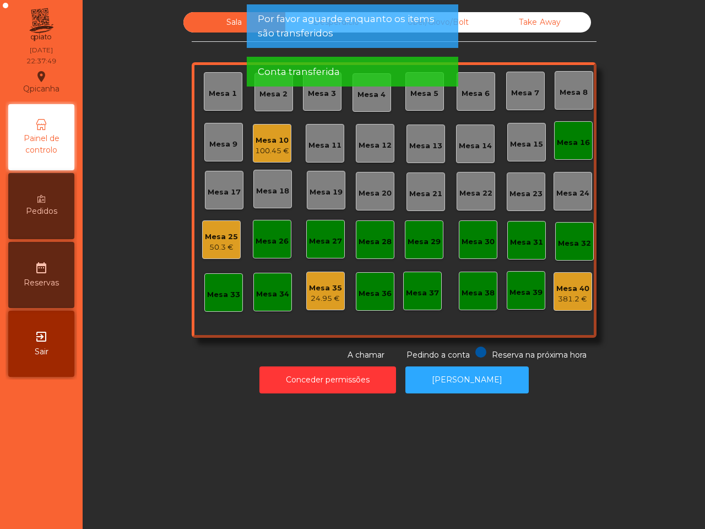
click at [568, 147] on div "Mesa 16" at bounding box center [573, 142] width 33 height 11
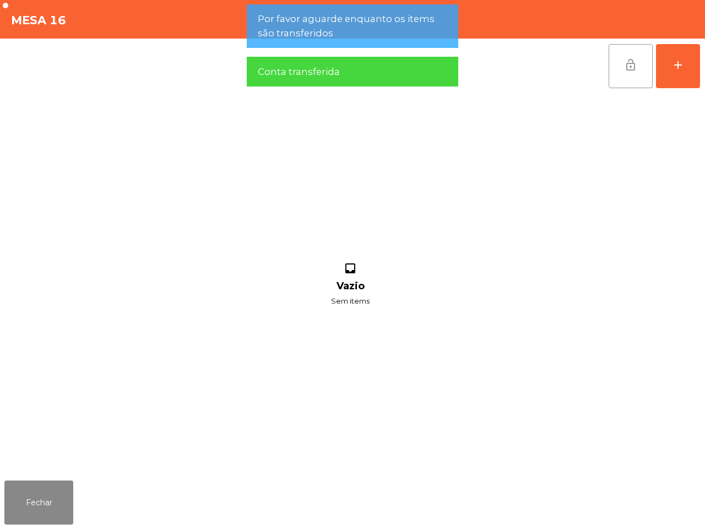
click at [618, 67] on button "lock_open" at bounding box center [631, 66] width 44 height 44
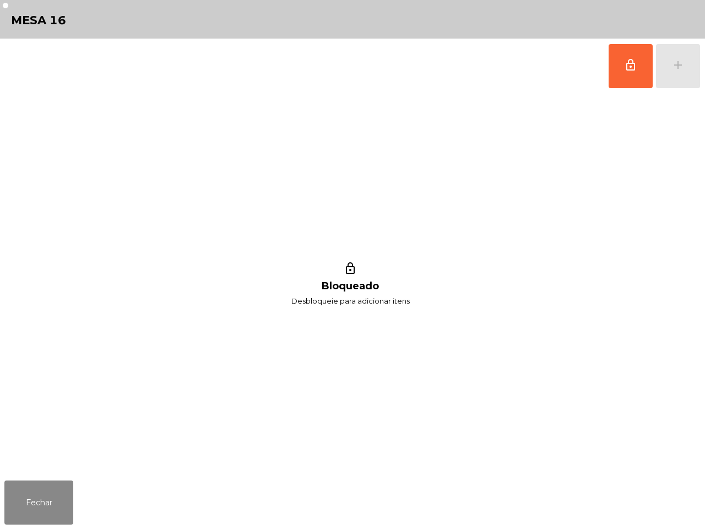
click at [435, 212] on div "lock_outline Bloqueado Desbloqueie para adicionar itens" at bounding box center [350, 285] width 692 height 382
click at [8, 516] on button "Fechar" at bounding box center [38, 502] width 69 height 44
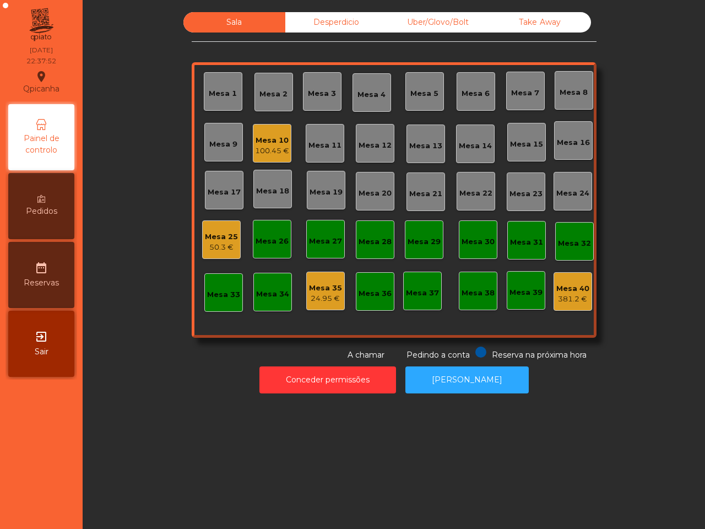
click at [261, 155] on div "100.45 €" at bounding box center [272, 150] width 34 height 11
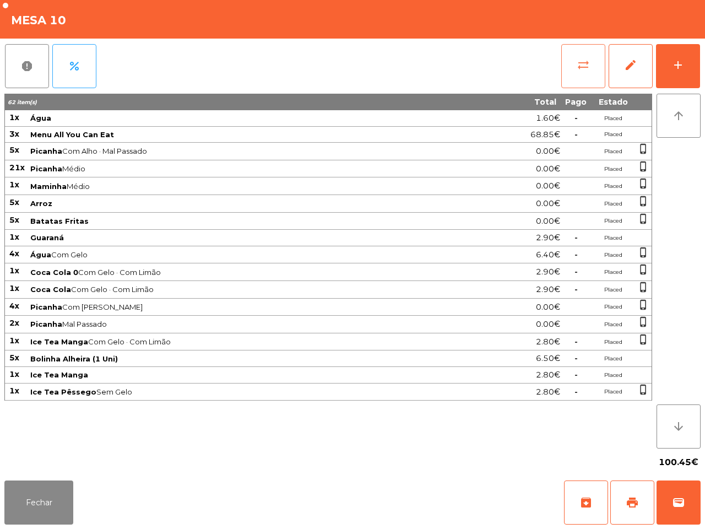
click at [601, 64] on button "sync_alt" at bounding box center [583, 66] width 44 height 44
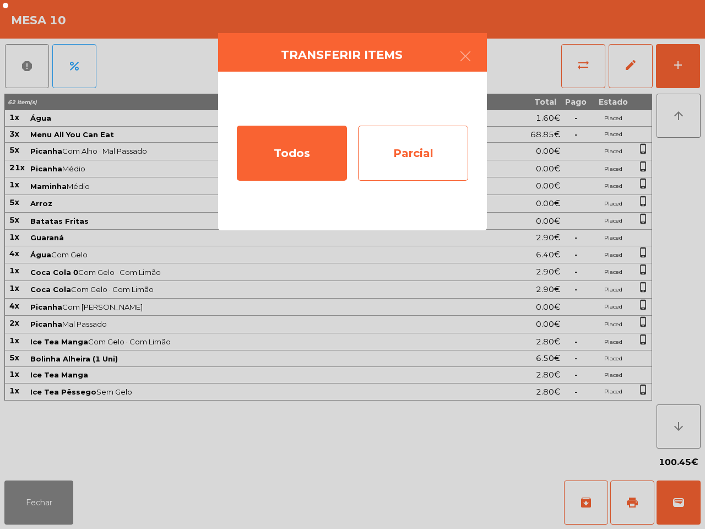
click at [440, 167] on div "Parcial" at bounding box center [413, 153] width 110 height 55
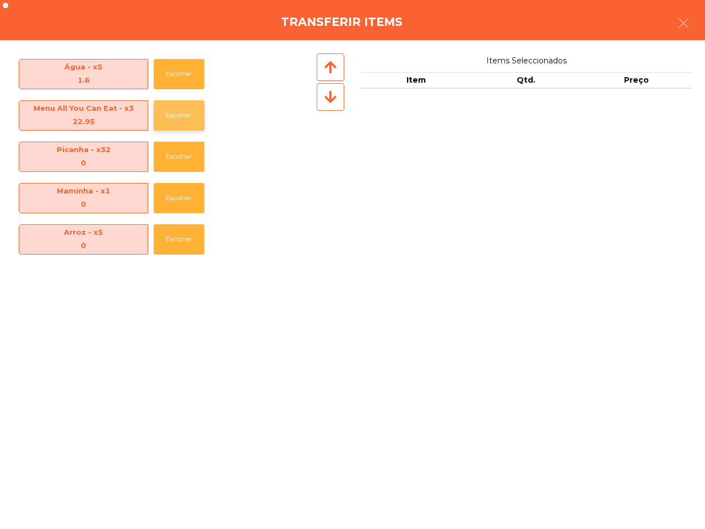
click at [196, 114] on button "Escolher" at bounding box center [179, 115] width 51 height 30
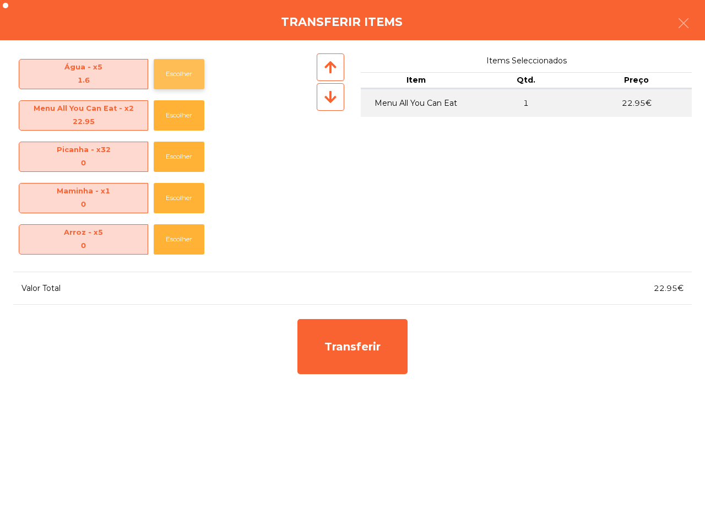
click at [180, 78] on button "Escolher" at bounding box center [179, 74] width 51 height 30
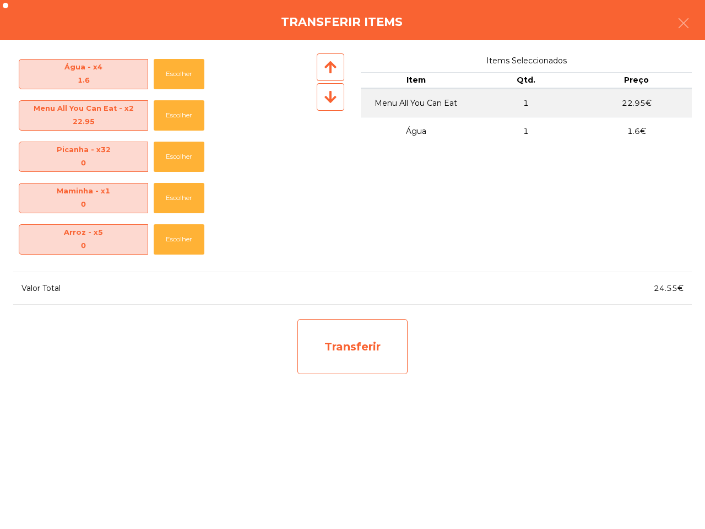
click at [365, 336] on div "Transferir" at bounding box center [353, 346] width 110 height 55
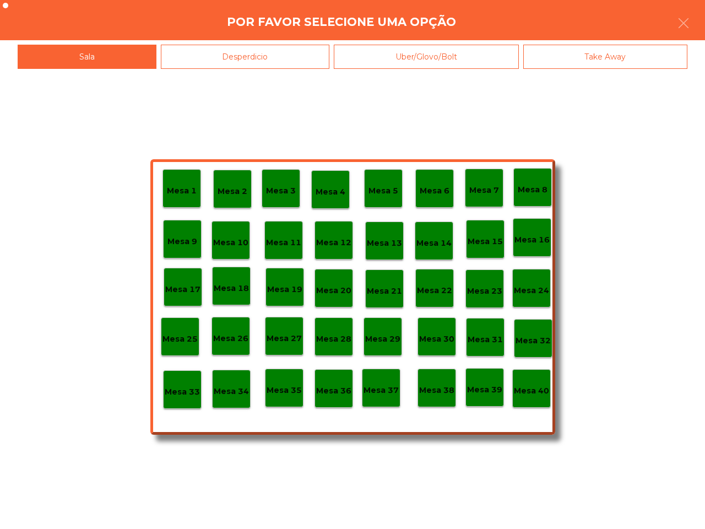
click at [326, 337] on p "Mesa 28" at bounding box center [333, 339] width 35 height 13
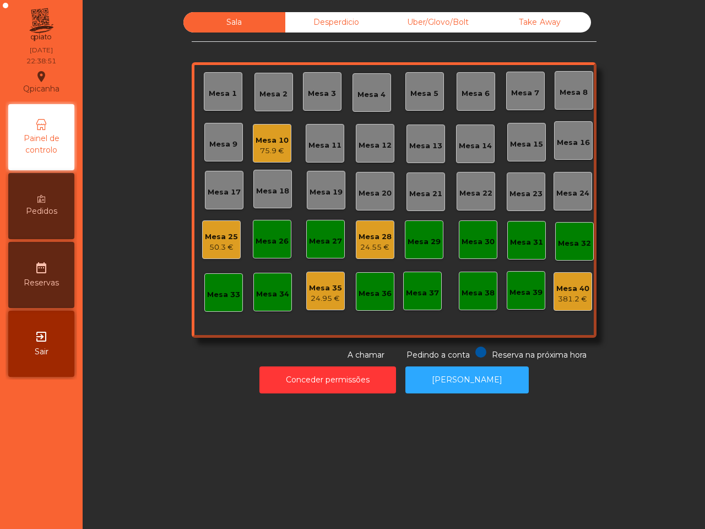
click at [262, 141] on div "Mesa 10" at bounding box center [272, 140] width 33 height 11
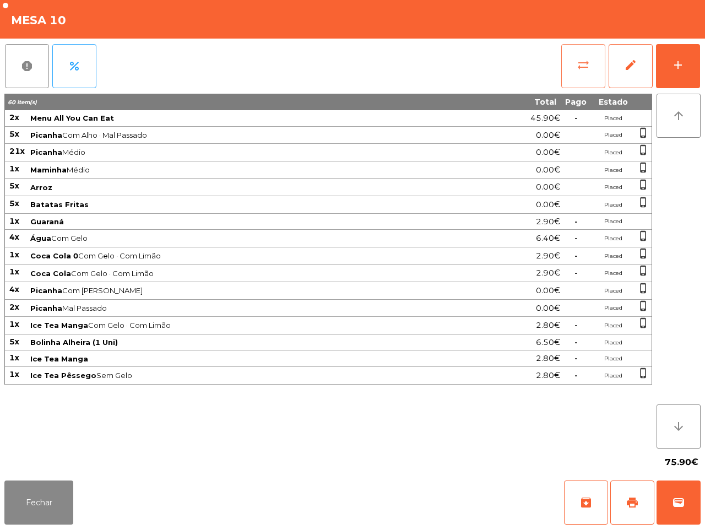
click at [588, 69] on span "sync_alt" at bounding box center [583, 64] width 13 height 13
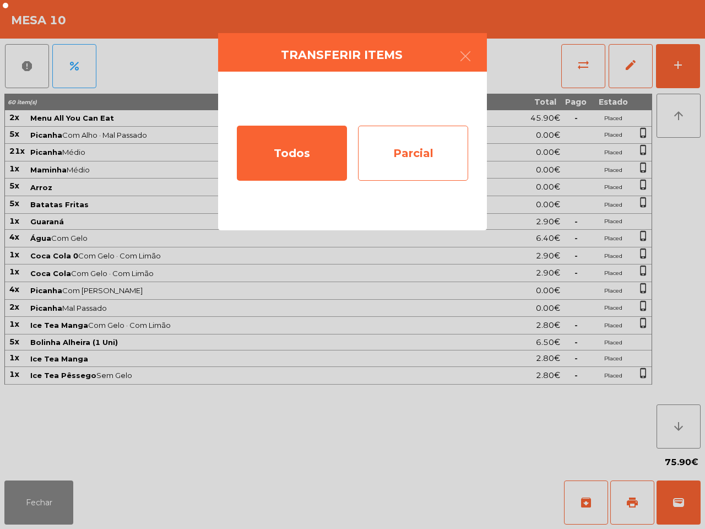
click at [403, 150] on div "Parcial" at bounding box center [413, 153] width 110 height 55
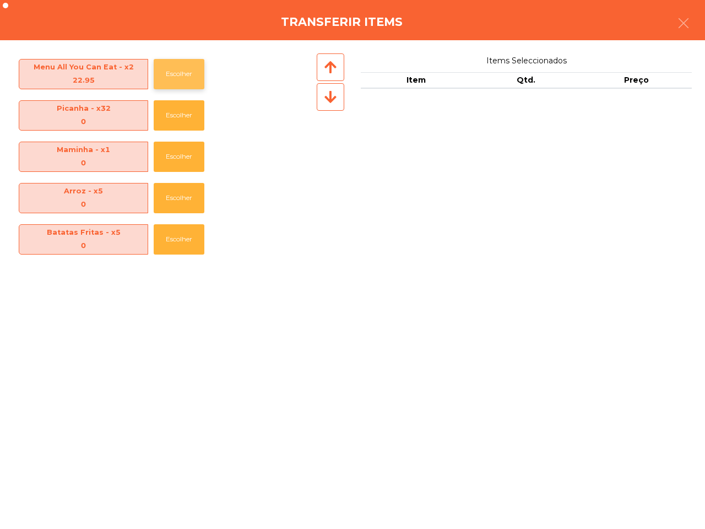
click at [191, 75] on button "Escolher" at bounding box center [179, 74] width 51 height 30
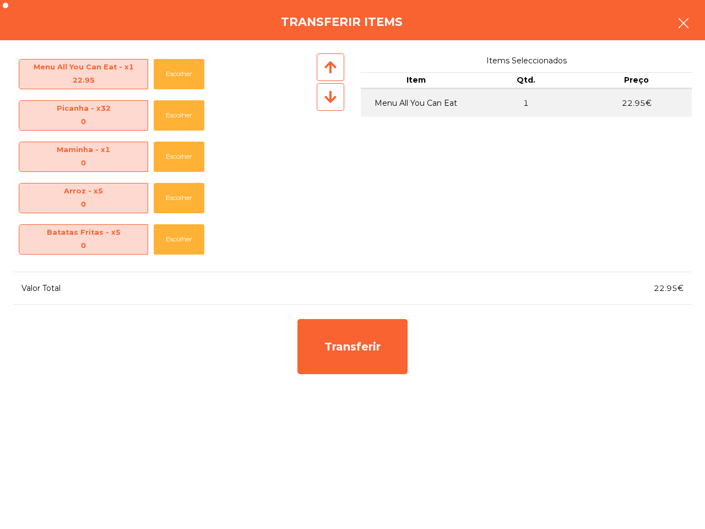
click at [692, 24] on button "button" at bounding box center [683, 24] width 31 height 33
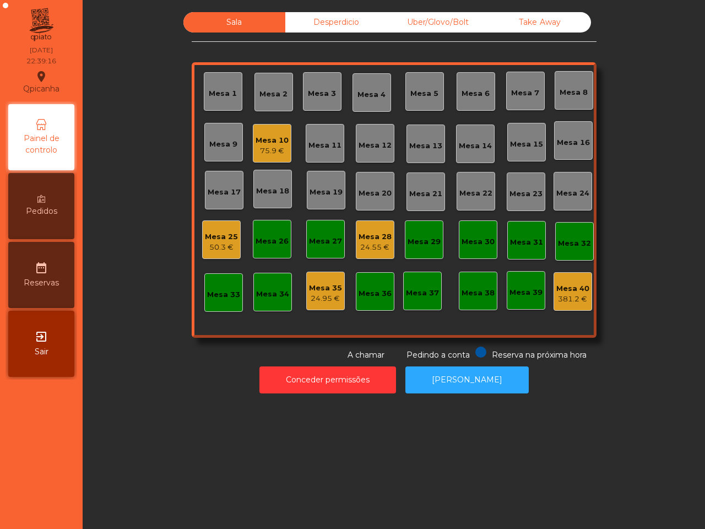
click at [263, 146] on div "75.9 €" at bounding box center [272, 150] width 33 height 11
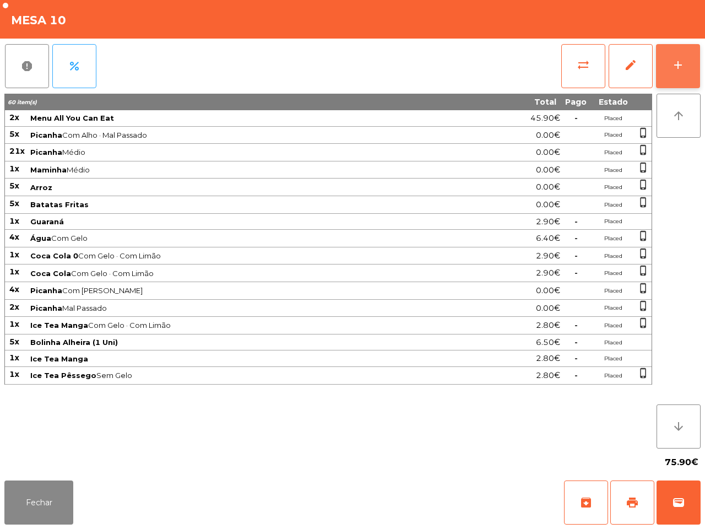
click at [687, 66] on button "add" at bounding box center [678, 66] width 44 height 44
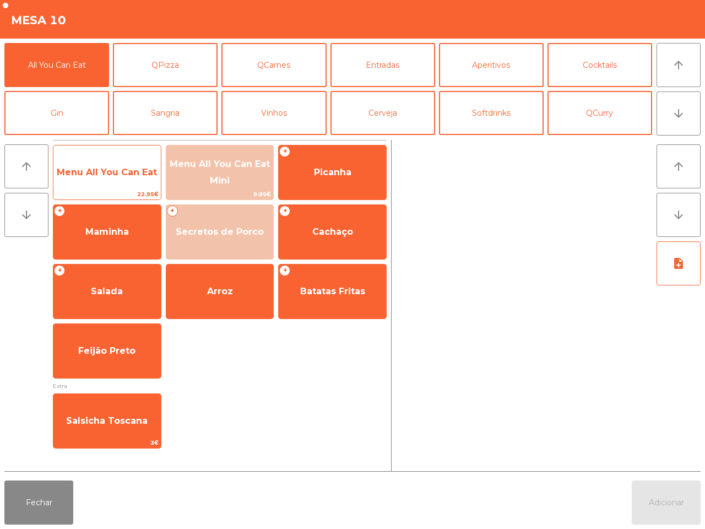
click at [98, 178] on span "Menu All You Can Eat" at bounding box center [106, 173] width 107 height 30
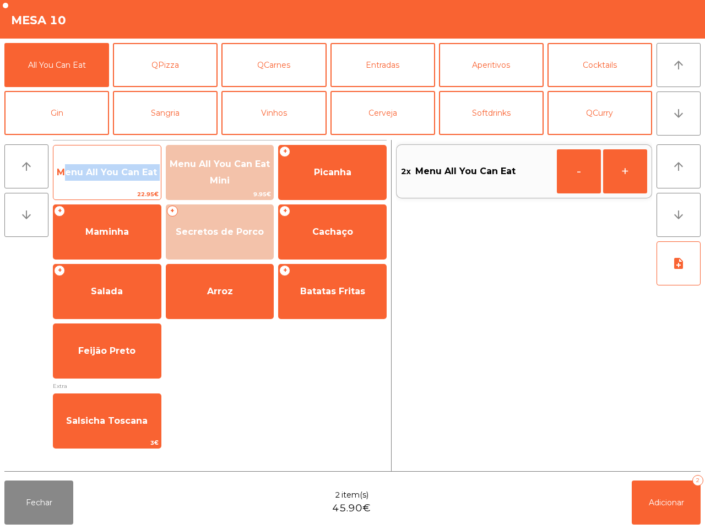
click at [98, 178] on span "Menu All You Can Eat" at bounding box center [106, 173] width 107 height 30
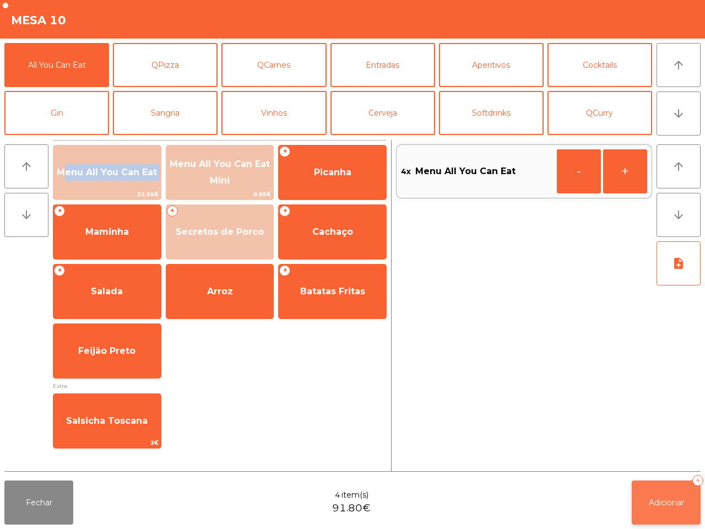
click at [680, 489] on button "Adicionar 4" at bounding box center [666, 502] width 69 height 44
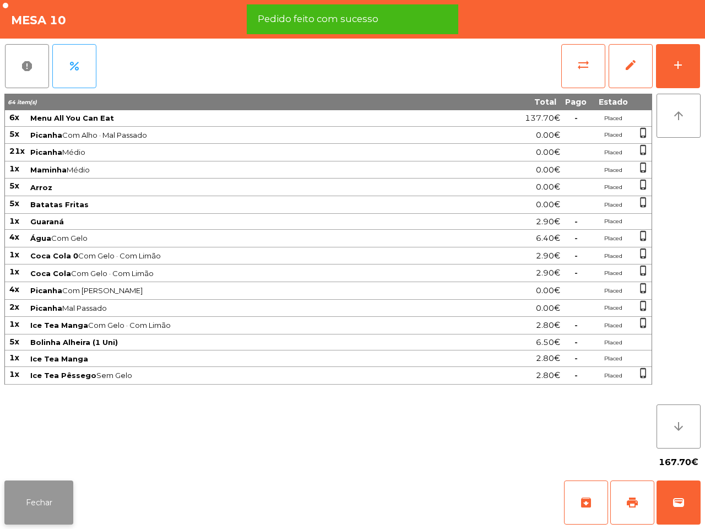
click at [63, 498] on button "Fechar" at bounding box center [38, 502] width 69 height 44
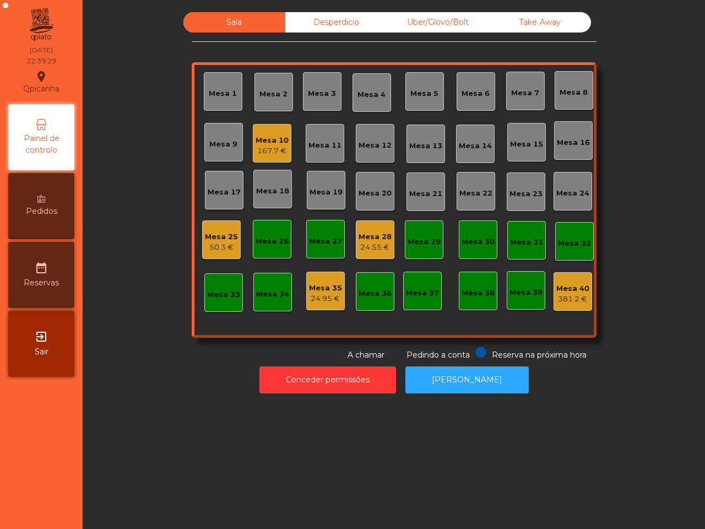
click at [324, 301] on div "24.95 €" at bounding box center [325, 298] width 33 height 11
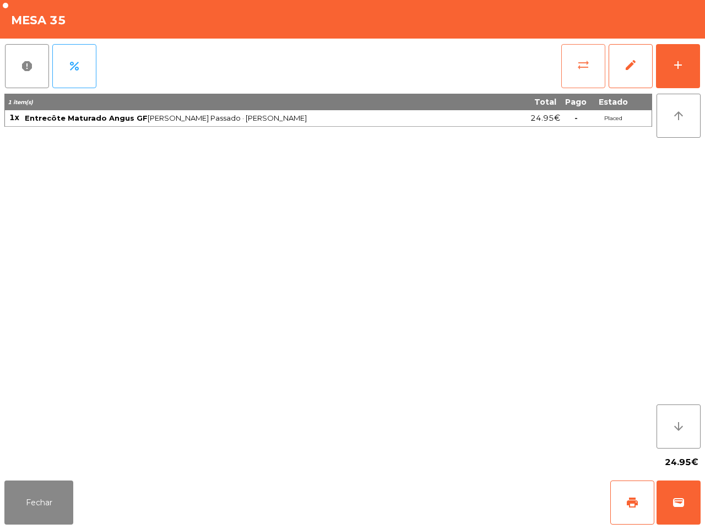
click at [582, 58] on span "sync_alt" at bounding box center [583, 64] width 13 height 13
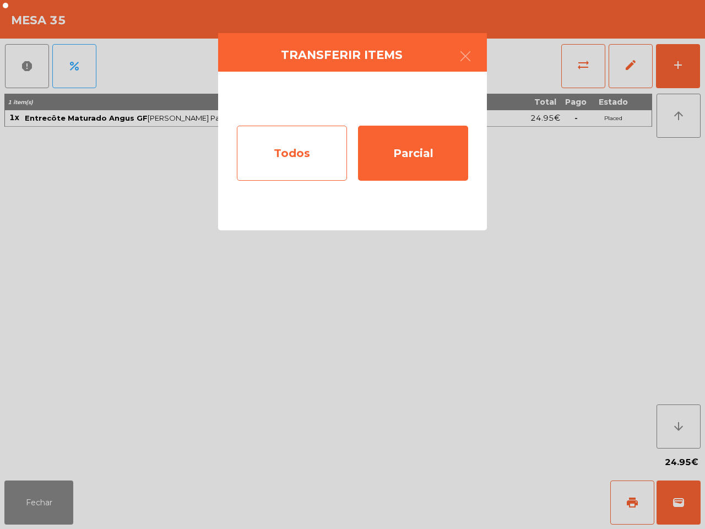
click at [291, 149] on div "Todos" at bounding box center [292, 153] width 110 height 55
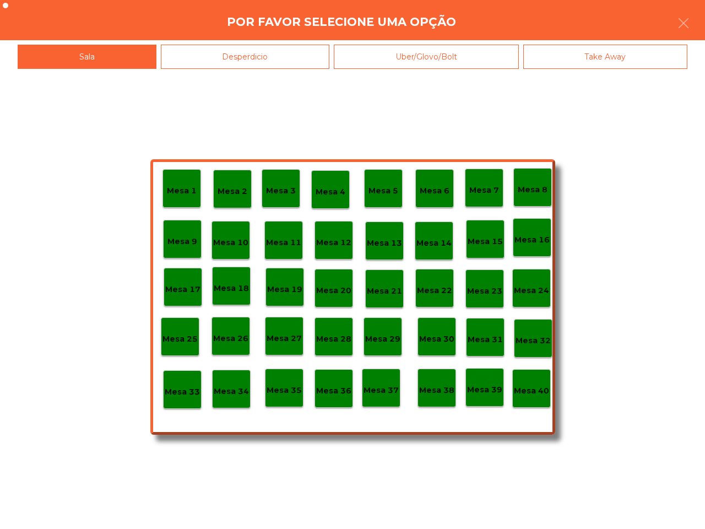
click at [235, 52] on div "Desperdicio" at bounding box center [245, 57] width 169 height 25
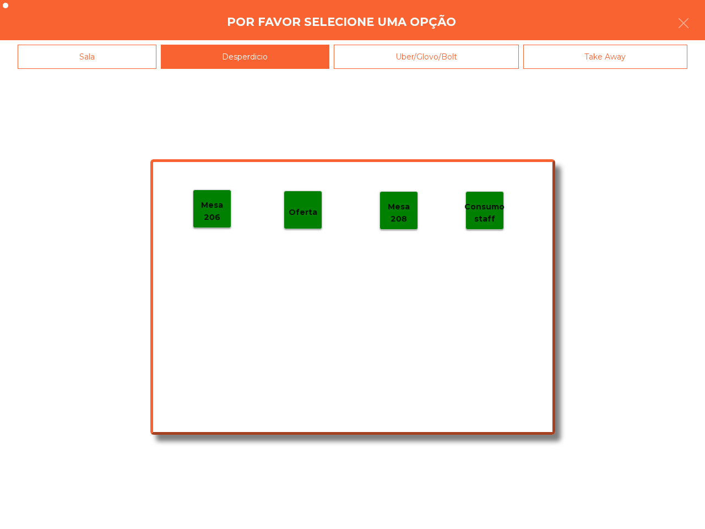
click at [217, 199] on p "Mesa 206" at bounding box center [211, 211] width 37 height 25
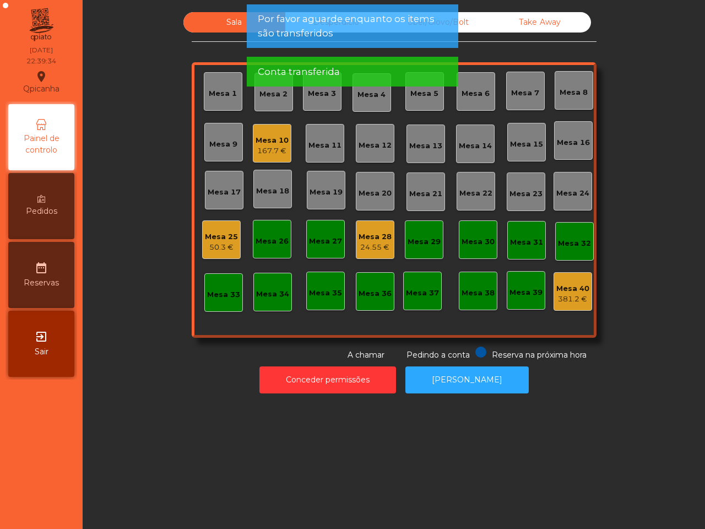
click at [266, 141] on div "Mesa 10" at bounding box center [272, 140] width 33 height 11
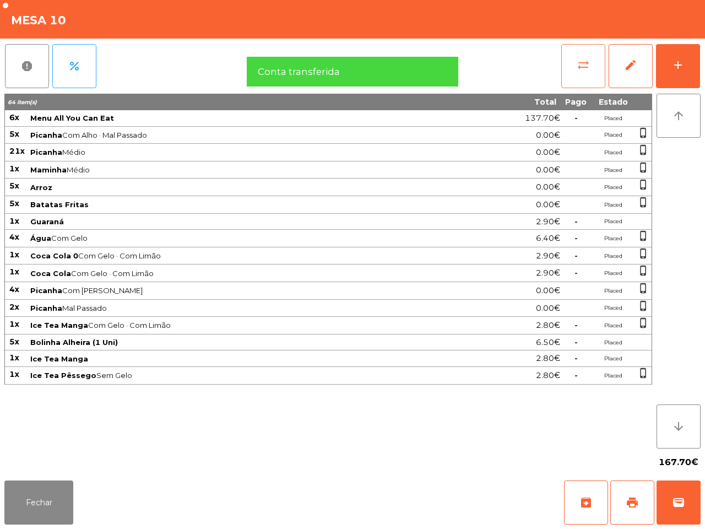
click at [584, 69] on span "sync_alt" at bounding box center [583, 64] width 13 height 13
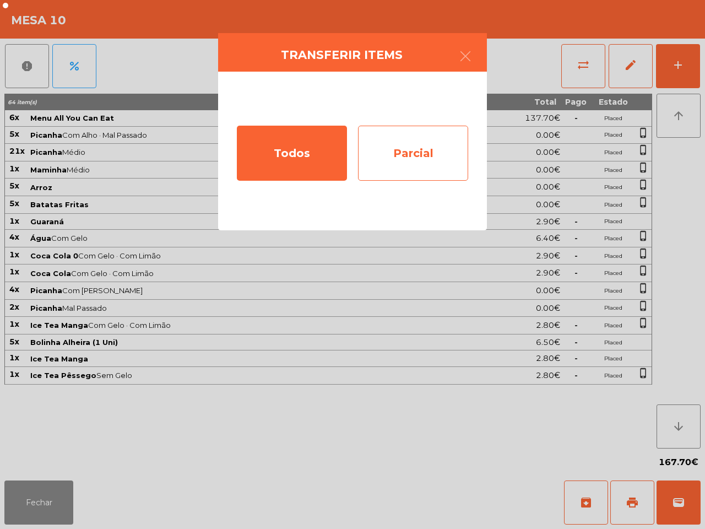
click at [441, 142] on div "Parcial" at bounding box center [413, 153] width 110 height 55
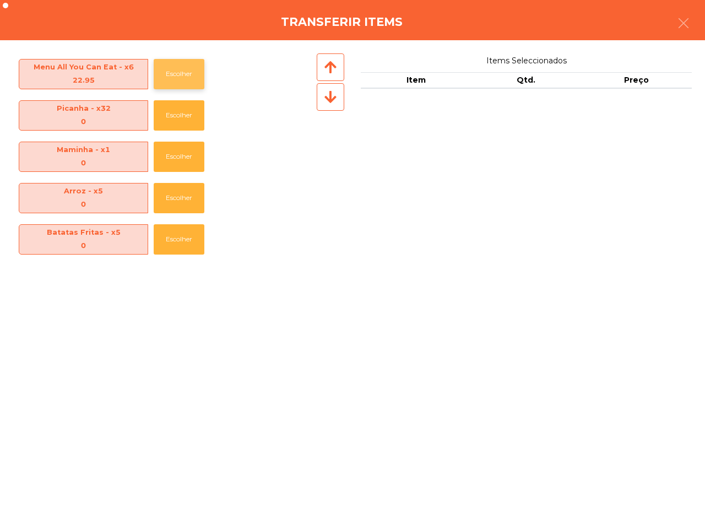
click at [186, 75] on button "Escolher" at bounding box center [179, 74] width 51 height 30
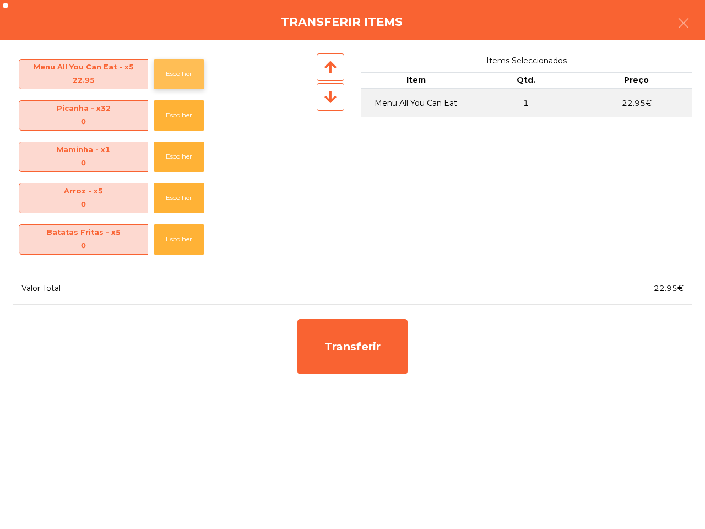
click at [186, 75] on button "Escolher" at bounding box center [179, 74] width 51 height 30
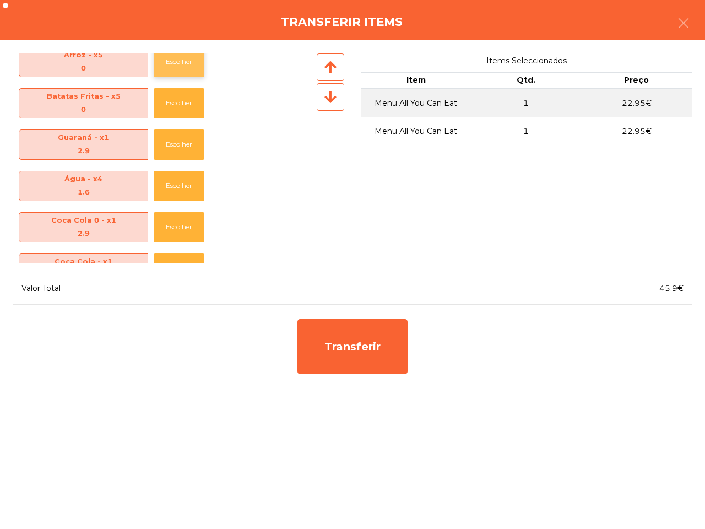
scroll to position [287, 0]
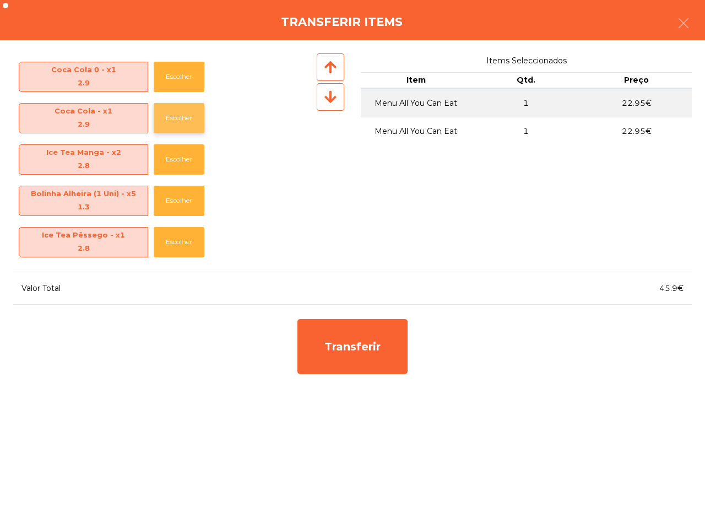
click at [197, 116] on button "Escolher" at bounding box center [179, 118] width 51 height 30
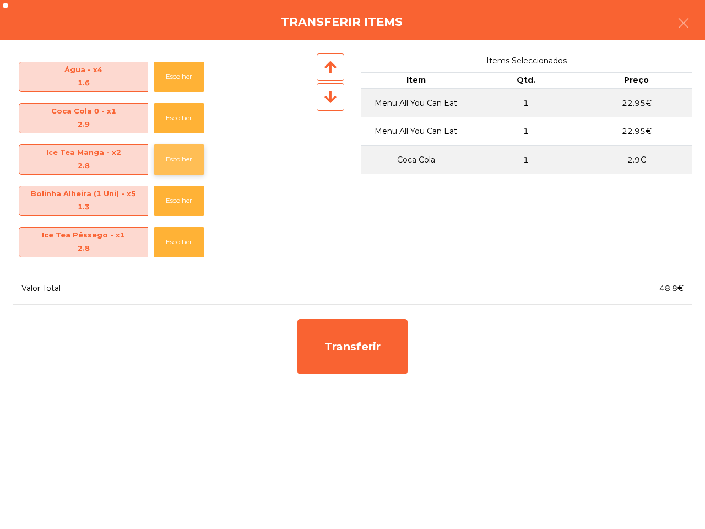
click at [192, 157] on button "Escolher" at bounding box center [179, 159] width 51 height 30
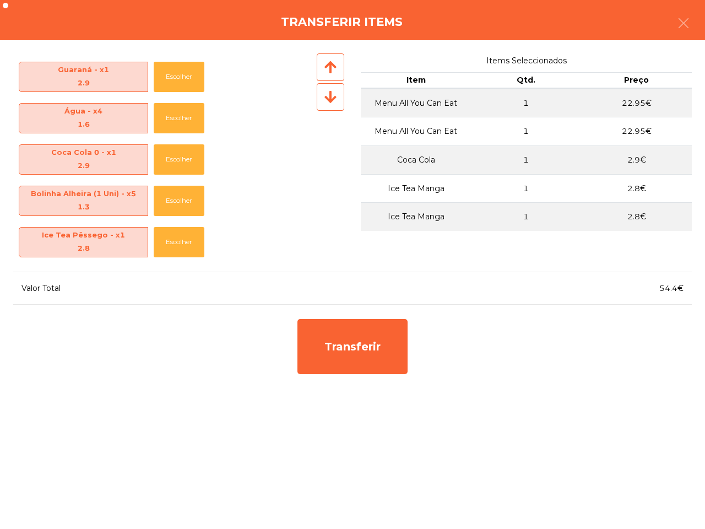
scroll to position [204, 0]
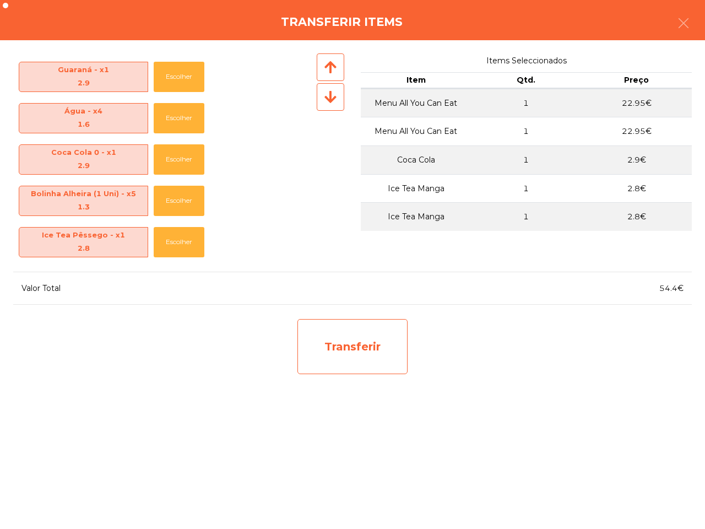
click at [345, 333] on div "Transferir" at bounding box center [353, 346] width 110 height 55
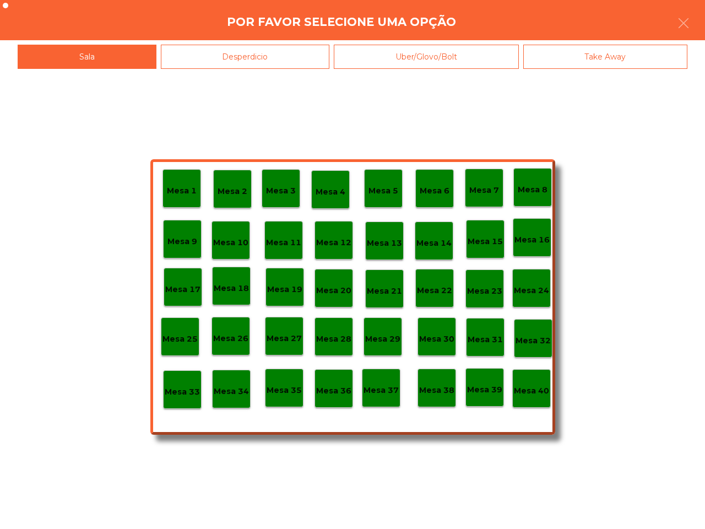
click at [439, 338] on p "Mesa 30" at bounding box center [436, 339] width 35 height 13
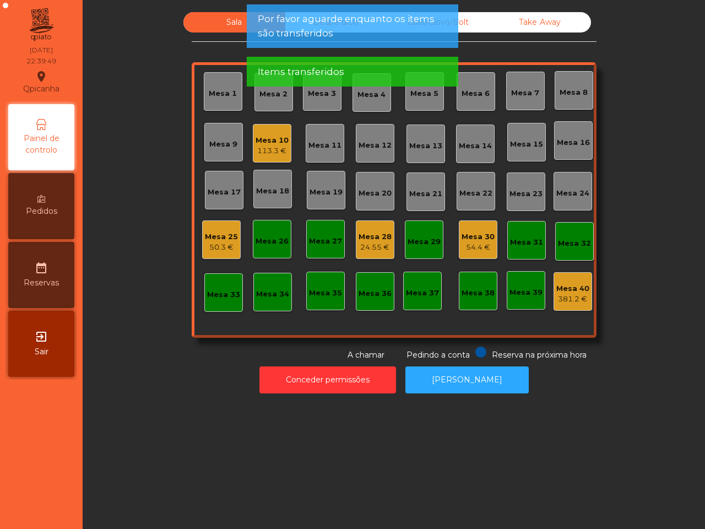
click at [474, 249] on div "54.4 €" at bounding box center [478, 247] width 33 height 11
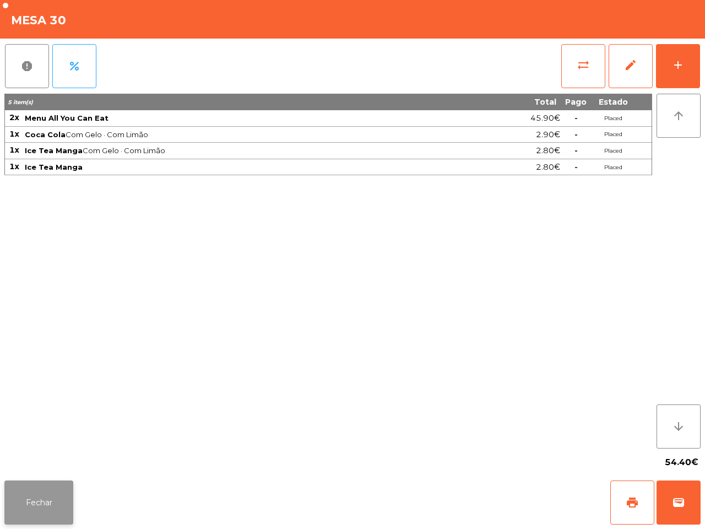
click at [66, 491] on button "Fechar" at bounding box center [38, 502] width 69 height 44
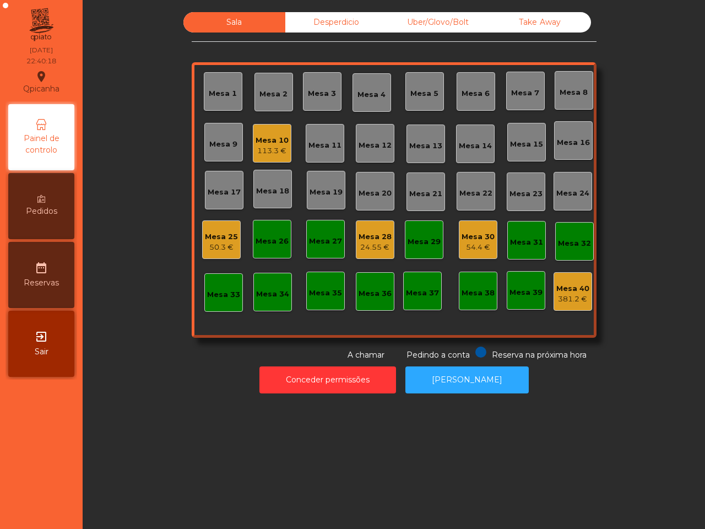
click at [274, 129] on div "Mesa 10 113.3 €" at bounding box center [272, 143] width 39 height 39
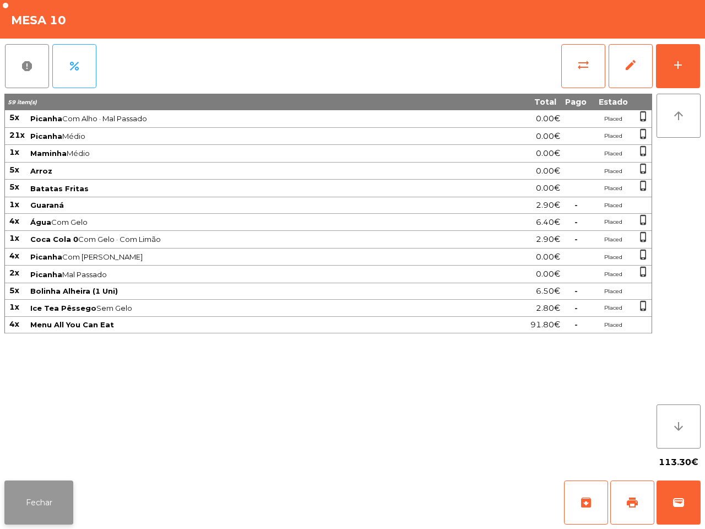
click at [33, 509] on button "Fechar" at bounding box center [38, 502] width 69 height 44
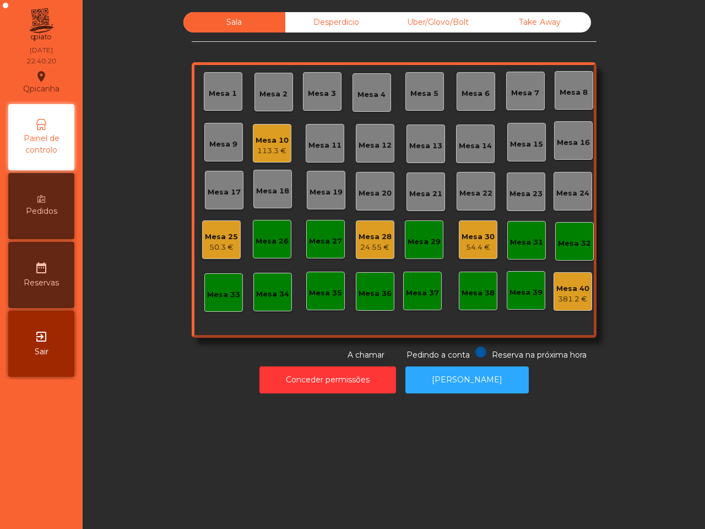
click at [209, 245] on div "50.3 €" at bounding box center [221, 247] width 33 height 11
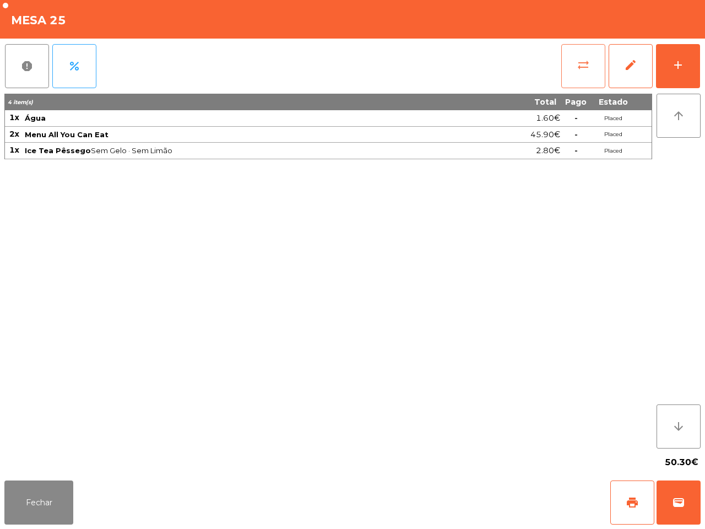
click at [588, 72] on button "sync_alt" at bounding box center [583, 66] width 44 height 44
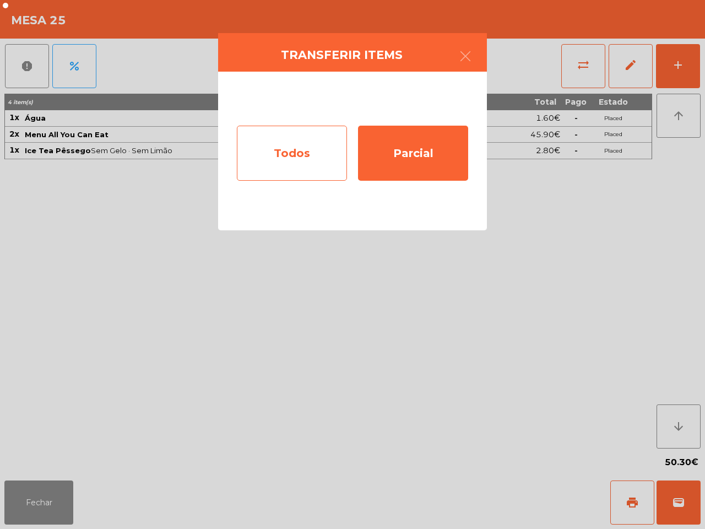
click at [299, 148] on div "Todos" at bounding box center [292, 153] width 110 height 55
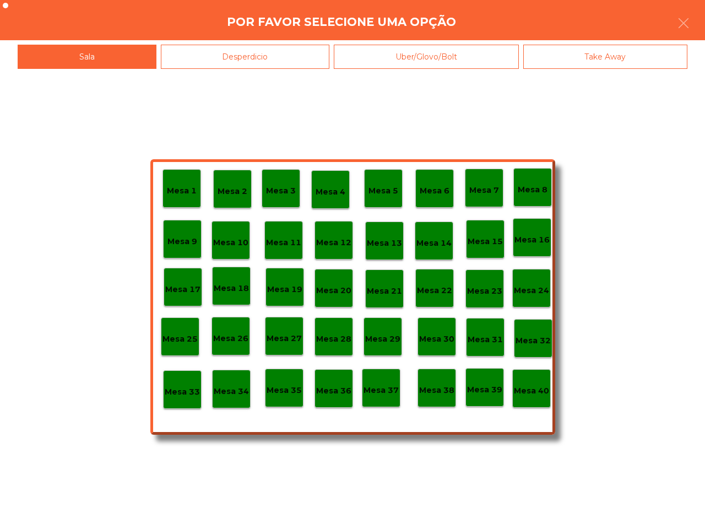
click at [533, 397] on p "Mesa 40" at bounding box center [531, 391] width 35 height 13
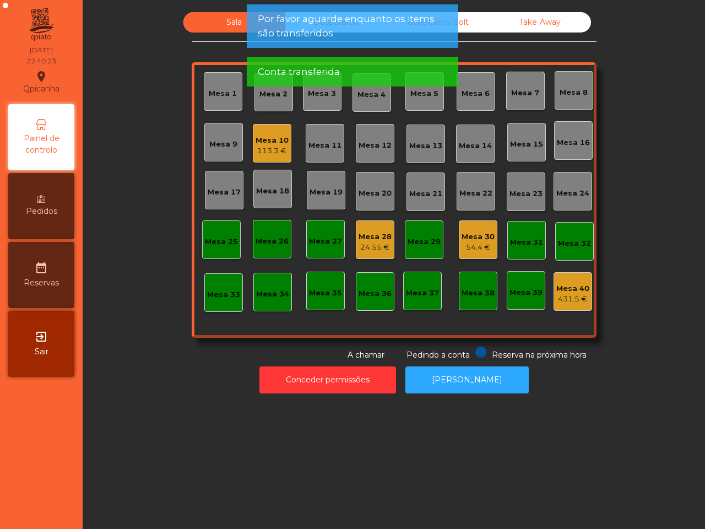
click at [379, 249] on div "24.55 €" at bounding box center [375, 247] width 33 height 11
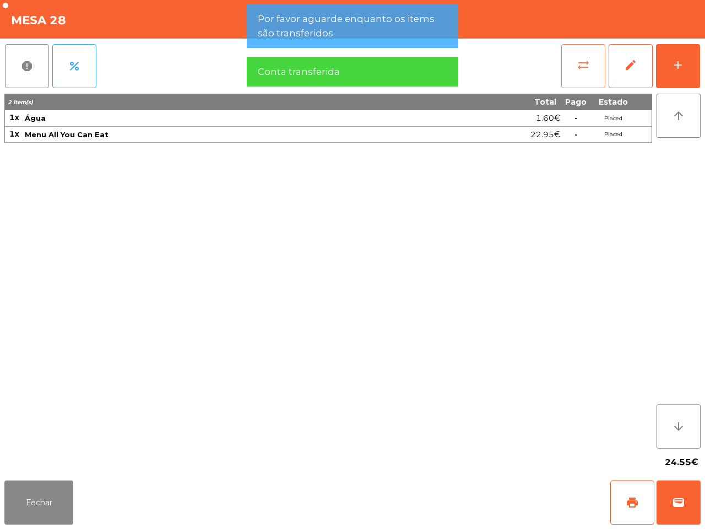
click at [569, 66] on button "sync_alt" at bounding box center [583, 66] width 44 height 44
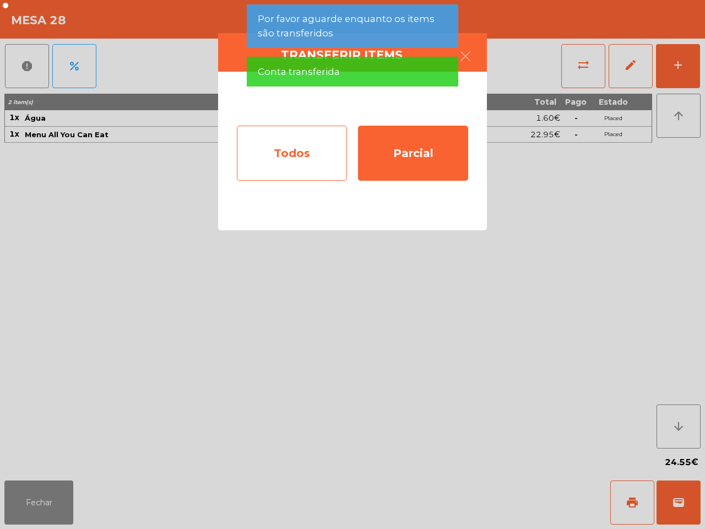
click at [287, 169] on div "Todos" at bounding box center [292, 153] width 110 height 55
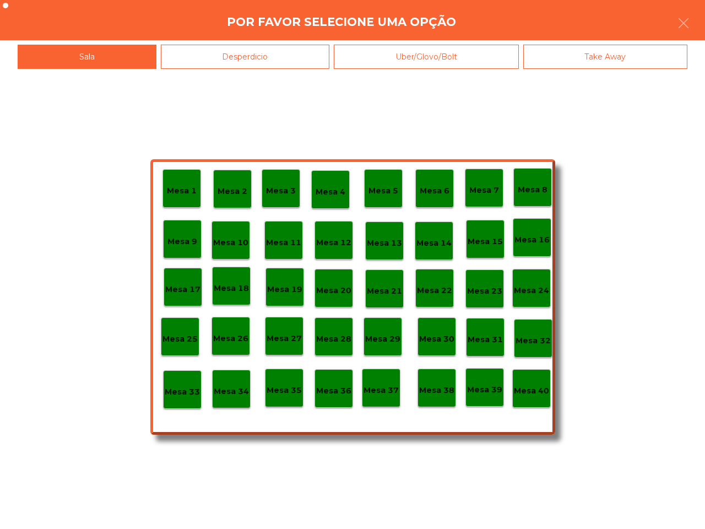
click at [536, 393] on p "Mesa 40" at bounding box center [531, 391] width 35 height 13
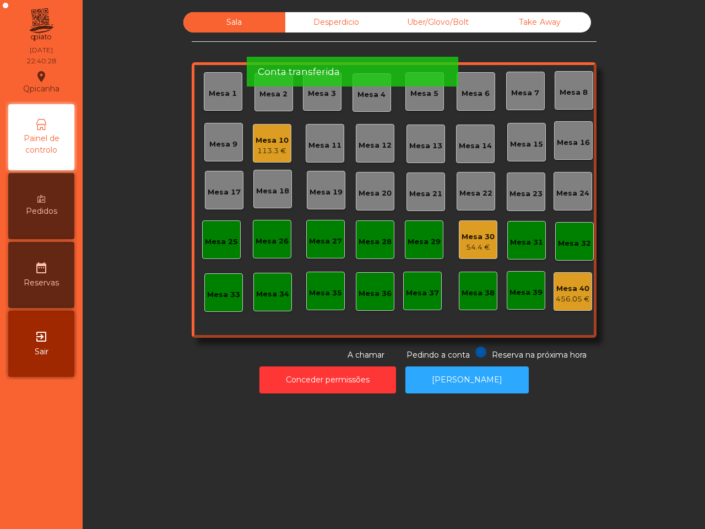
click at [277, 150] on div "113.3 €" at bounding box center [272, 150] width 33 height 11
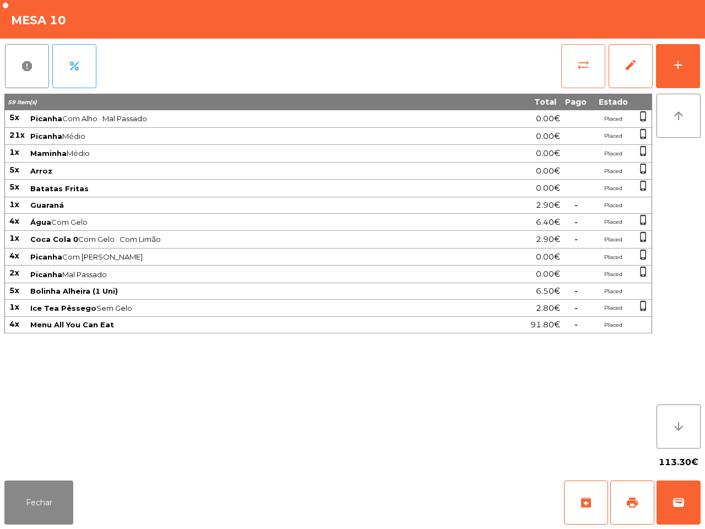
click at [580, 73] on button "sync_alt" at bounding box center [583, 66] width 44 height 44
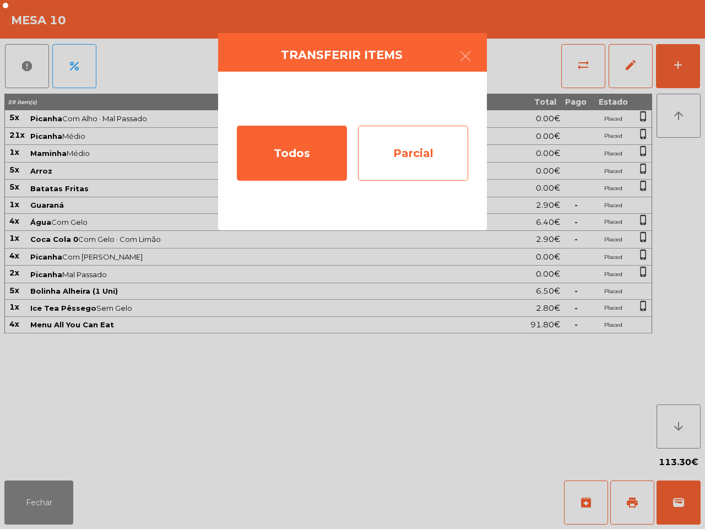
click at [445, 158] on div "Parcial" at bounding box center [413, 153] width 110 height 55
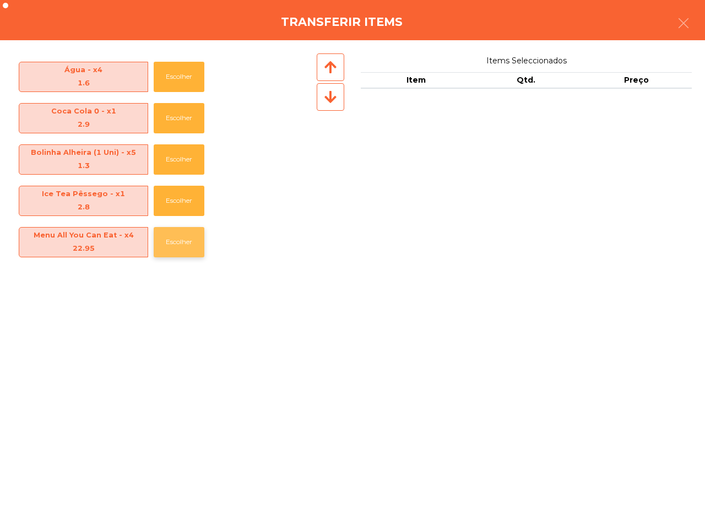
click at [176, 242] on button "Escolher" at bounding box center [179, 242] width 51 height 30
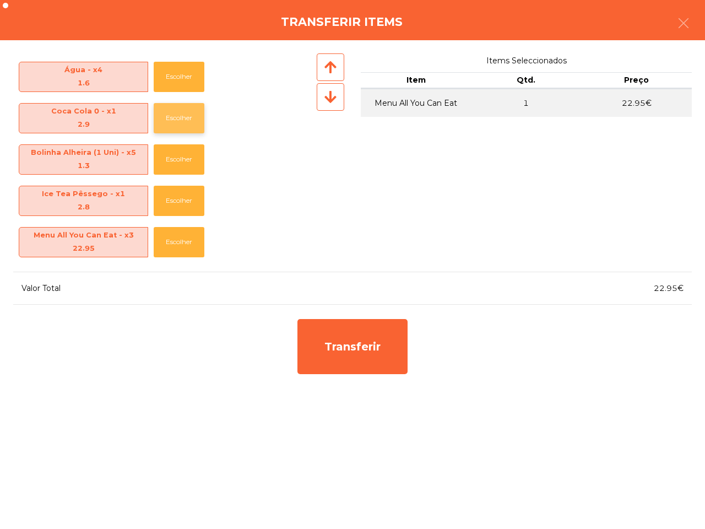
click at [199, 125] on button "Escolher" at bounding box center [179, 118] width 51 height 30
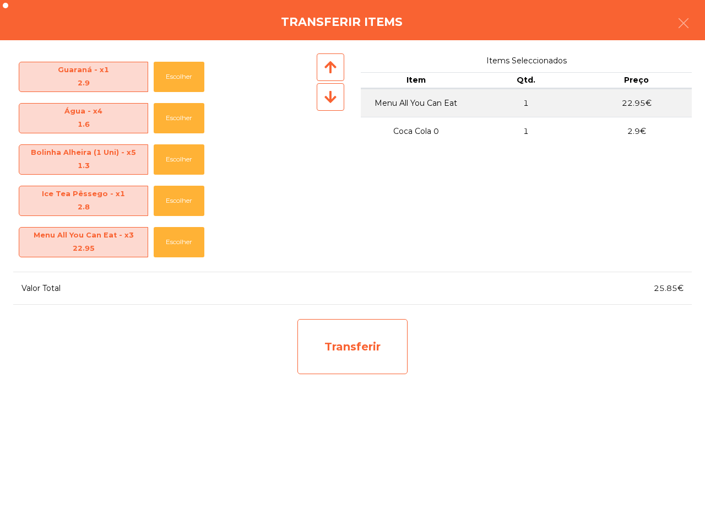
click at [370, 339] on div "Transferir" at bounding box center [353, 346] width 110 height 55
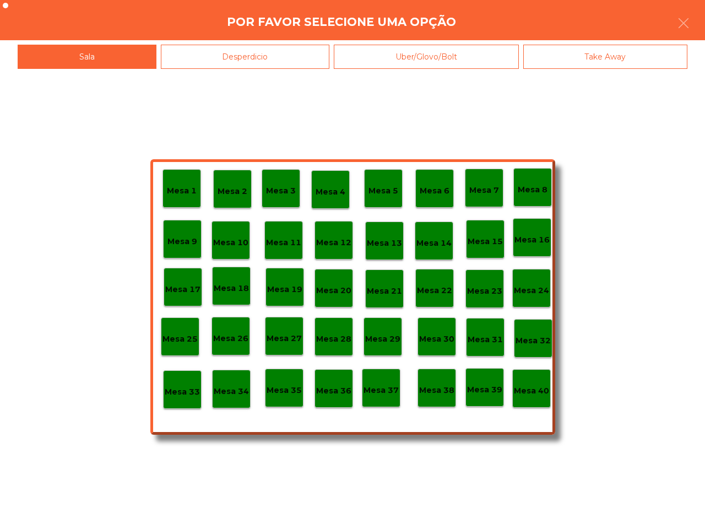
click at [197, 333] on p "Mesa 25" at bounding box center [180, 339] width 35 height 13
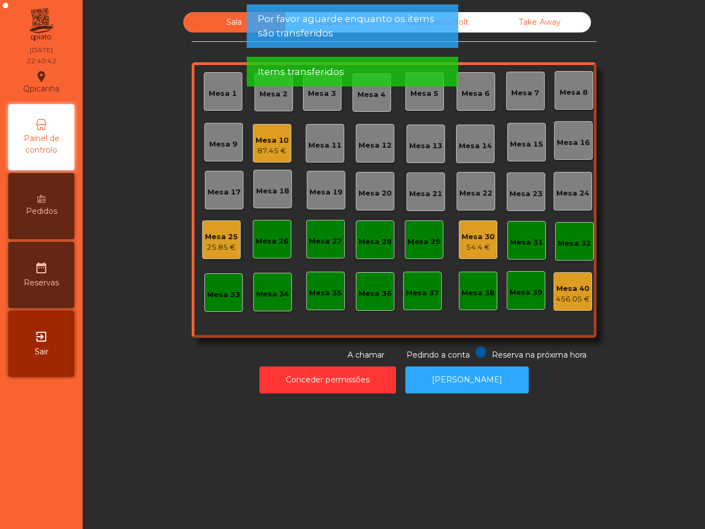
click at [226, 246] on div "25.85 €" at bounding box center [221, 247] width 33 height 11
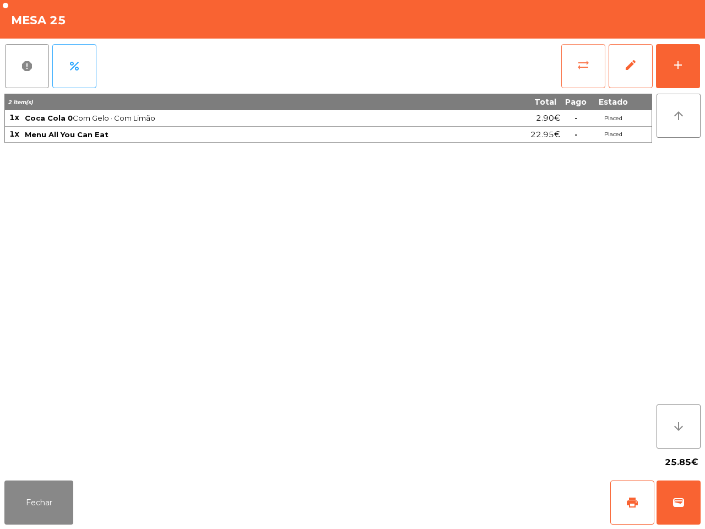
click at [576, 73] on button "sync_alt" at bounding box center [583, 66] width 44 height 44
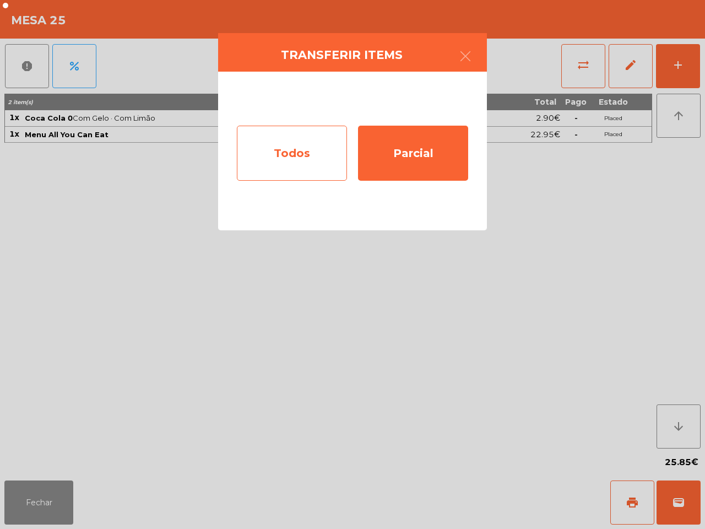
click at [302, 158] on div "Todos" at bounding box center [292, 153] width 110 height 55
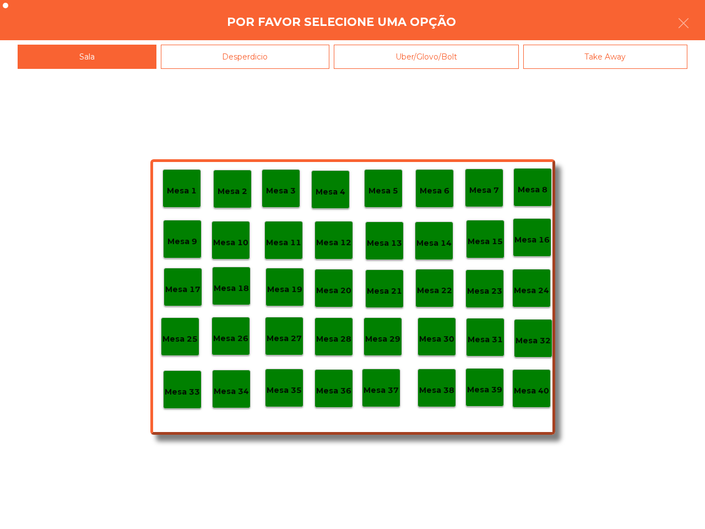
click at [526, 391] on p "Mesa 40" at bounding box center [531, 391] width 35 height 13
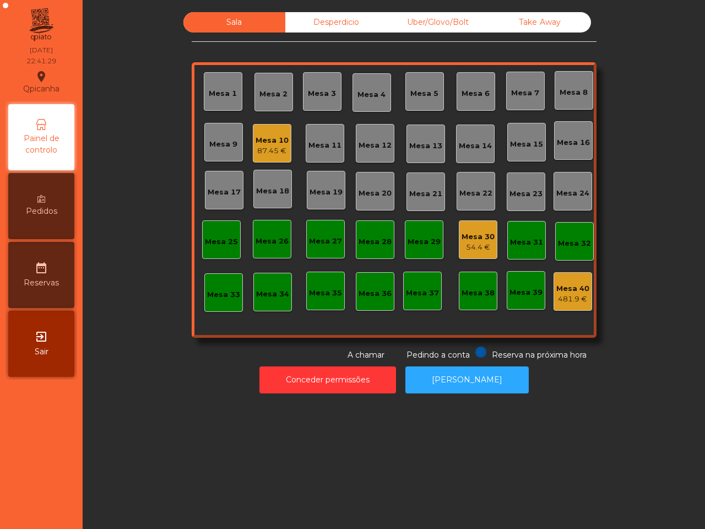
click at [527, 390] on div "Conceder permissões Abrir [PERSON_NAME]" at bounding box center [394, 380] width 593 height 38
click at [274, 154] on div "87.45 €" at bounding box center [272, 150] width 33 height 11
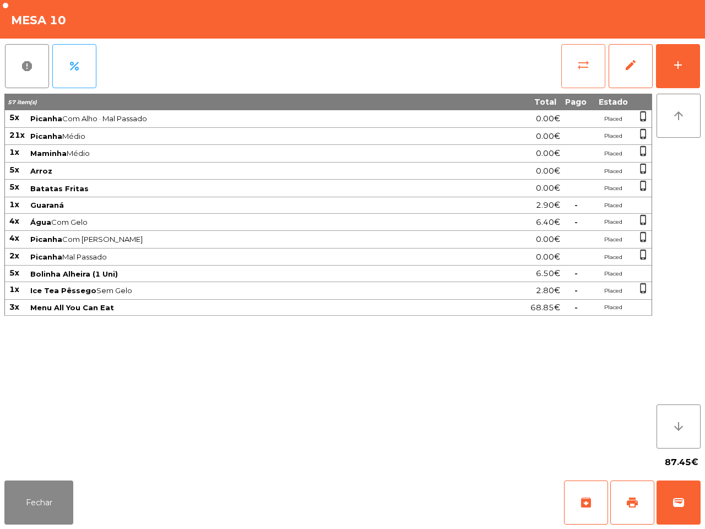
click at [572, 62] on button "sync_alt" at bounding box center [583, 66] width 44 height 44
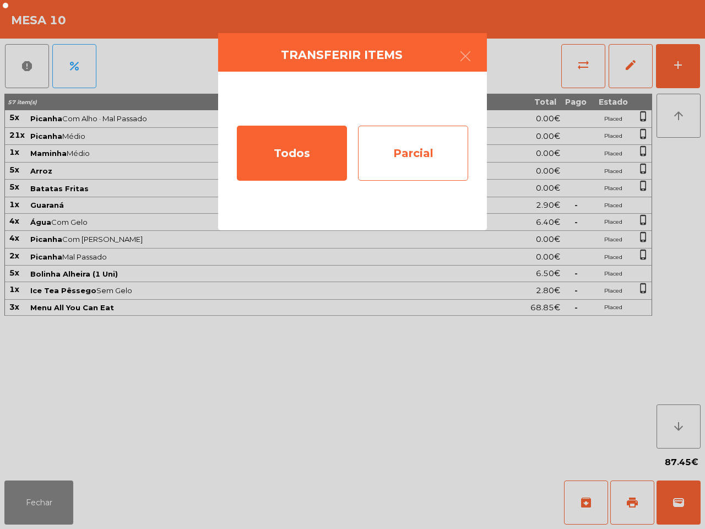
click at [433, 145] on div "Parcial" at bounding box center [413, 153] width 110 height 55
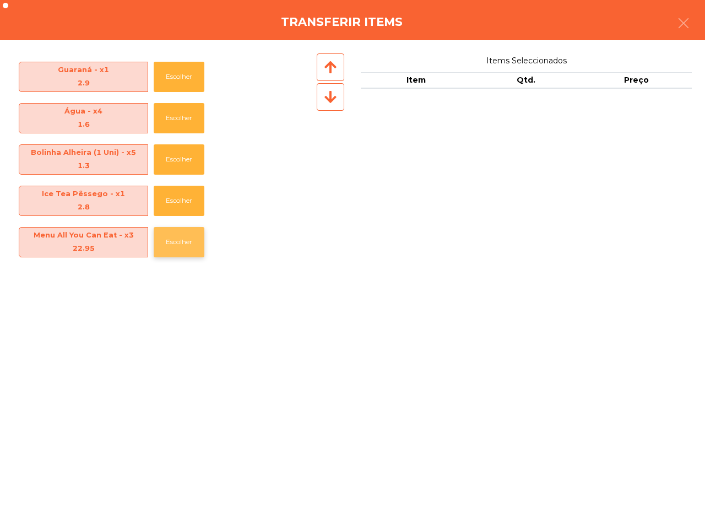
click at [191, 239] on button "Escolher" at bounding box center [179, 242] width 51 height 30
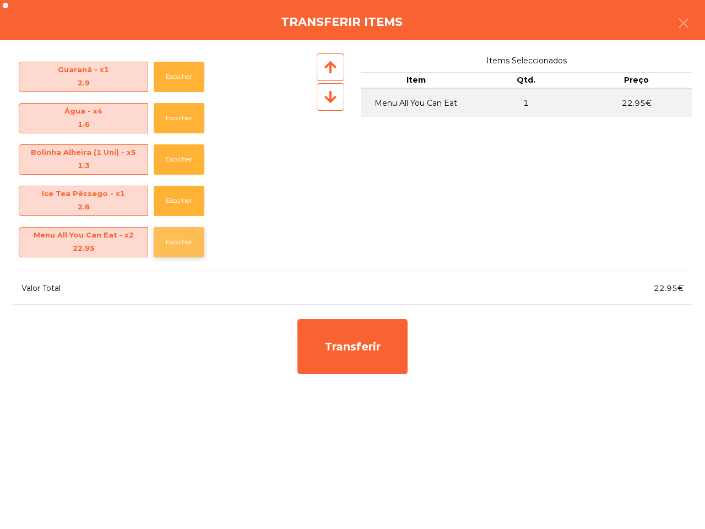
click at [191, 239] on button "Escolher" at bounding box center [179, 242] width 51 height 30
click at [174, 117] on button "Escolher" at bounding box center [179, 118] width 51 height 30
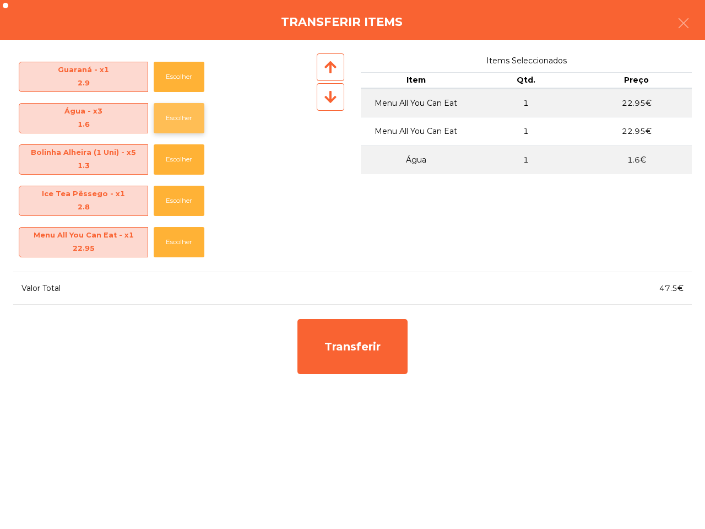
click at [174, 117] on button "Escolher" at bounding box center [179, 118] width 51 height 30
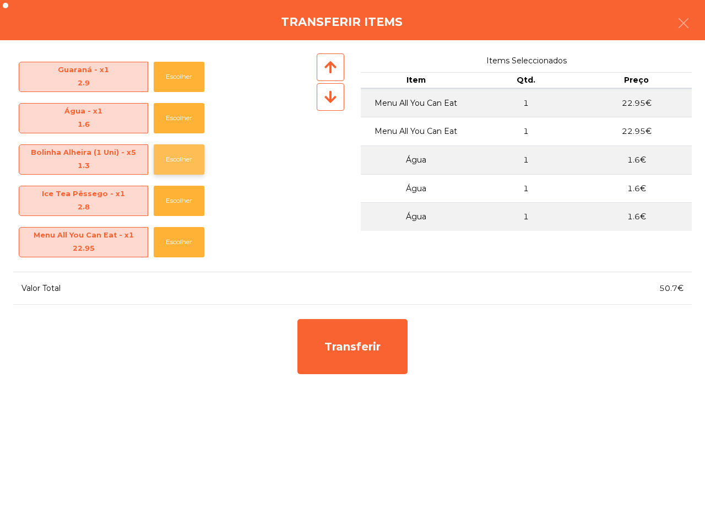
click at [175, 163] on button "Escolher" at bounding box center [179, 159] width 51 height 30
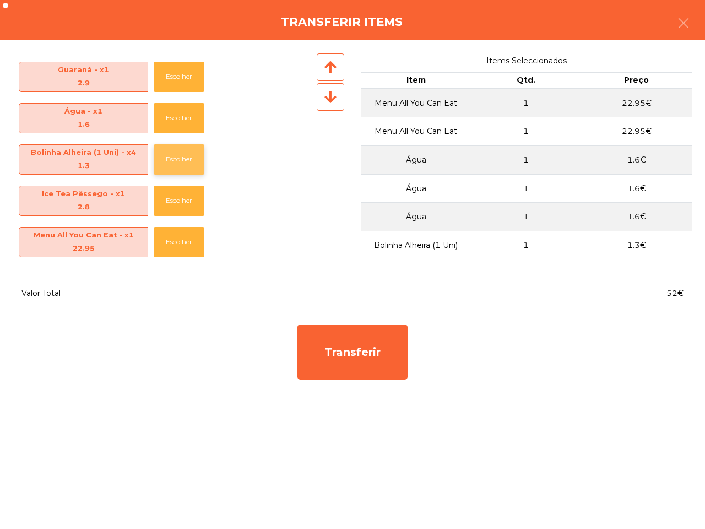
click at [175, 163] on button "Escolher" at bounding box center [179, 159] width 51 height 30
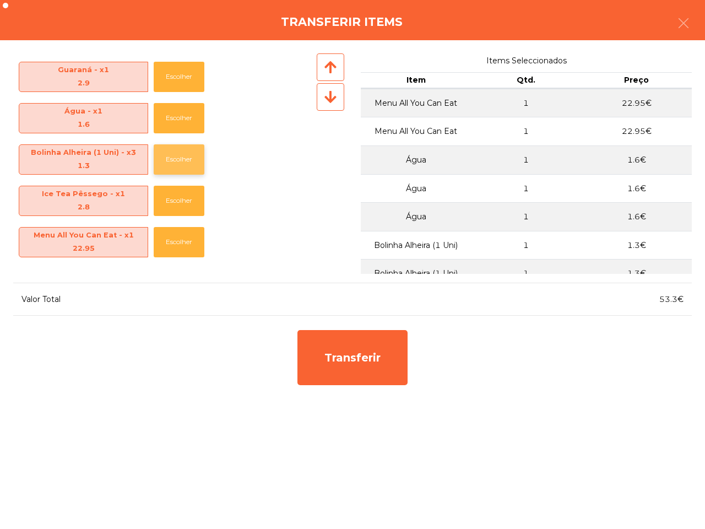
click at [175, 163] on button "Escolher" at bounding box center [179, 159] width 51 height 30
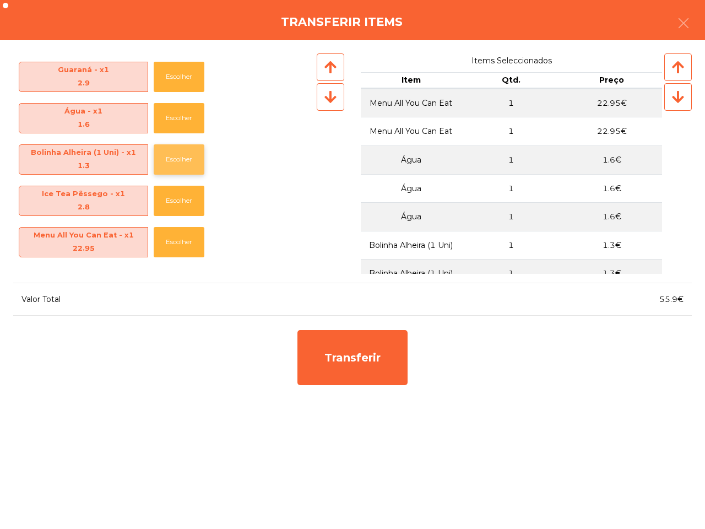
click at [175, 163] on button "Escolher" at bounding box center [179, 159] width 51 height 30
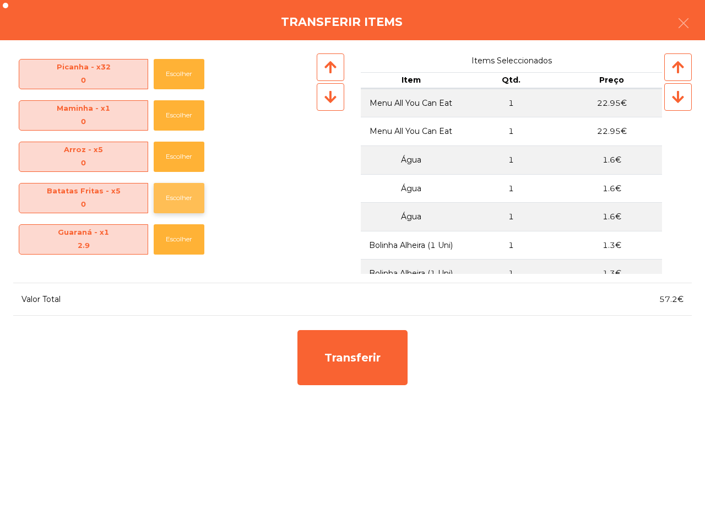
scroll to position [121, 0]
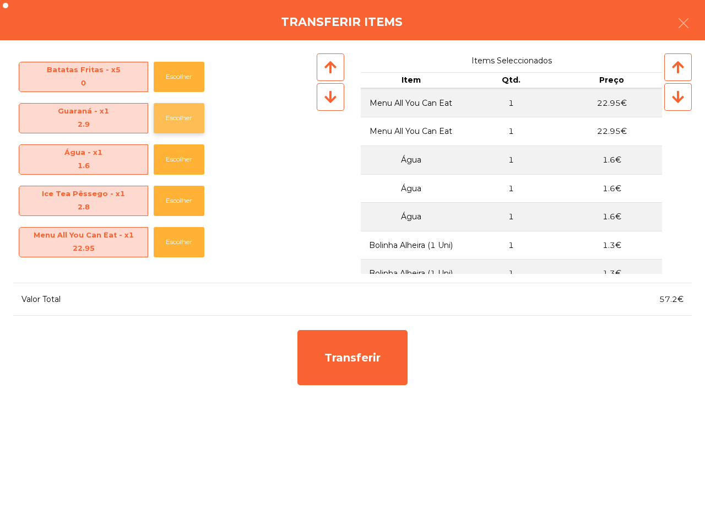
click at [186, 115] on button "Escolher" at bounding box center [179, 118] width 51 height 30
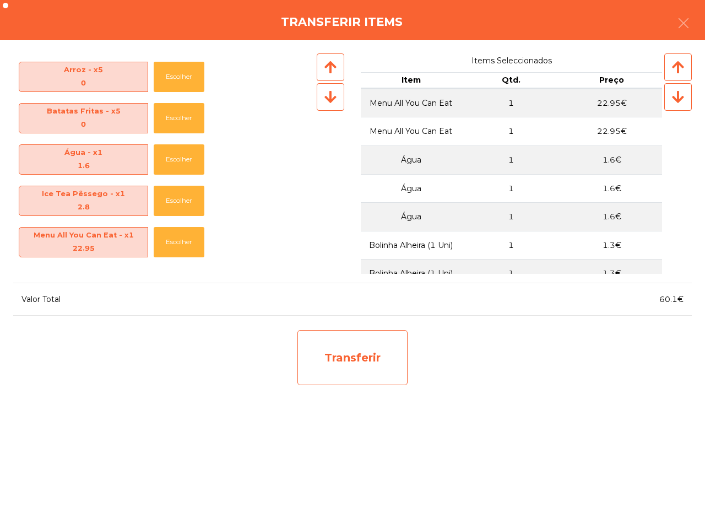
click at [376, 353] on div "Transferir" at bounding box center [353, 357] width 110 height 55
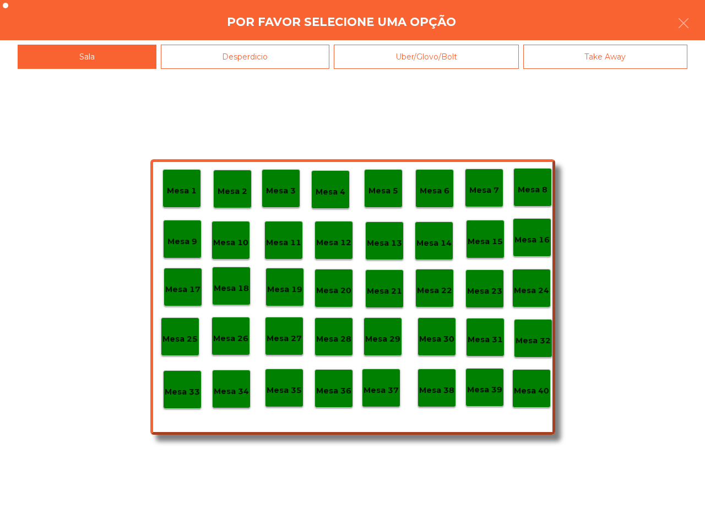
click at [176, 340] on p "Mesa 25" at bounding box center [180, 339] width 35 height 13
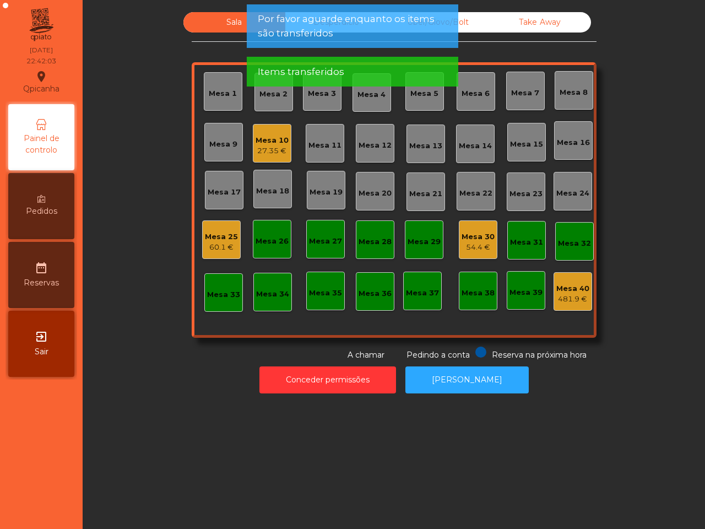
click at [468, 235] on div "Mesa 30" at bounding box center [478, 236] width 33 height 11
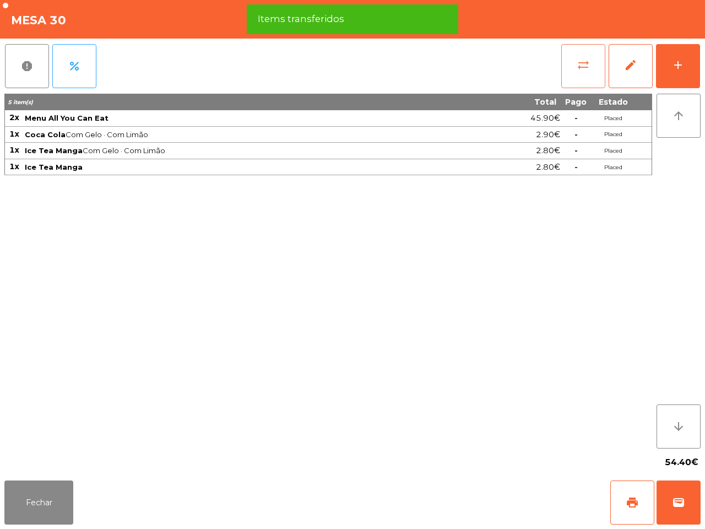
click at [582, 62] on span "sync_alt" at bounding box center [583, 64] width 13 height 13
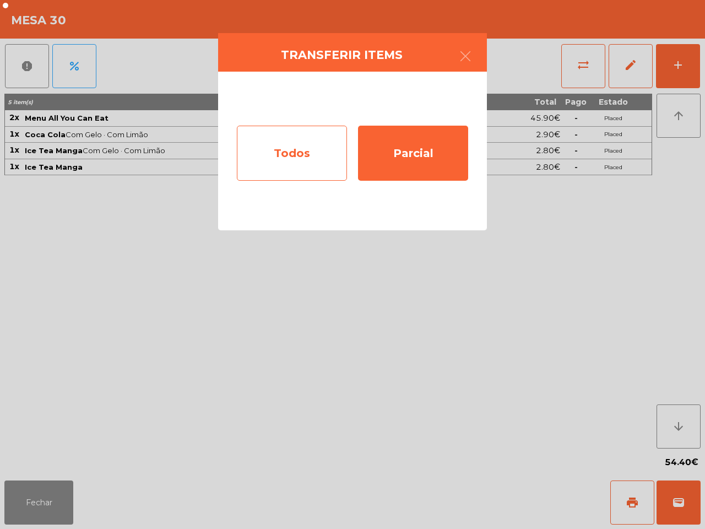
click at [322, 158] on div "Todos" at bounding box center [292, 153] width 110 height 55
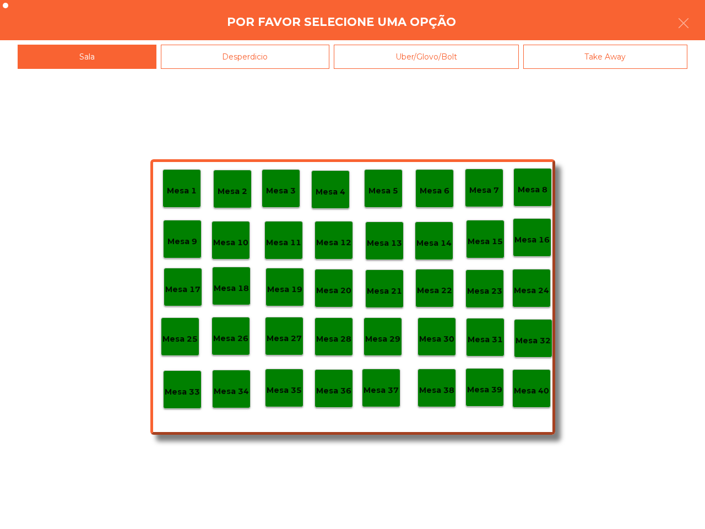
click at [177, 343] on p "Mesa 25" at bounding box center [180, 339] width 35 height 13
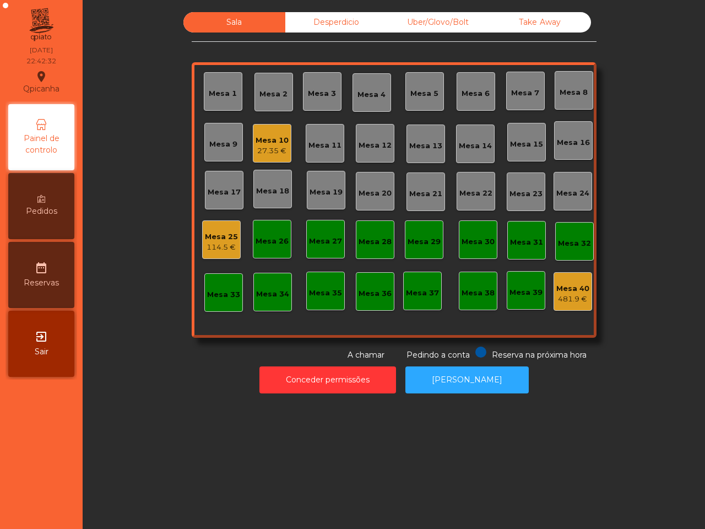
click at [269, 141] on div "Mesa 10" at bounding box center [272, 140] width 33 height 11
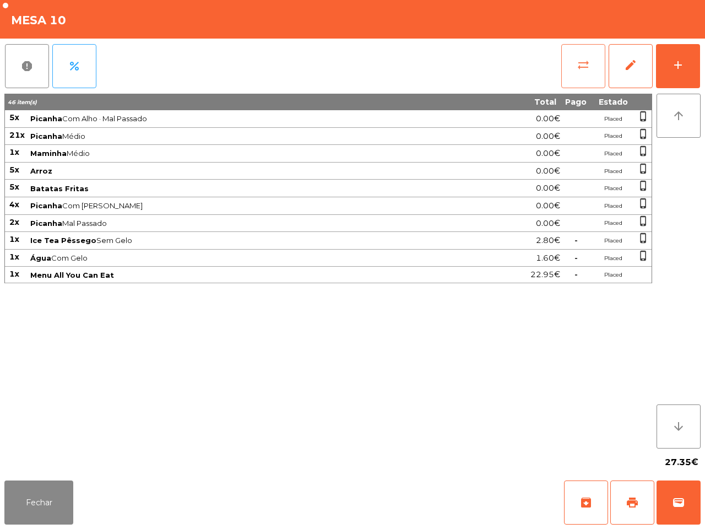
click at [574, 65] on button "sync_alt" at bounding box center [583, 66] width 44 height 44
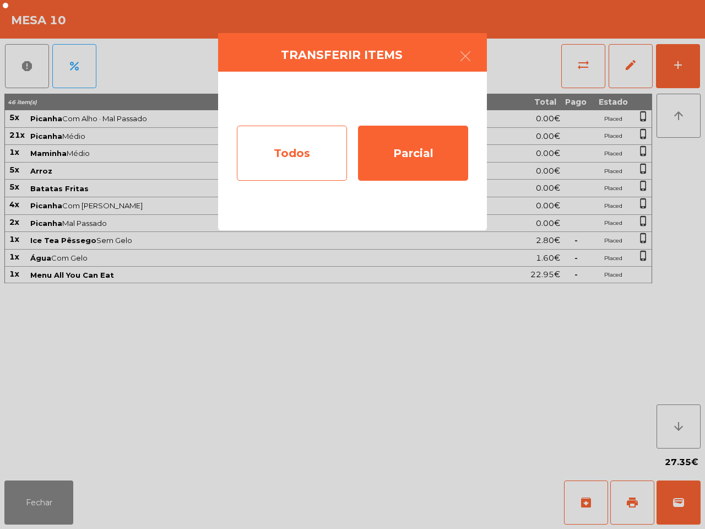
click at [255, 161] on div "Todos" at bounding box center [292, 153] width 110 height 55
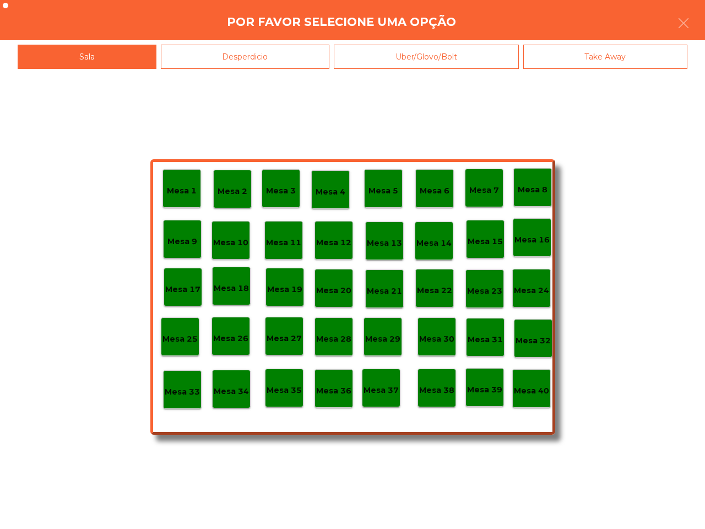
click at [541, 389] on p "Mesa 40" at bounding box center [531, 391] width 35 height 13
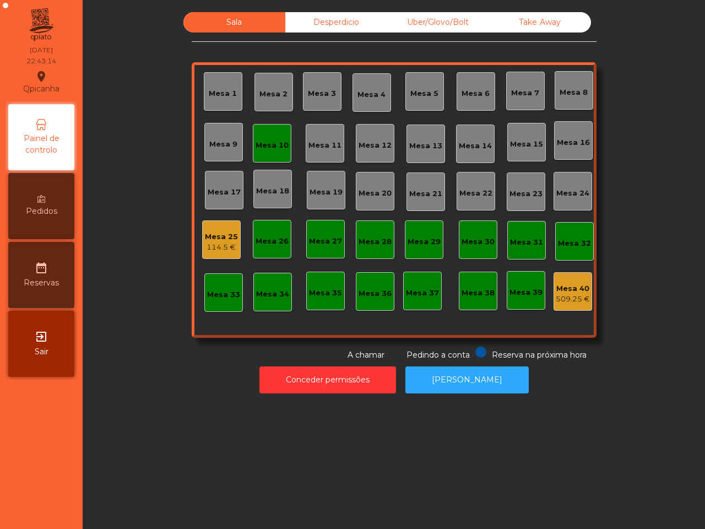
click at [276, 155] on div "Mesa 10" at bounding box center [272, 143] width 39 height 39
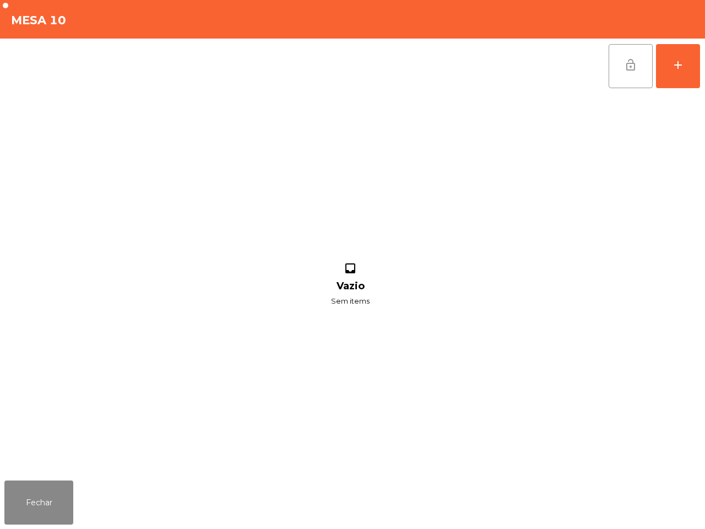
click at [620, 67] on button "lock_open" at bounding box center [631, 66] width 44 height 44
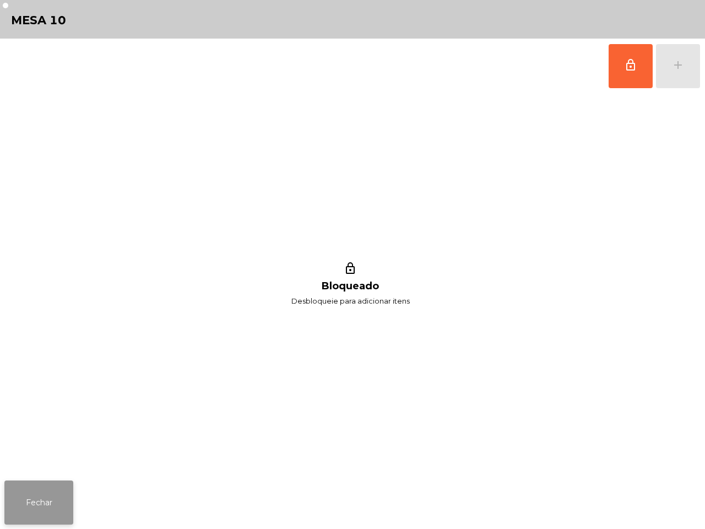
click at [61, 496] on button "Fechar" at bounding box center [38, 502] width 69 height 44
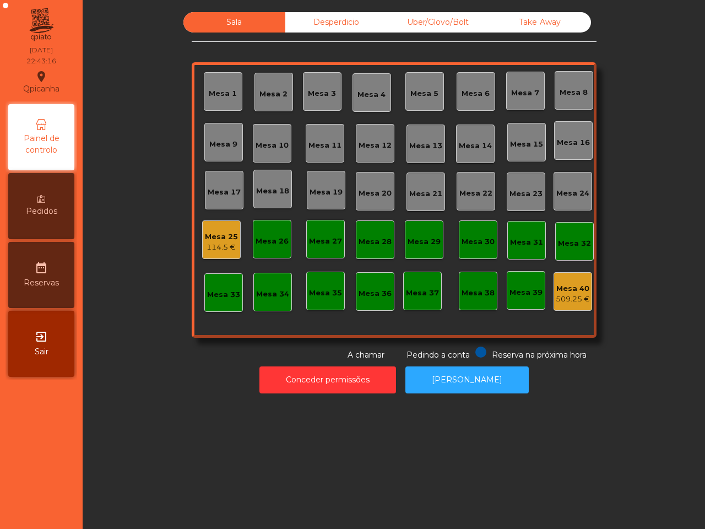
click at [218, 229] on div "Mesa 25 114.5 €" at bounding box center [221, 240] width 33 height 26
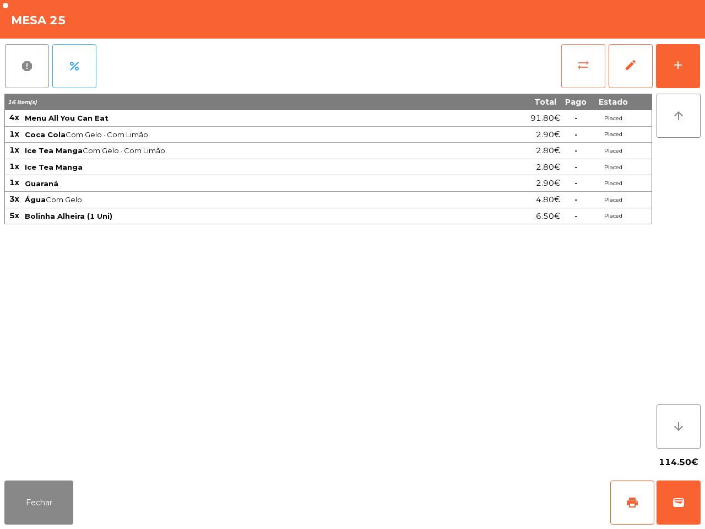
click at [580, 58] on span "sync_alt" at bounding box center [583, 64] width 13 height 13
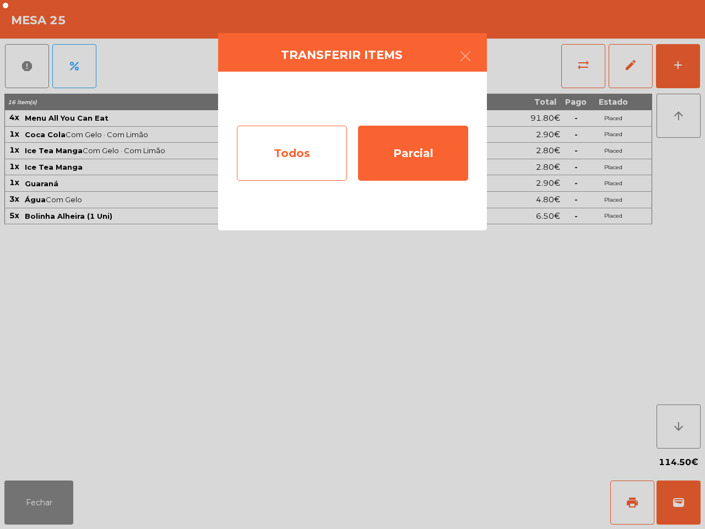
click at [309, 144] on div "Todos" at bounding box center [292, 153] width 110 height 55
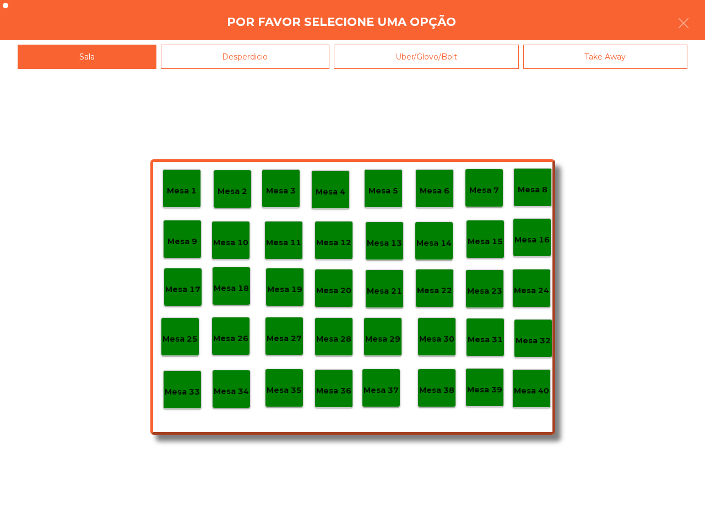
click at [527, 387] on p "Mesa 40" at bounding box center [531, 391] width 35 height 13
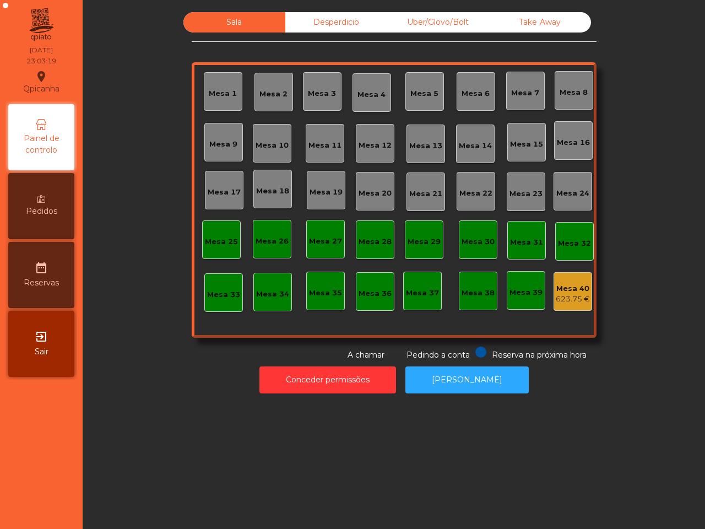
click at [328, 17] on div "Desperdicio" at bounding box center [336, 22] width 102 height 20
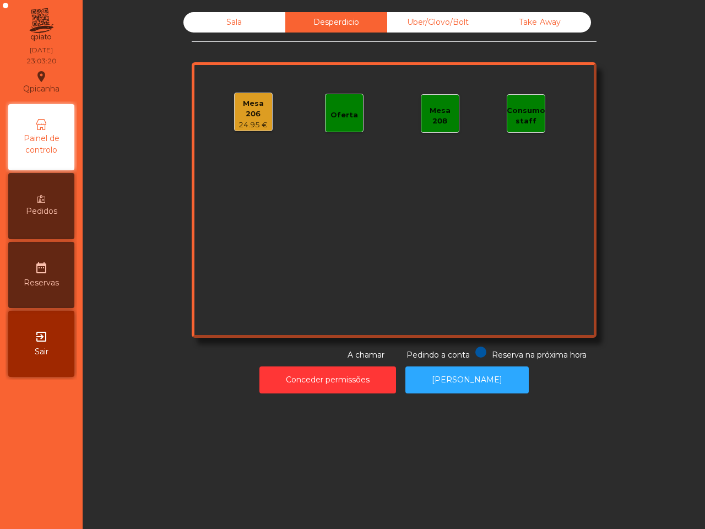
click at [403, 18] on div "Uber/Glovo/Bolt" at bounding box center [438, 22] width 102 height 20
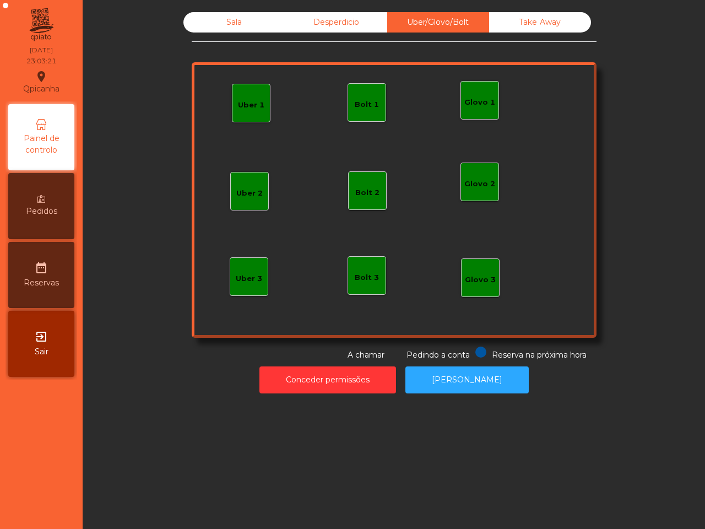
click at [532, 17] on div "Take Away" at bounding box center [540, 22] width 102 height 20
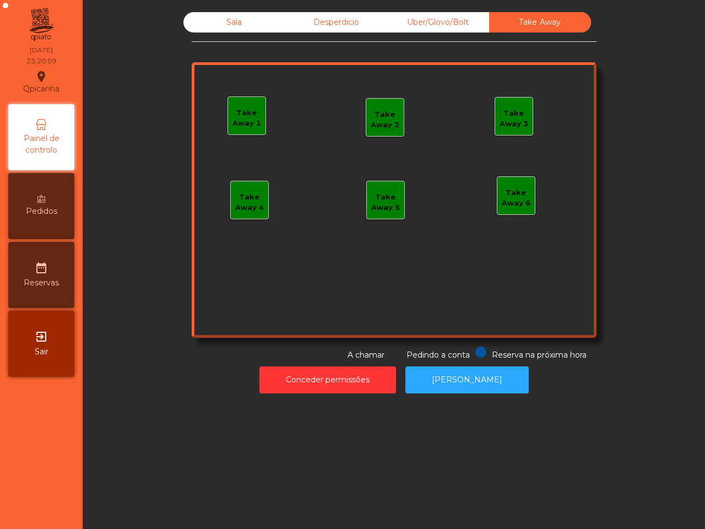
click at [345, 23] on div "Desperdicio" at bounding box center [336, 22] width 102 height 20
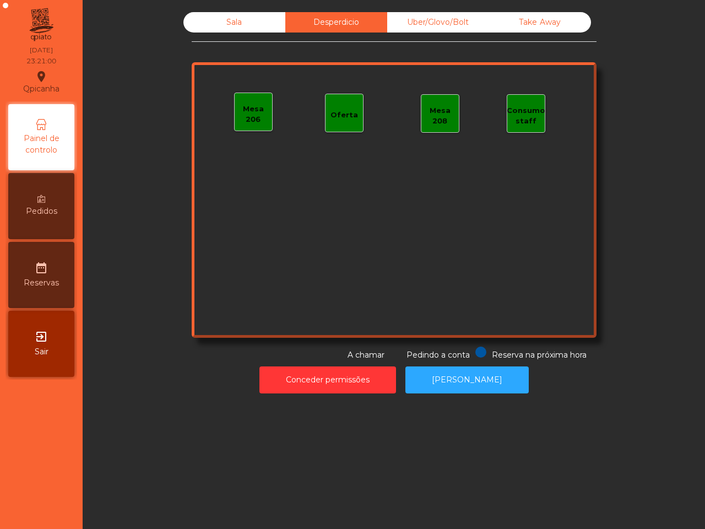
click at [409, 22] on div "Uber/Glovo/Bolt" at bounding box center [438, 22] width 102 height 20
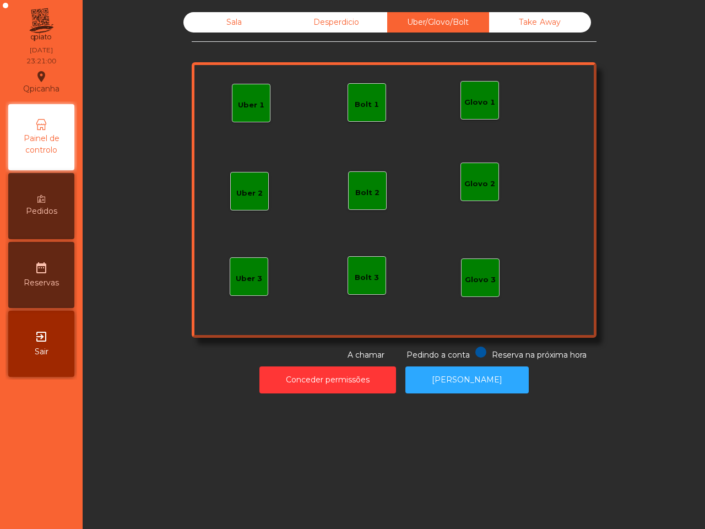
click at [235, 18] on div "Sala" at bounding box center [234, 22] width 102 height 20
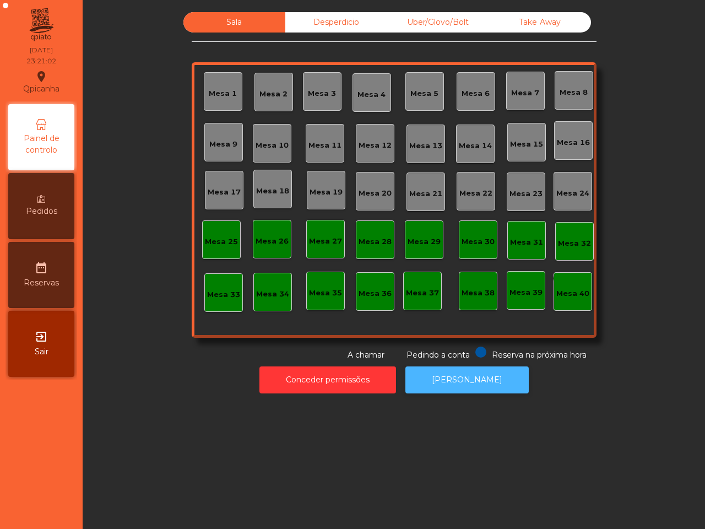
click at [475, 383] on button "[PERSON_NAME]" at bounding box center [467, 379] width 123 height 27
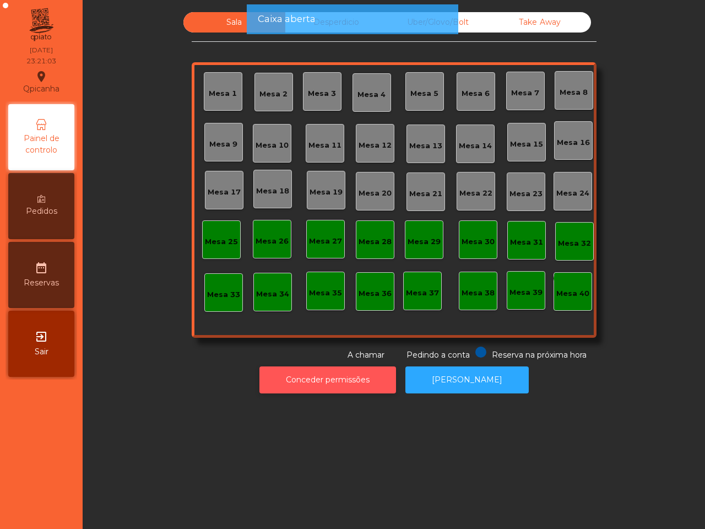
click at [350, 376] on button "Conceder permissões" at bounding box center [328, 379] width 137 height 27
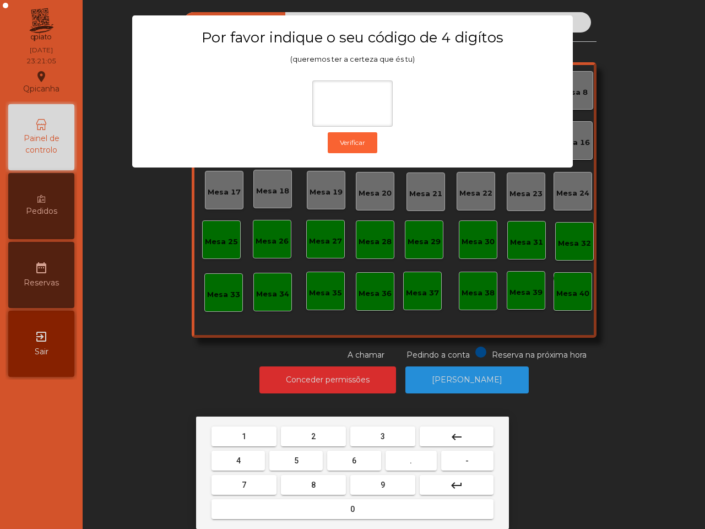
click at [356, 456] on button "6" at bounding box center [353, 461] width 53 height 20
click at [301, 455] on button "5" at bounding box center [295, 461] width 53 height 20
drag, startPoint x: 233, startPoint y: 438, endPoint x: 260, endPoint y: 436, distance: 27.6
click at [234, 438] on button "1" at bounding box center [244, 436] width 65 height 20
click at [288, 435] on button "2" at bounding box center [313, 436] width 65 height 20
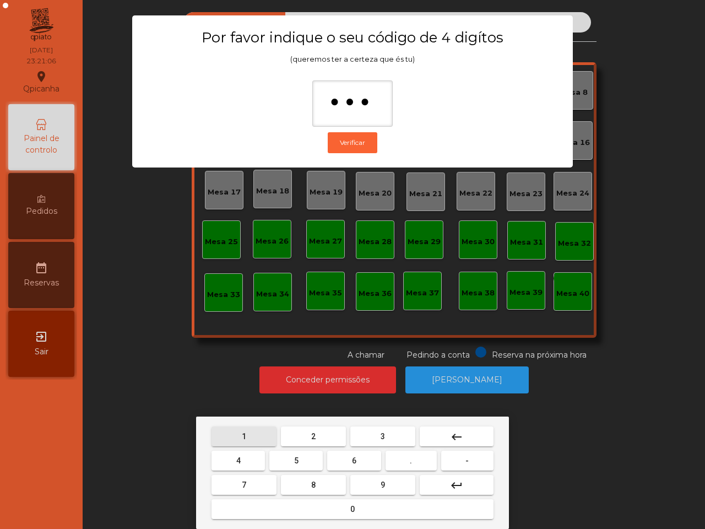
type input "****"
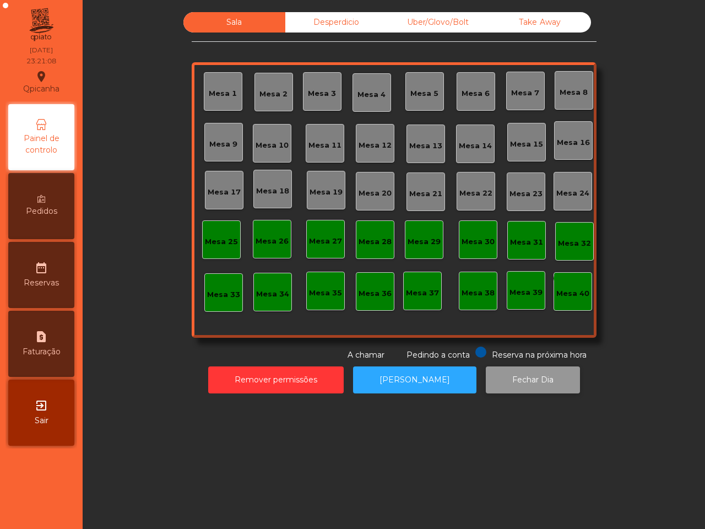
click at [522, 382] on button "Fechar Dia" at bounding box center [533, 379] width 94 height 27
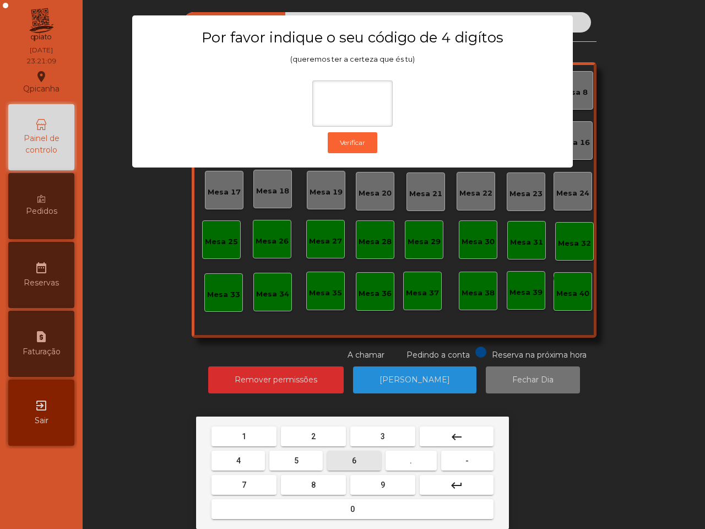
click at [352, 458] on span "6" at bounding box center [354, 460] width 4 height 9
click at [295, 452] on button "5" at bounding box center [295, 461] width 53 height 20
drag, startPoint x: 248, startPoint y: 431, endPoint x: 305, endPoint y: 437, distance: 56.5
click at [254, 435] on button "1" at bounding box center [244, 436] width 65 height 20
click at [354, 437] on button "3" at bounding box center [382, 436] width 65 height 20
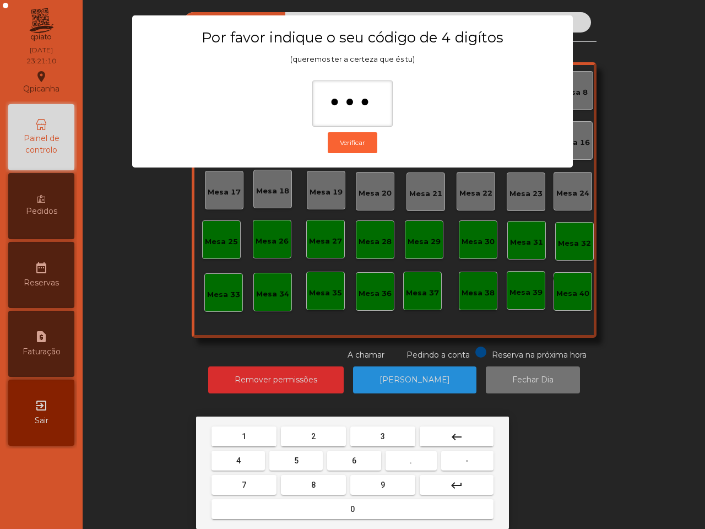
type input "****"
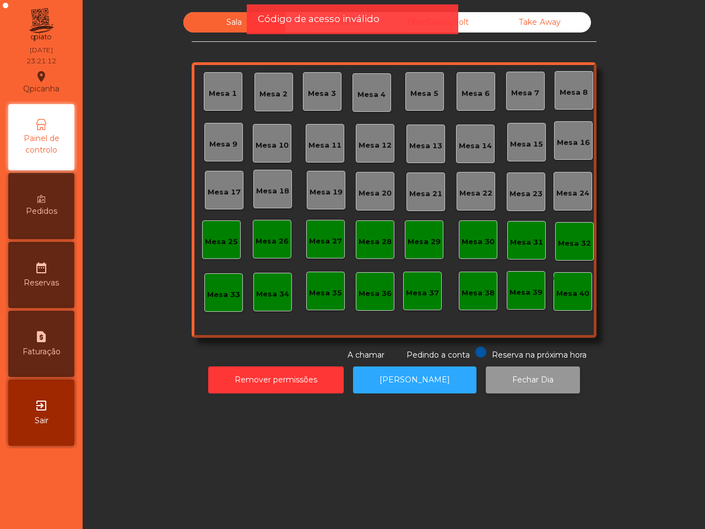
click at [511, 372] on button "Fechar Dia" at bounding box center [533, 379] width 94 height 27
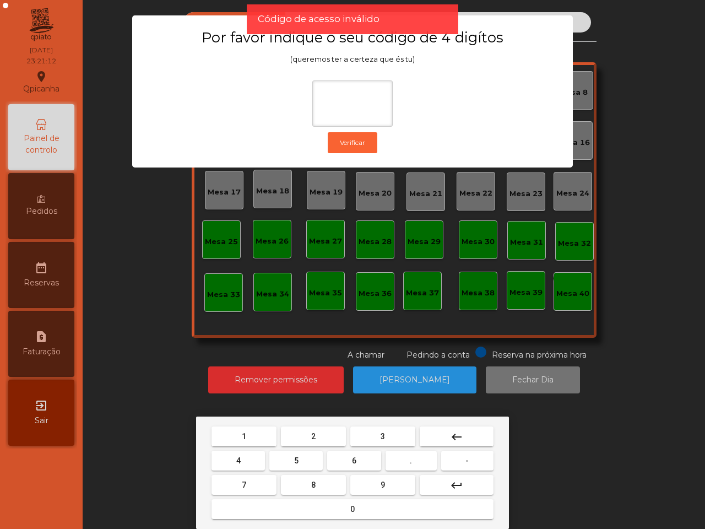
click at [361, 461] on button "6" at bounding box center [353, 461] width 53 height 20
click at [296, 457] on span "5" at bounding box center [296, 460] width 4 height 9
click at [271, 437] on button "1" at bounding box center [244, 436] width 65 height 20
click at [304, 440] on button "2" at bounding box center [313, 436] width 65 height 20
type input "****"
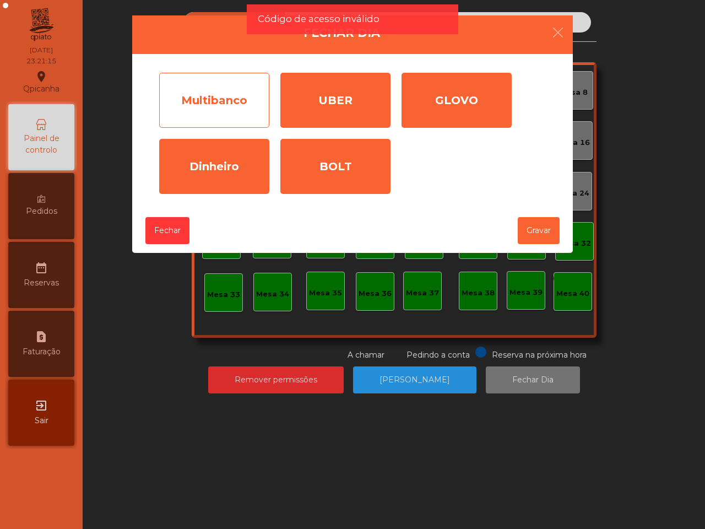
click at [234, 97] on div "Multibanco" at bounding box center [214, 100] width 110 height 55
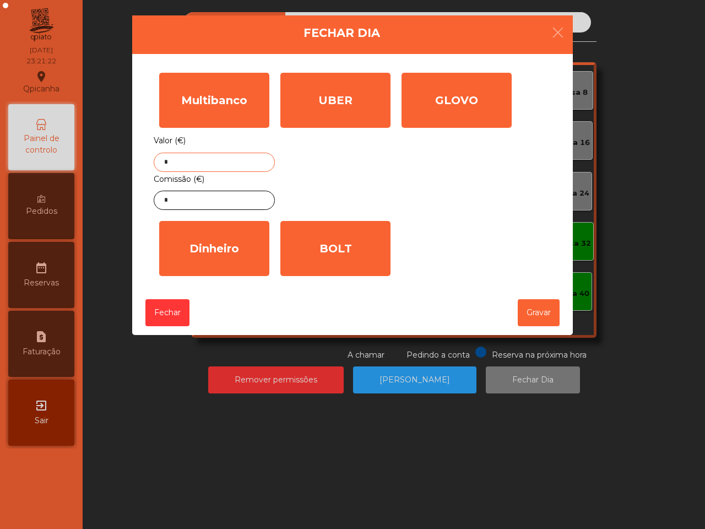
click at [232, 161] on input "*" at bounding box center [214, 162] width 121 height 19
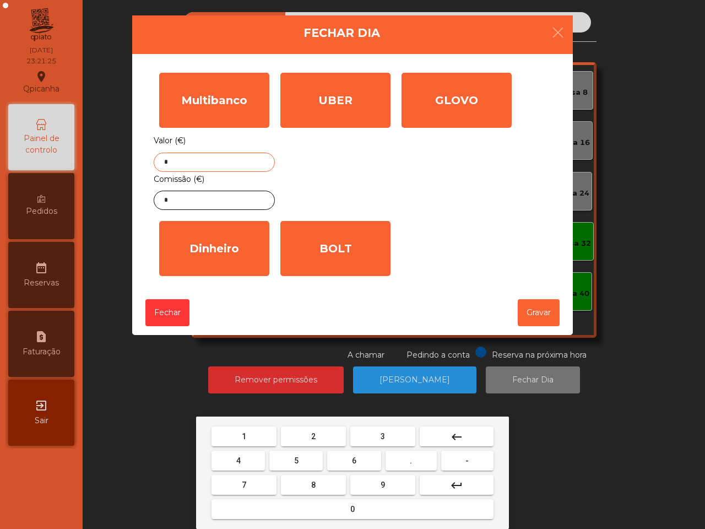
click at [316, 475] on button "8" at bounding box center [313, 485] width 65 height 20
click at [287, 457] on button "5" at bounding box center [295, 461] width 53 height 20
click at [250, 455] on button "4" at bounding box center [238, 461] width 53 height 20
click at [414, 459] on button "." at bounding box center [411, 461] width 51 height 20
click at [251, 434] on button "1" at bounding box center [244, 436] width 65 height 20
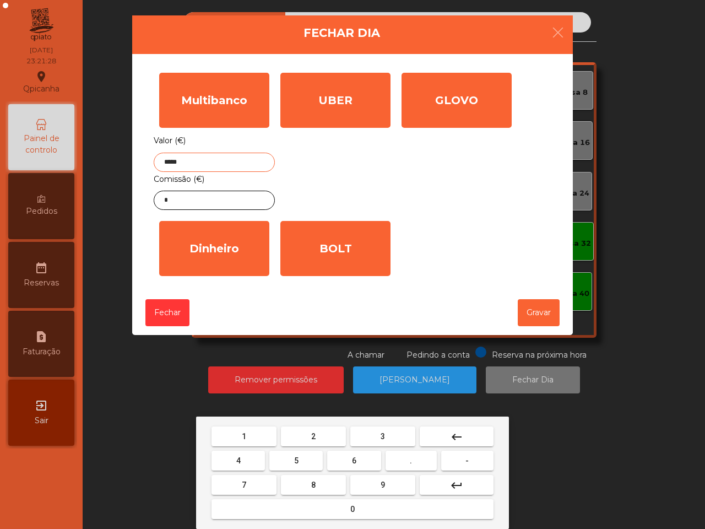
click at [296, 463] on span "5" at bounding box center [296, 460] width 4 height 9
type input "******"
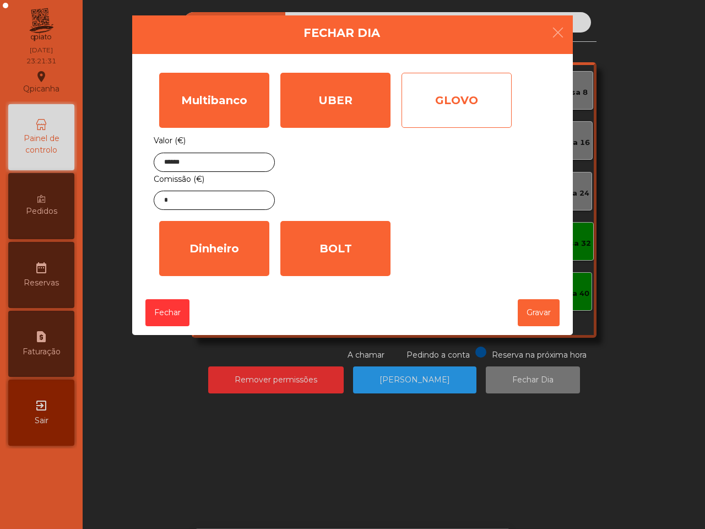
click at [469, 100] on div "GLOVO" at bounding box center [457, 100] width 110 height 55
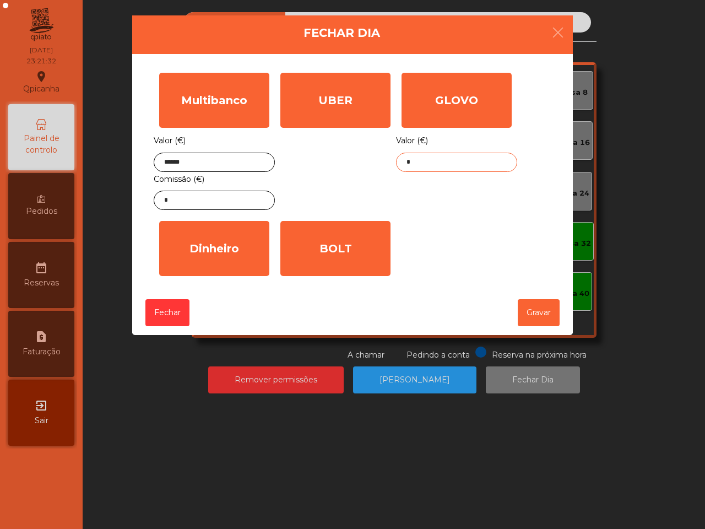
click at [493, 166] on input "*" at bounding box center [456, 162] width 121 height 19
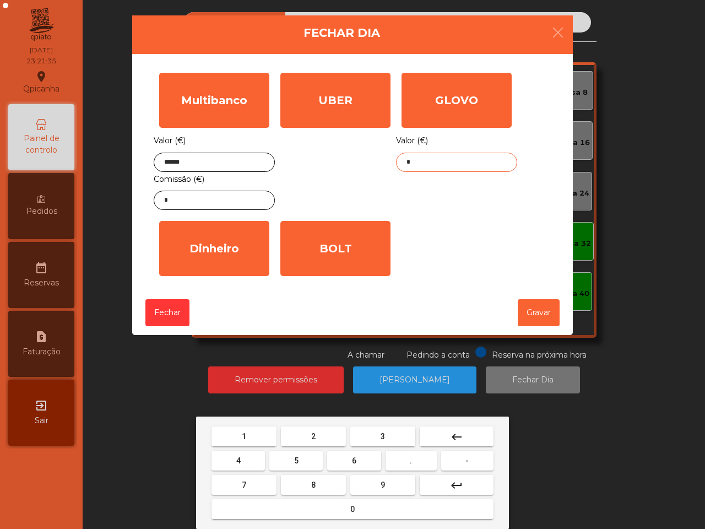
click at [376, 428] on button "3" at bounding box center [382, 436] width 65 height 20
click at [223, 456] on button "4" at bounding box center [238, 461] width 53 height 20
click at [417, 453] on button "." at bounding box center [411, 461] width 51 height 20
click at [386, 433] on button "3" at bounding box center [382, 436] width 65 height 20
click at [395, 478] on button "9" at bounding box center [382, 485] width 65 height 20
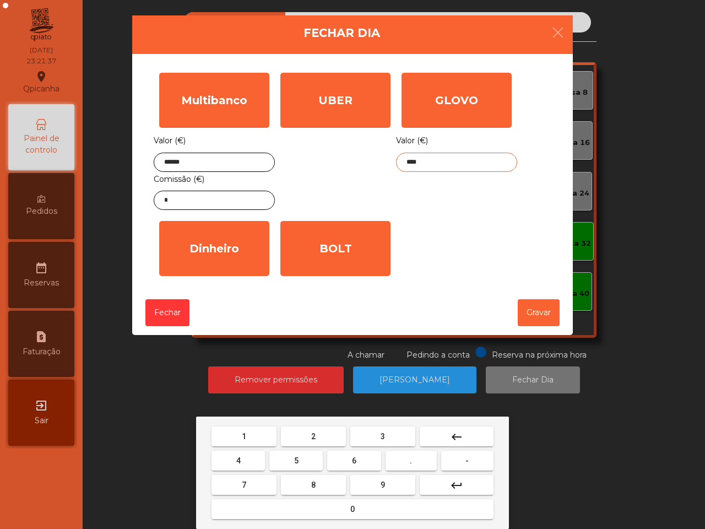
type input "*****"
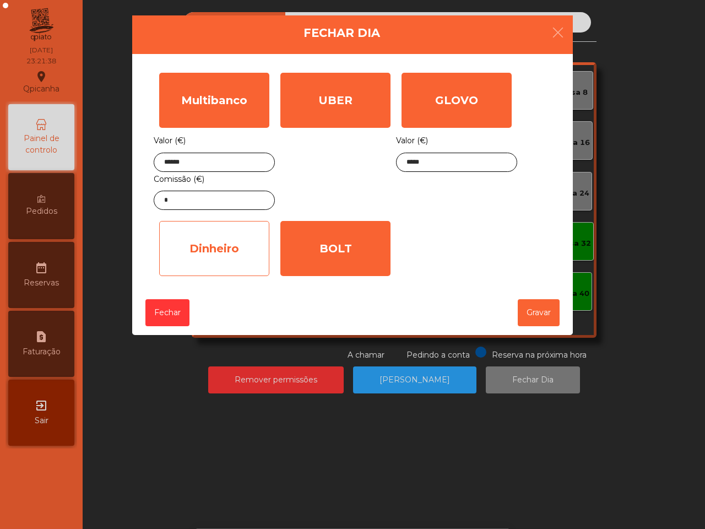
click at [212, 264] on div "Dinheiro" at bounding box center [214, 248] width 110 height 55
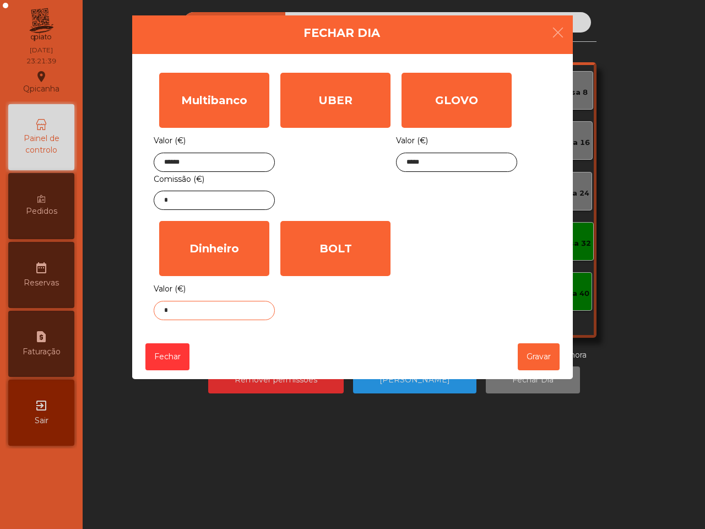
click at [214, 312] on input "*" at bounding box center [214, 310] width 121 height 19
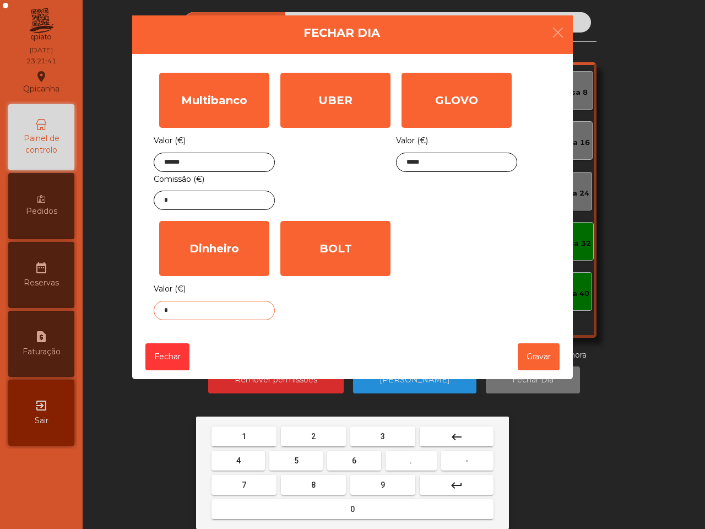
click at [338, 509] on button "0" at bounding box center [353, 509] width 282 height 20
click at [419, 459] on button "." at bounding box center [411, 461] width 51 height 20
click at [260, 480] on button "7" at bounding box center [244, 485] width 65 height 20
click at [301, 456] on button "5" at bounding box center [295, 461] width 53 height 20
type input "****"
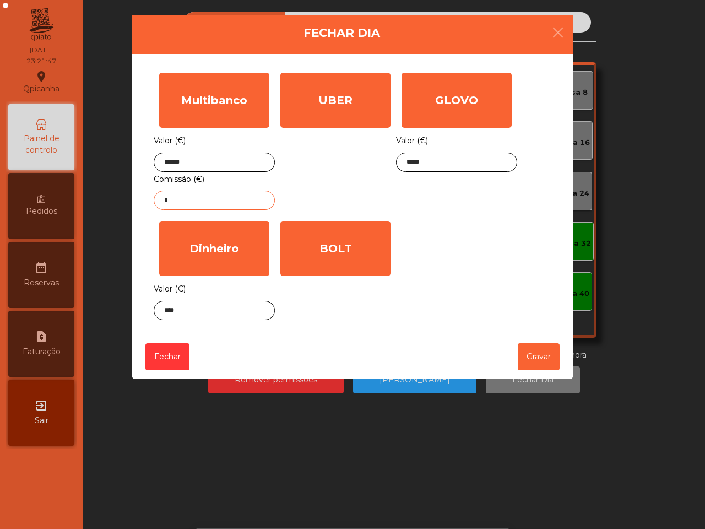
click at [218, 202] on input "*" at bounding box center [214, 200] width 121 height 19
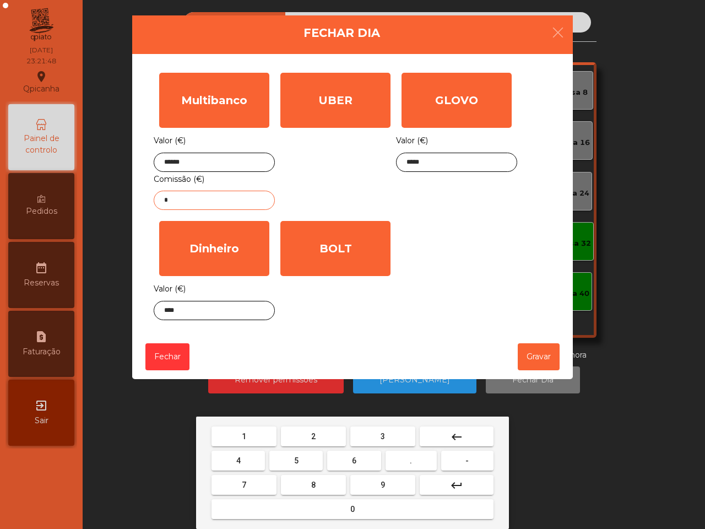
click at [247, 434] on button "1" at bounding box center [244, 436] width 65 height 20
click at [408, 458] on button "." at bounding box center [411, 461] width 51 height 20
click at [312, 480] on span "8" at bounding box center [313, 484] width 4 height 9
click at [354, 457] on span "6" at bounding box center [354, 460] width 4 height 9
type input "****"
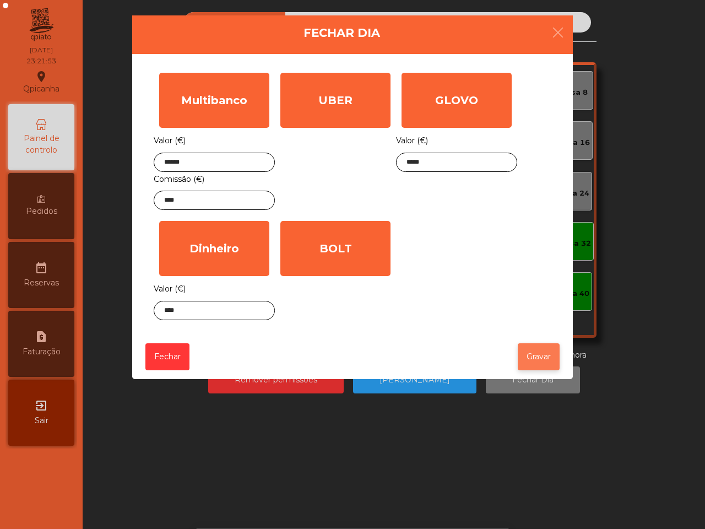
click at [535, 359] on button "Gravar" at bounding box center [539, 356] width 42 height 27
